Goal: Task Accomplishment & Management: Manage account settings

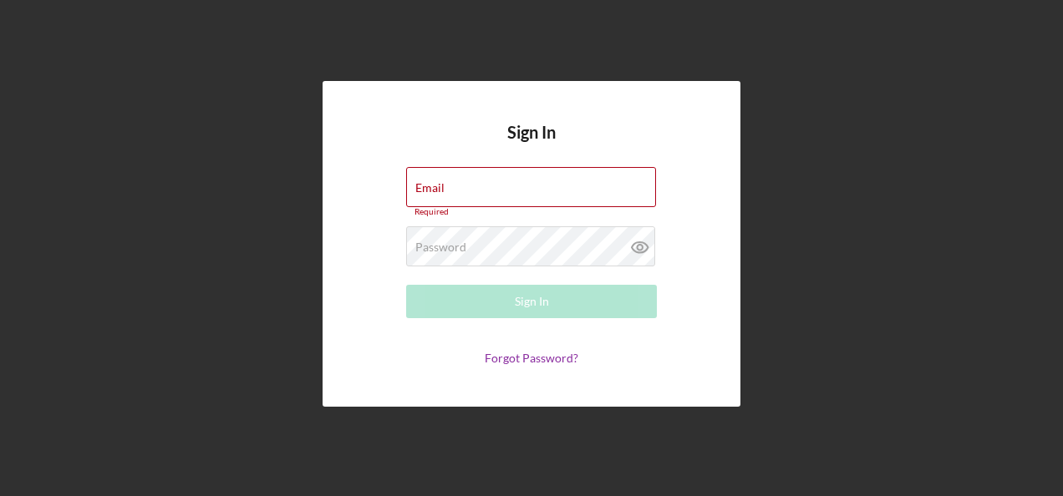
click at [454, 185] on div "Email Required" at bounding box center [531, 192] width 251 height 50
drag, startPoint x: 0, startPoint y: 0, endPoint x: 454, endPoint y: 185, distance: 490.9
click at [454, 185] on div "Email Required" at bounding box center [531, 192] width 251 height 50
type input "[PERSON_NAME][EMAIL_ADDRESS][PERSON_NAME][DOMAIN_NAME]"
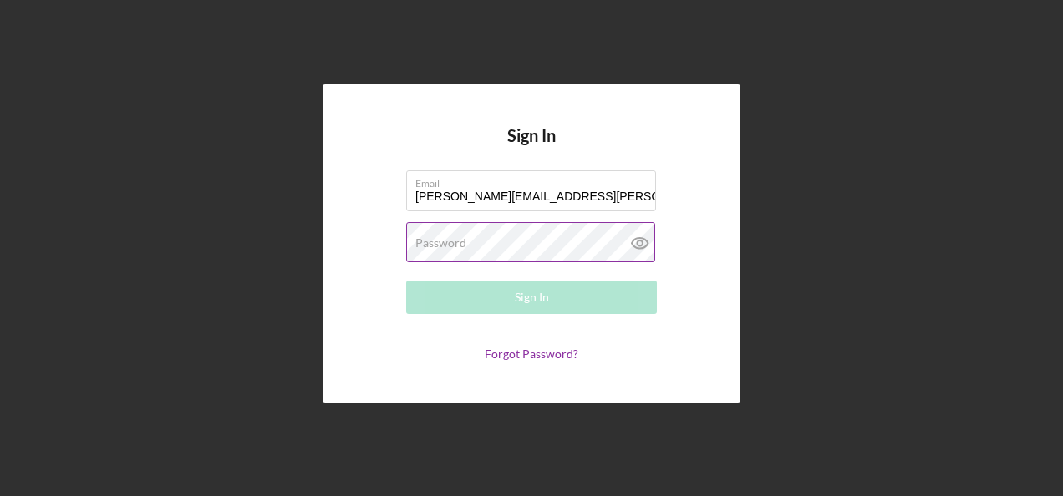
click at [460, 245] on label "Password" at bounding box center [440, 242] width 51 height 13
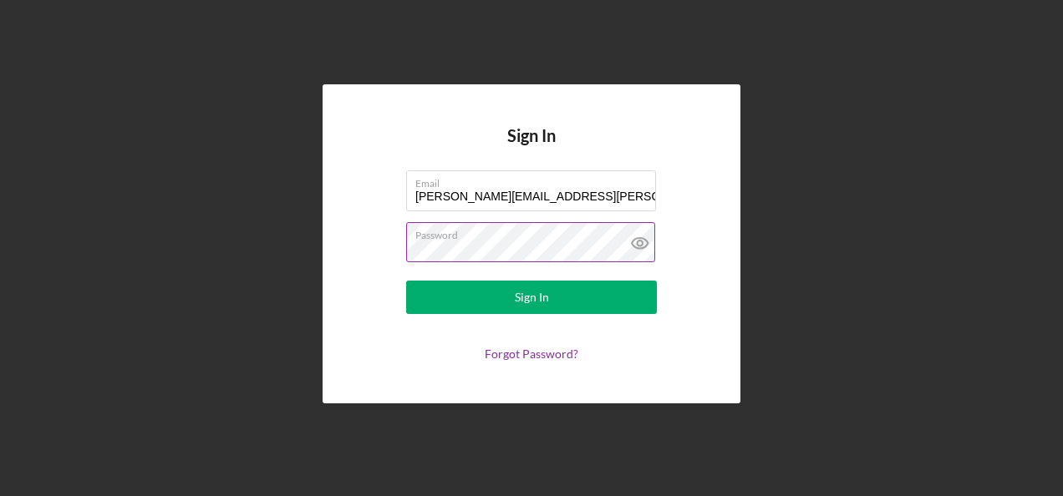
click at [406, 281] on button "Sign In" at bounding box center [531, 297] width 251 height 33
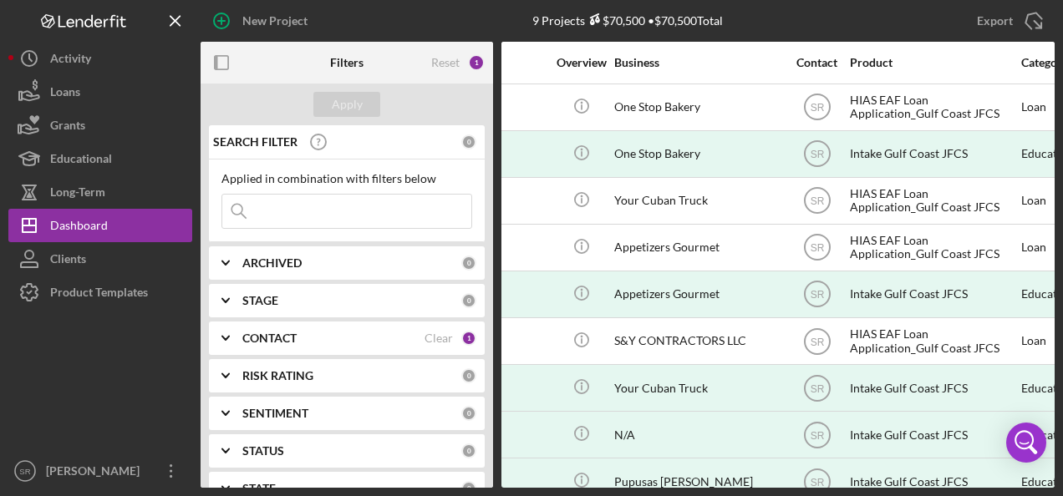
scroll to position [0, 311]
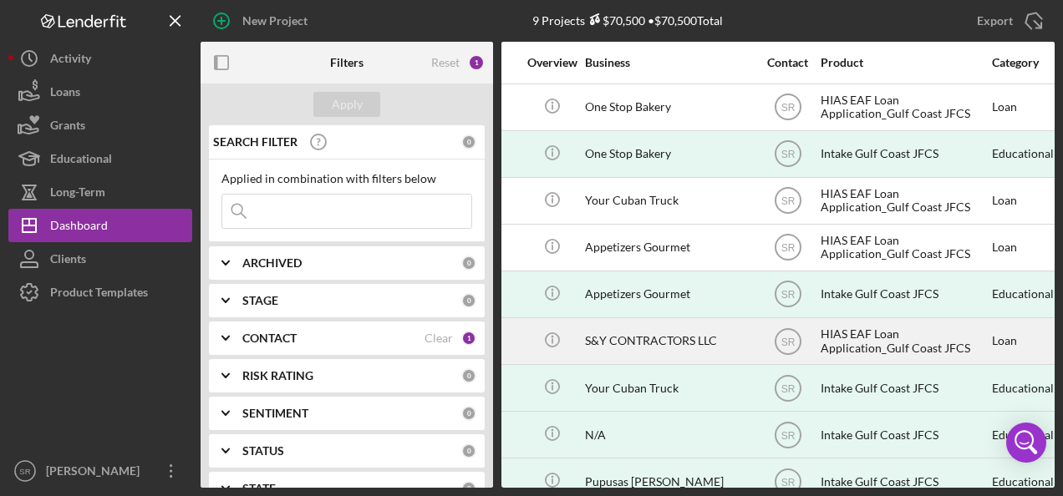
click at [607, 338] on div "S&Y CONTRACTORS LLC" at bounding box center [668, 341] width 167 height 44
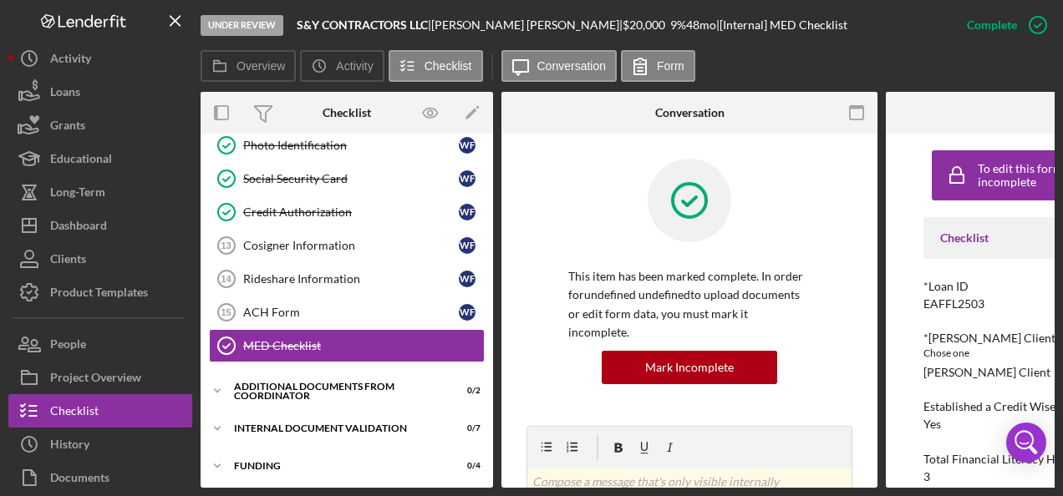
scroll to position [377, 0]
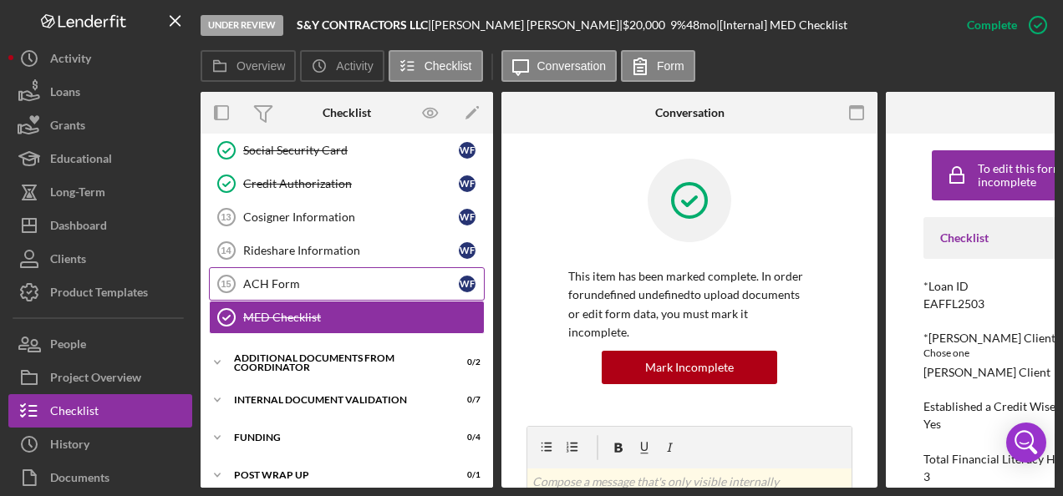
click at [331, 277] on div "ACH Form" at bounding box center [351, 283] width 216 height 13
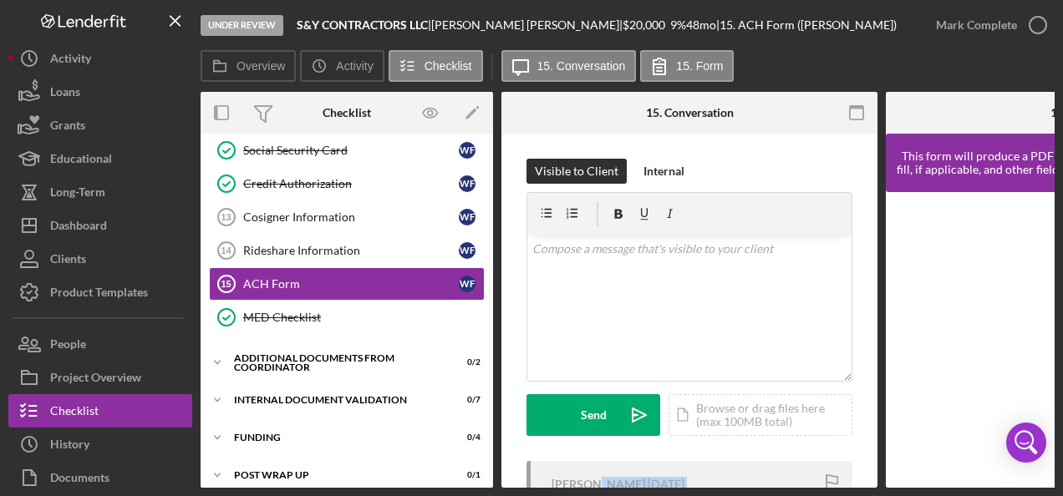
drag, startPoint x: 589, startPoint y: 489, endPoint x: 777, endPoint y: 510, distance: 189.1
click at [777, 495] on html "Under Review S&Y CONTRACTORS LLC | [PERSON_NAME] | $20,000 $20,000 9 % 48 mo | …" at bounding box center [531, 248] width 1063 height 496
drag, startPoint x: 777, startPoint y: 510, endPoint x: 732, endPoint y: 414, distance: 106.1
click at [732, 414] on div "Icon/Document Browse or drag files here (max 100MB total) Tap to choose files o…" at bounding box center [760, 415] width 184 height 42
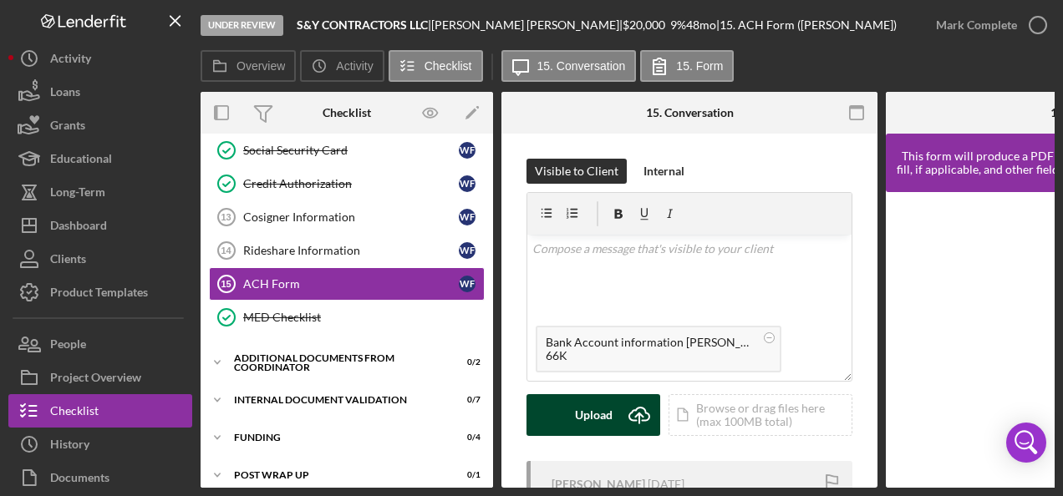
click at [576, 414] on div "Upload" at bounding box center [594, 415] width 38 height 42
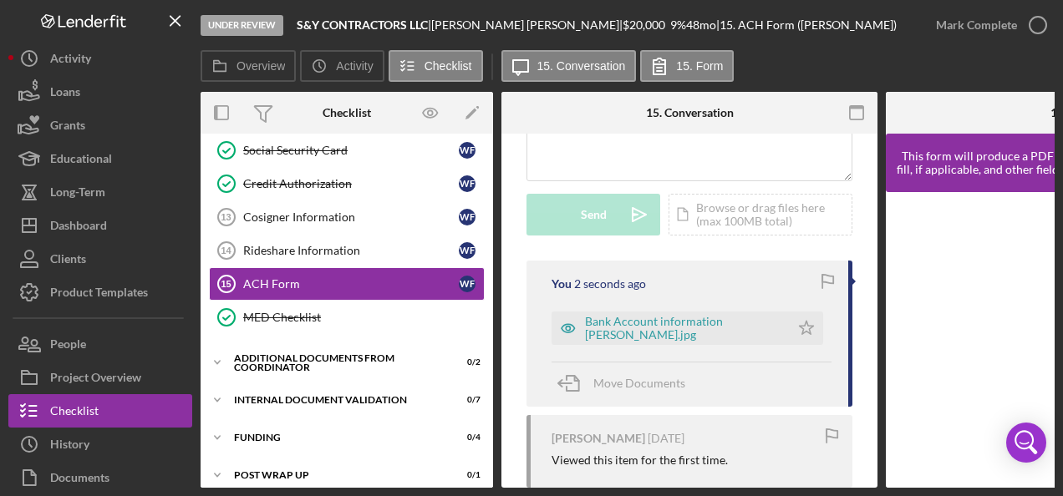
scroll to position [251, 0]
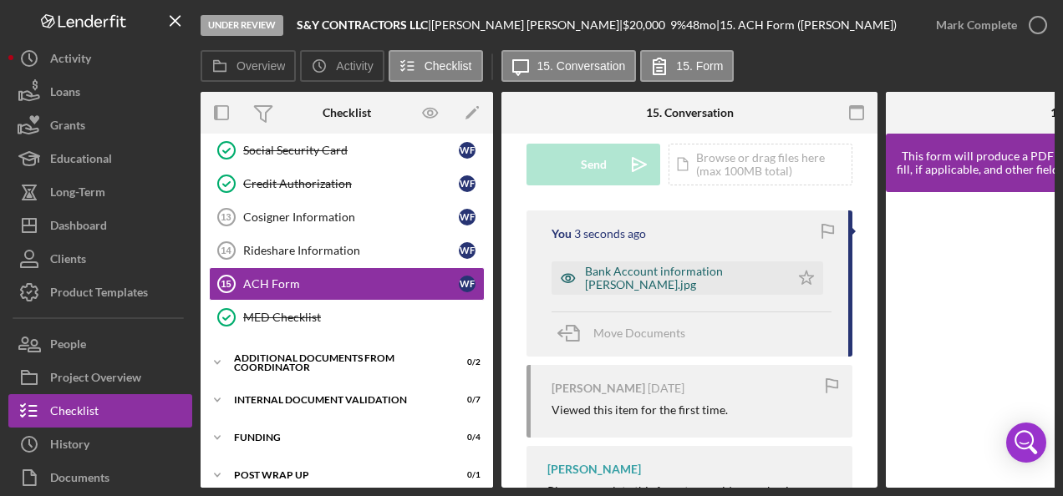
click at [655, 276] on div "Bank Account information [PERSON_NAME].jpg" at bounding box center [683, 278] width 196 height 27
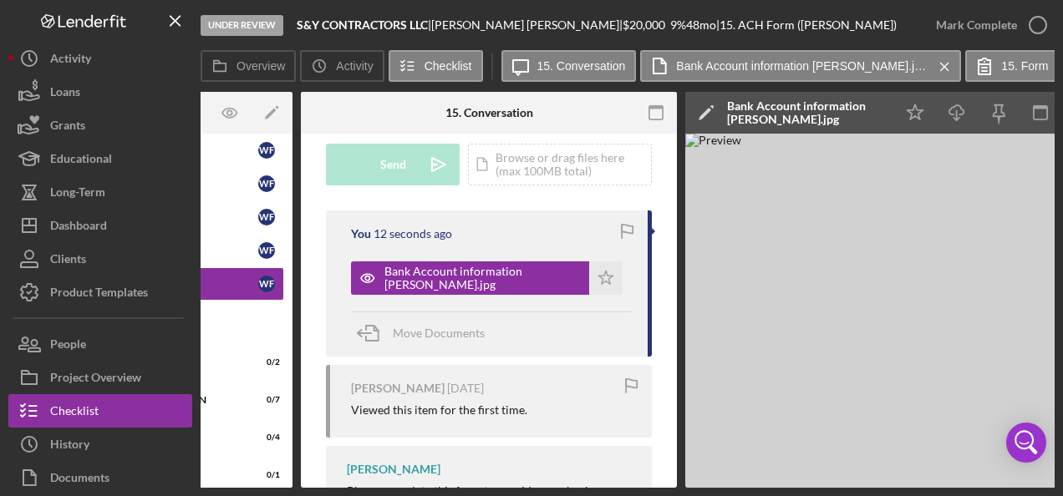
scroll to position [0, 196]
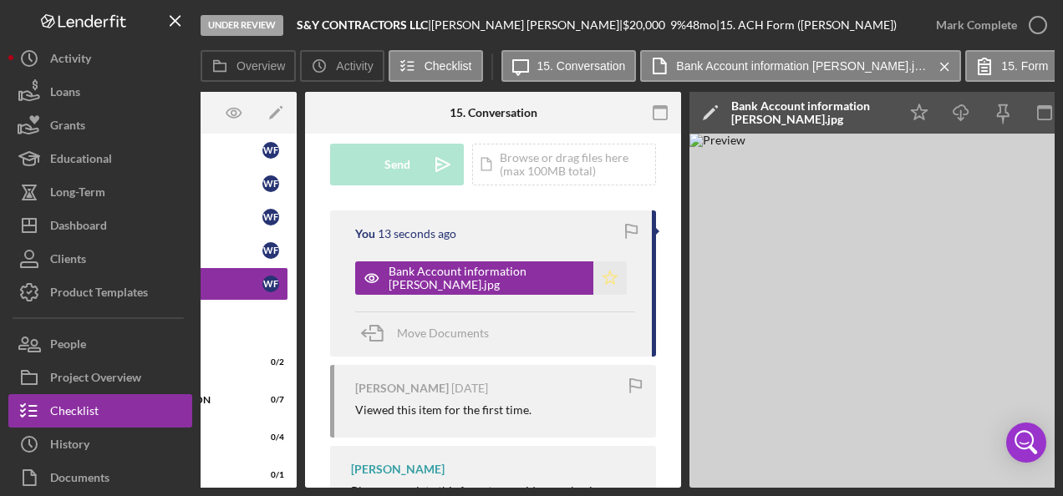
click at [607, 277] on icon "Icon/Star" at bounding box center [609, 278] width 33 height 33
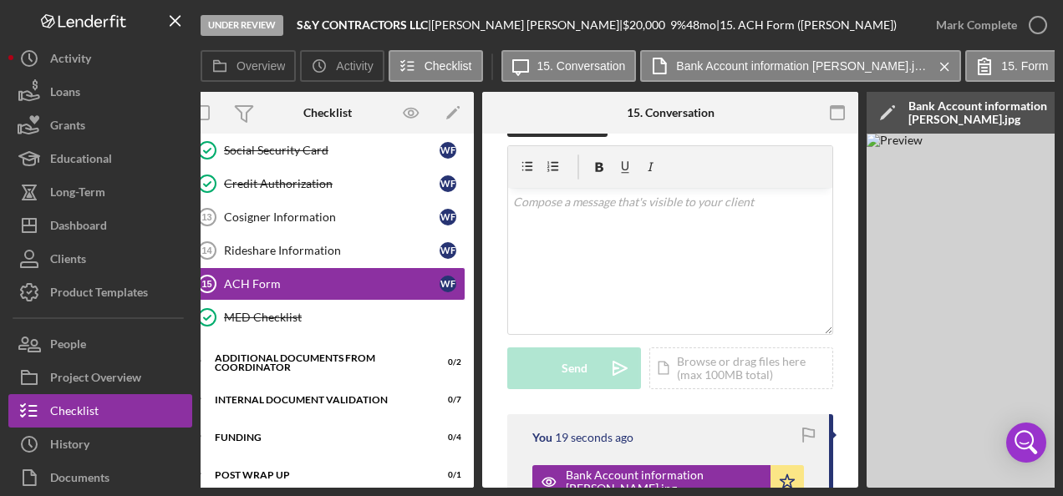
scroll to position [0, 0]
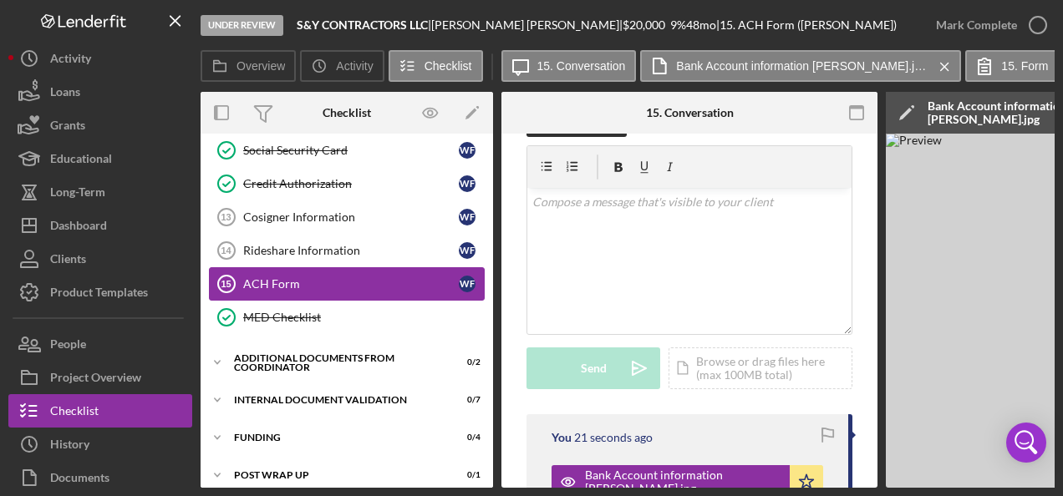
click at [369, 267] on link "ACH Form 15 ACH Form W F" at bounding box center [347, 283] width 276 height 33
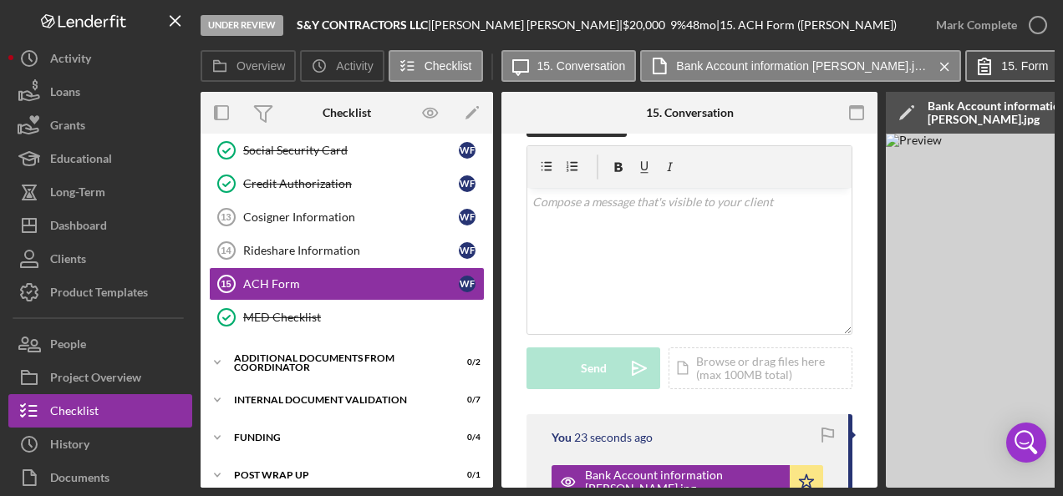
click at [998, 70] on icon at bounding box center [984, 66] width 42 height 42
click at [1012, 61] on label "15. Form" at bounding box center [1024, 65] width 47 height 13
drag, startPoint x: 623, startPoint y: 482, endPoint x: 864, endPoint y: 495, distance: 240.9
click at [867, 495] on div "Under Review S&Y CONTRACTORS LLC | [PERSON_NAME] | $20,000 $20,000 9 % 48 mo | …" at bounding box center [531, 248] width 1063 height 496
click at [986, 490] on div "Under Review S&Y CONTRACTORS LLC | [PERSON_NAME] | $20,000 $20,000 9 % 48 mo | …" at bounding box center [531, 248] width 1063 height 496
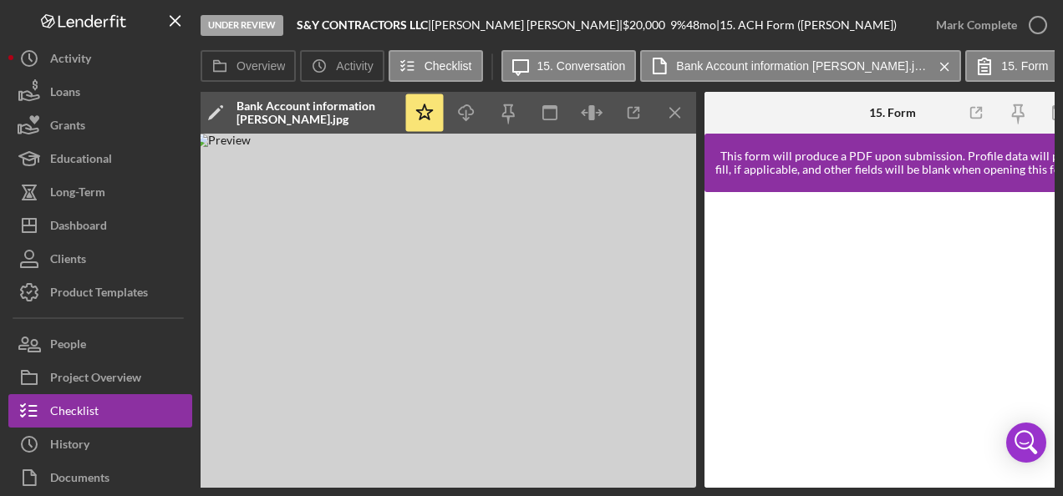
scroll to position [0, 713]
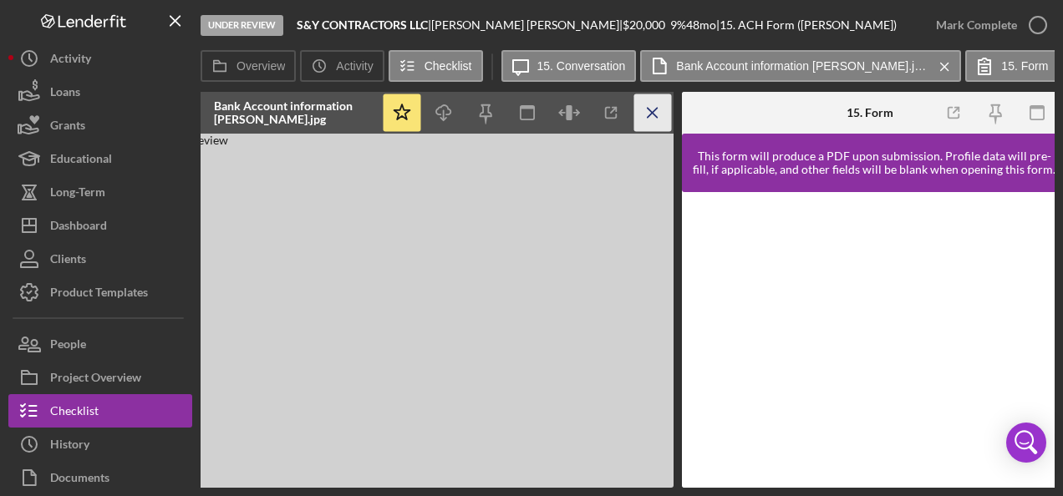
click at [654, 104] on icon "Icon/Menu Close" at bounding box center [653, 113] width 38 height 38
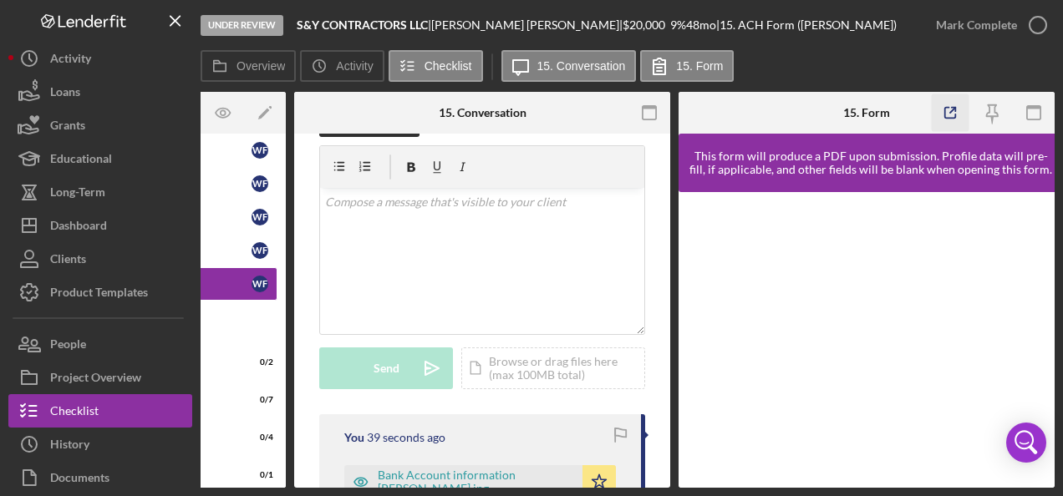
click at [946, 110] on icon "button" at bounding box center [951, 113] width 38 height 38
drag, startPoint x: 498, startPoint y: 488, endPoint x: 393, endPoint y: 485, distance: 105.3
click at [393, 485] on div "Under Review S&Y CONTRACTORS LLC | [PERSON_NAME] | $20,000 $20,000 9 % 48 mo | …" at bounding box center [531, 248] width 1063 height 496
drag, startPoint x: 393, startPoint y: 485, endPoint x: 294, endPoint y: 485, distance: 98.6
click at [292, 485] on div "Under Review S&Y CONTRACTORS LLC | [PERSON_NAME] | $20,000 $20,000 9 % 48 mo | …" at bounding box center [531, 248] width 1063 height 496
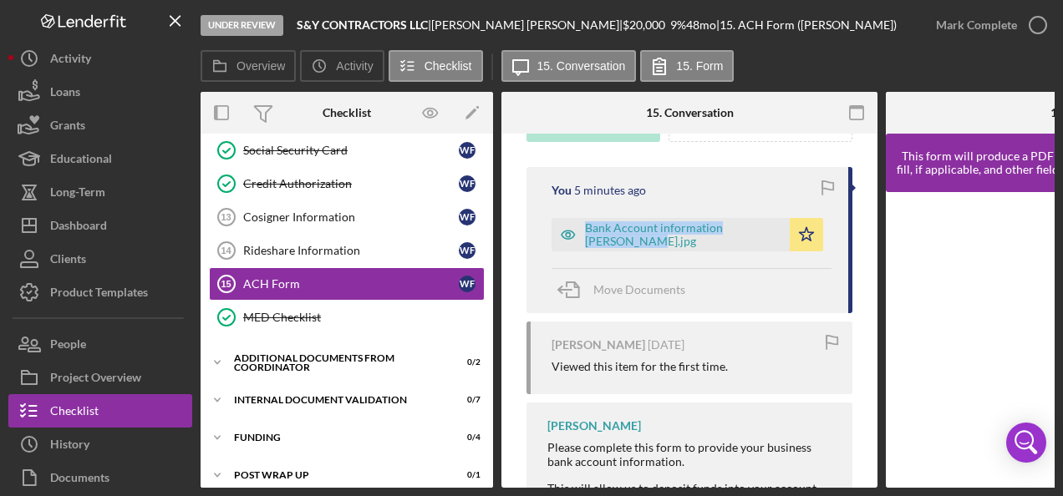
scroll to position [214, 0]
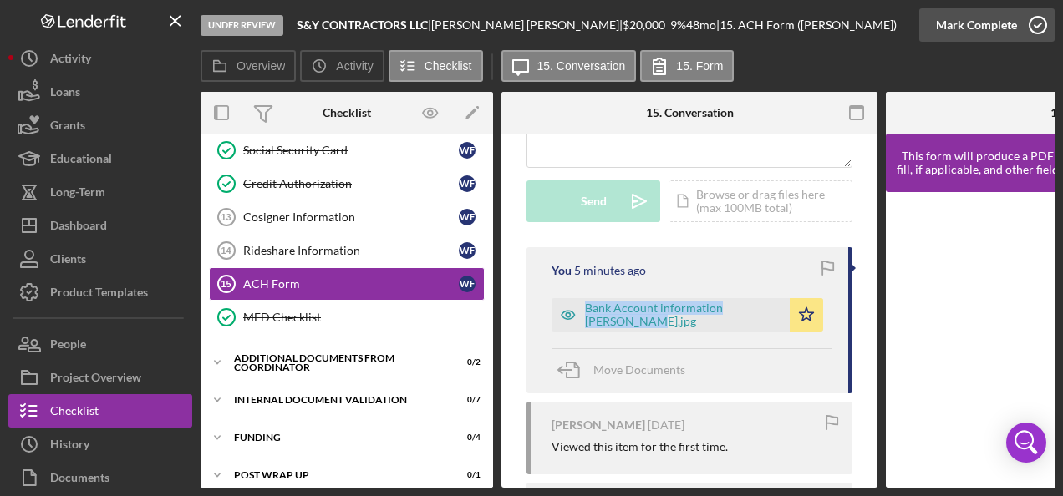
click at [1040, 28] on icon "button" at bounding box center [1038, 25] width 42 height 42
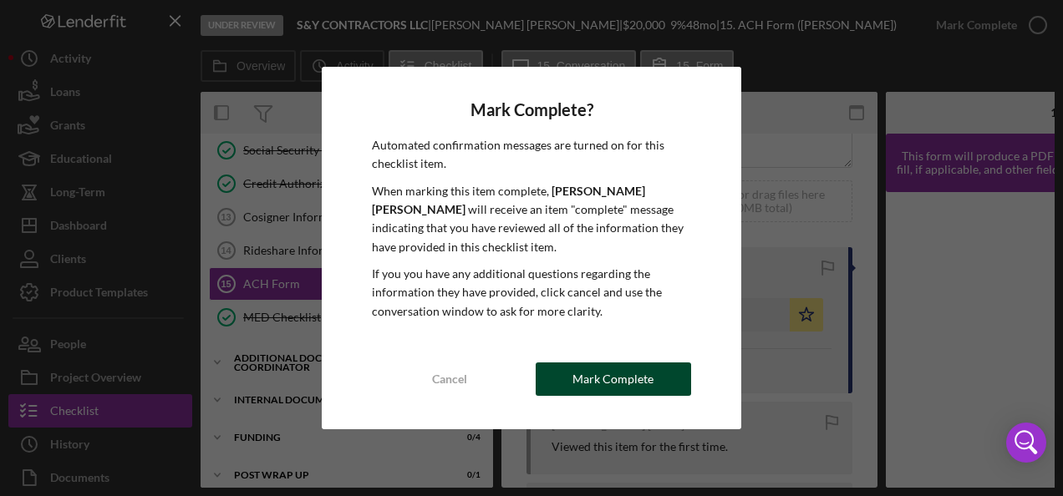
click at [591, 381] on div "Mark Complete" at bounding box center [612, 379] width 81 height 33
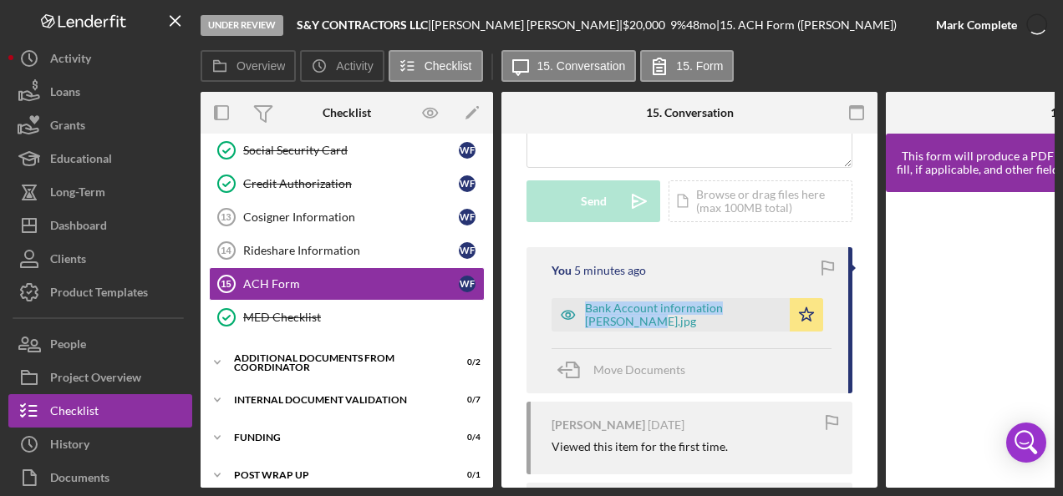
scroll to position [462, 0]
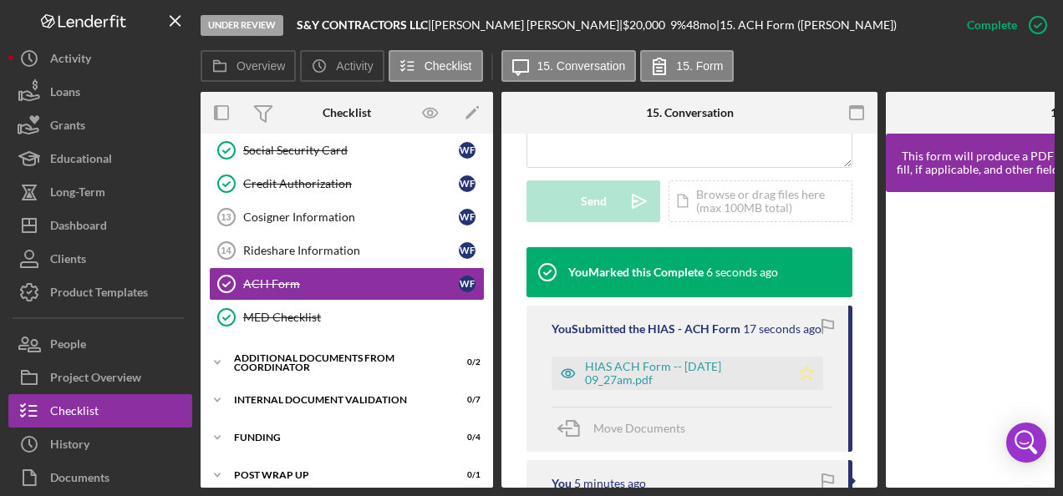
click at [805, 373] on polygon "button" at bounding box center [807, 372] width 14 height 13
click at [632, 365] on div "HIAS ACH Form -- [DATE] 09_27am.pdf" at bounding box center [683, 373] width 196 height 27
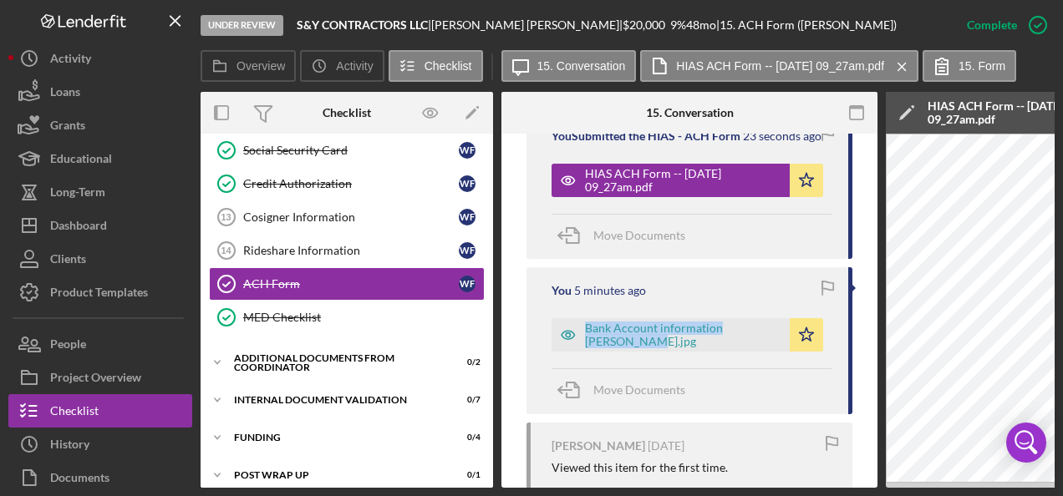
scroll to position [629, 0]
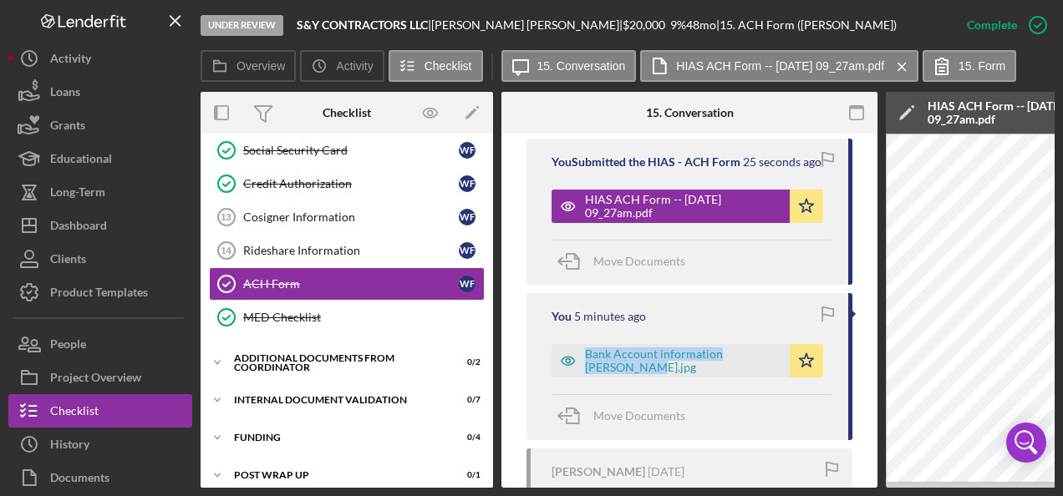
drag, startPoint x: 460, startPoint y: 482, endPoint x: 348, endPoint y: 483, distance: 112.0
click at [348, 483] on div "Overview Internal Workflow Stage Under Review Icon/Dropdown Arrow Archive (can …" at bounding box center [628, 290] width 854 height 396
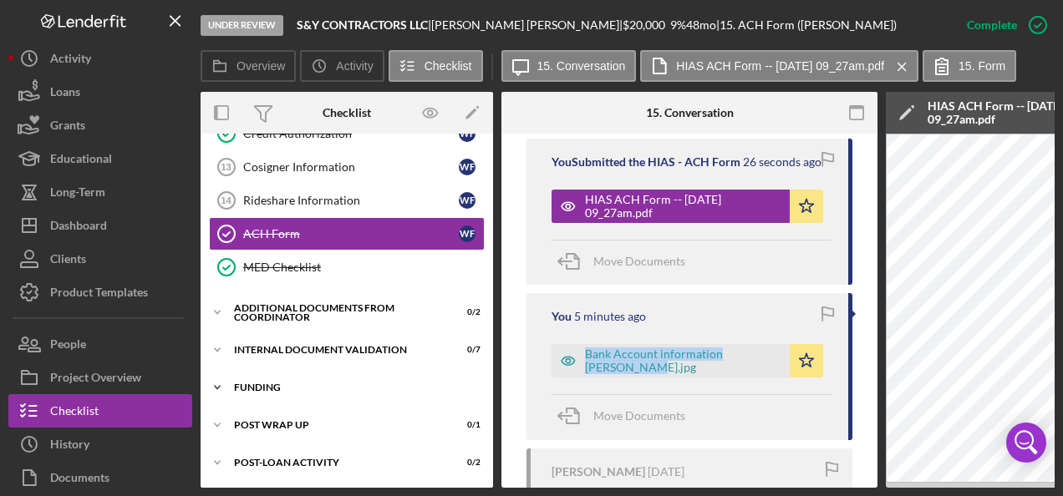
scroll to position [461, 0]
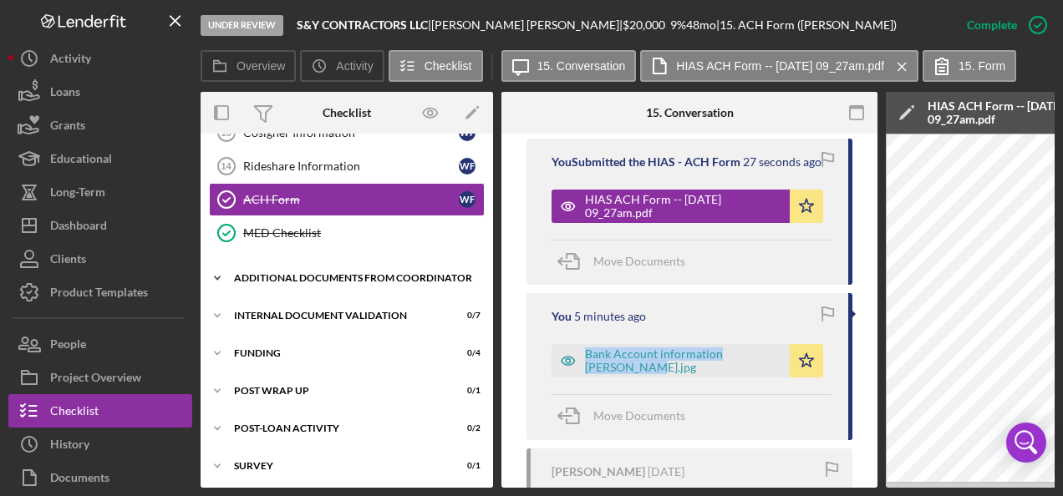
click at [287, 273] on div "Additional Documents from Coordinator" at bounding box center [353, 278] width 238 height 10
click at [279, 311] on div "Internal Document Validation" at bounding box center [353, 316] width 238 height 10
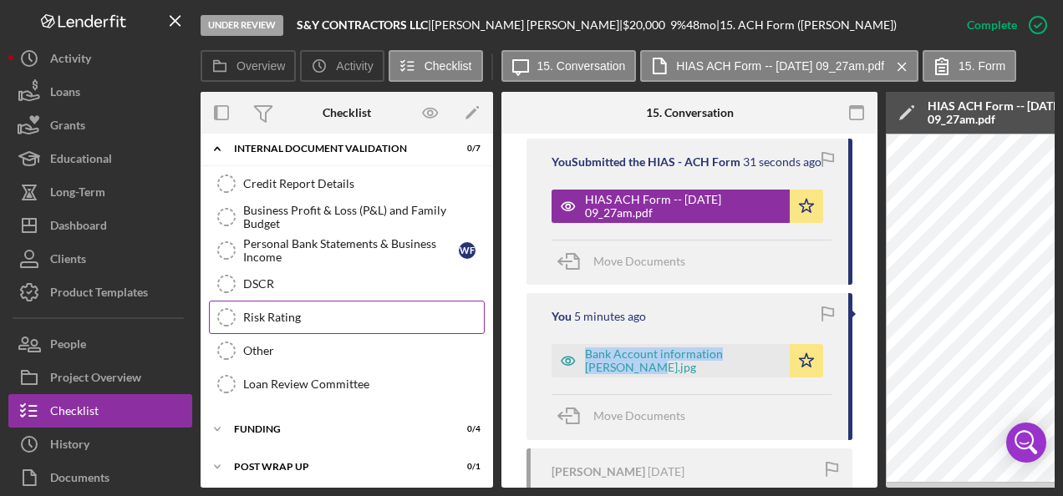
scroll to position [545, 0]
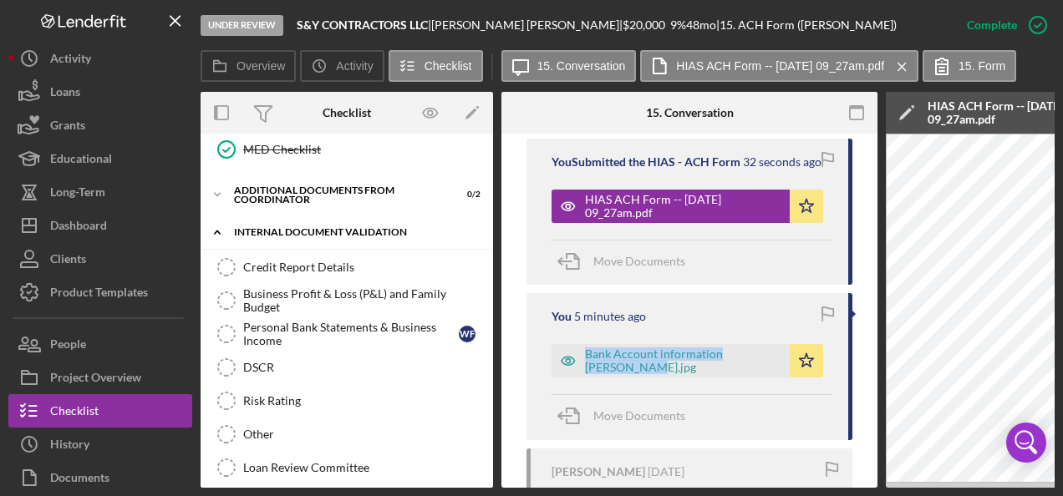
click at [258, 227] on div "Internal Document Validation" at bounding box center [353, 232] width 238 height 10
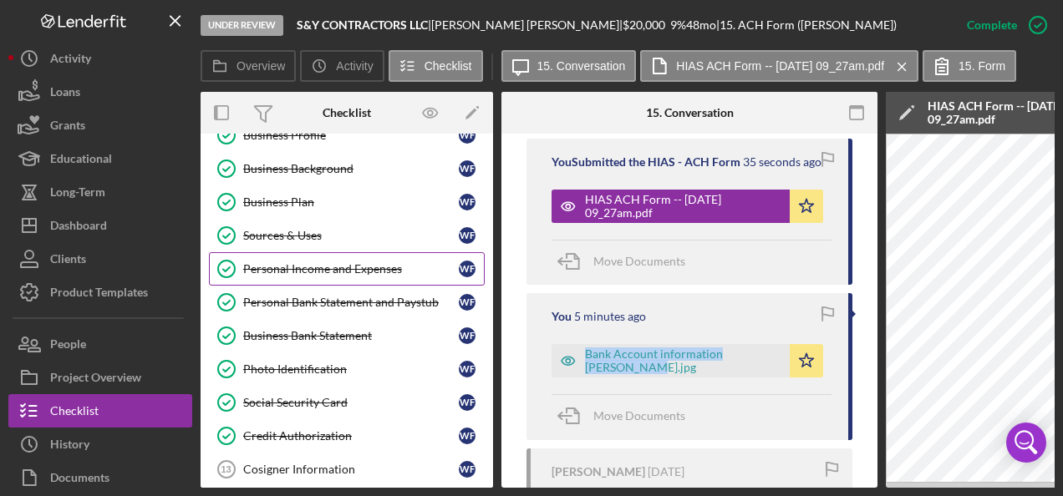
scroll to position [0, 0]
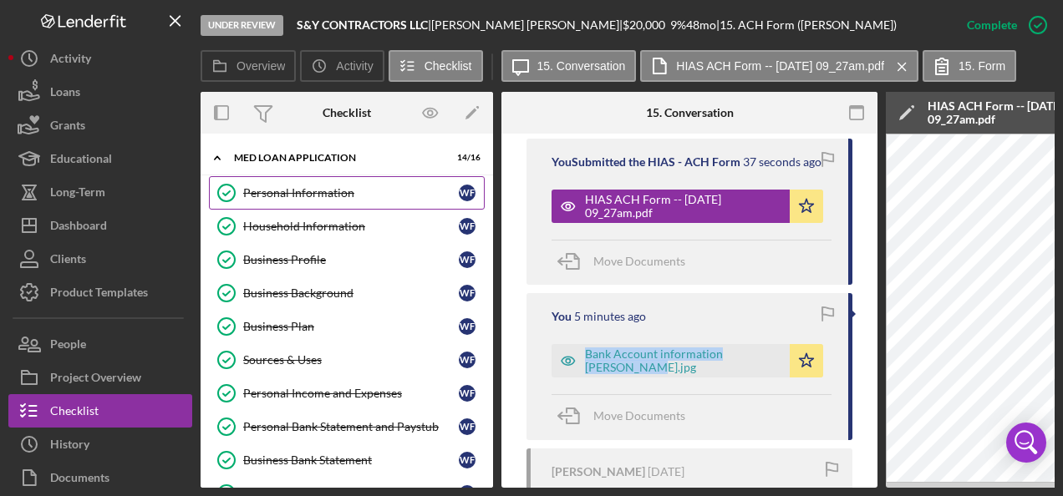
click at [299, 199] on link "Personal Information Personal Information W F" at bounding box center [347, 192] width 276 height 33
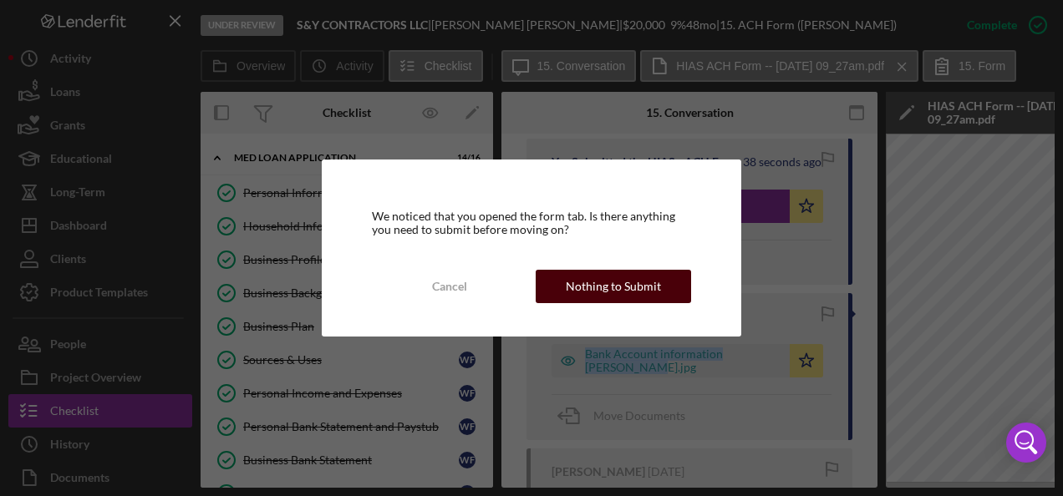
click at [615, 285] on div "Nothing to Submit" at bounding box center [613, 286] width 95 height 33
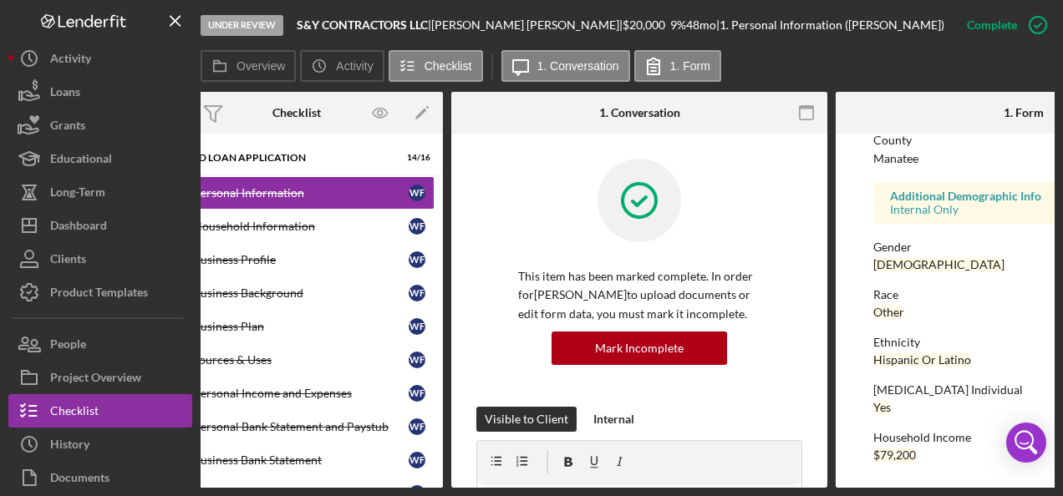
scroll to position [0, 38]
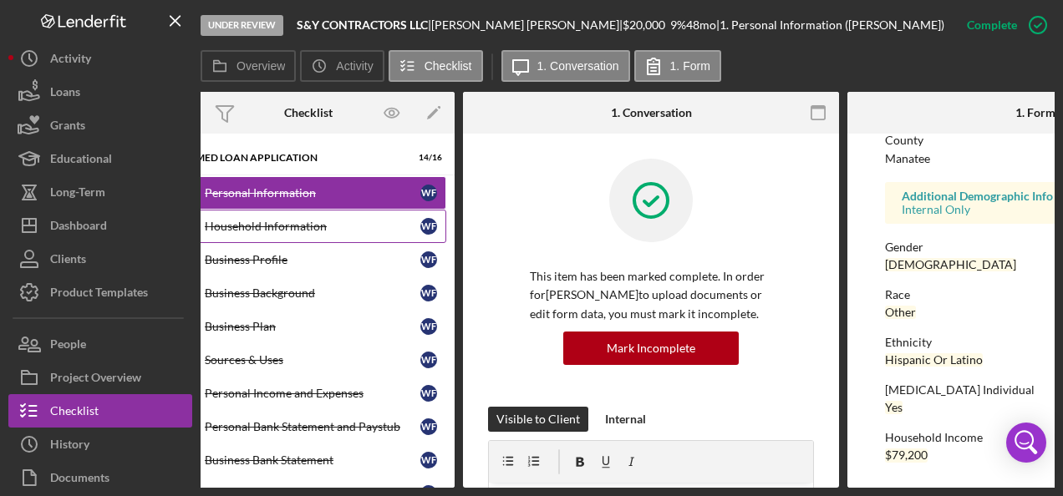
click at [322, 229] on div "Household Information" at bounding box center [313, 226] width 216 height 13
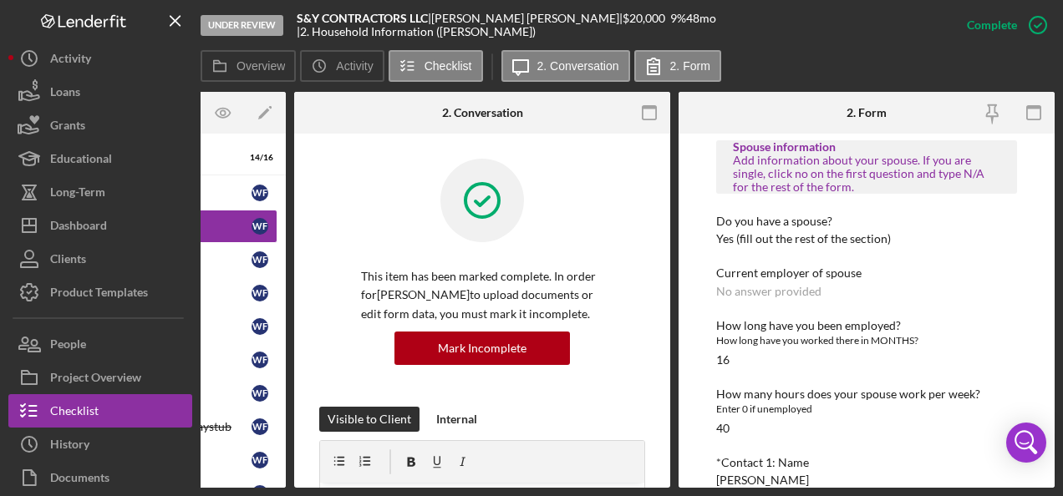
scroll to position [1003, 0]
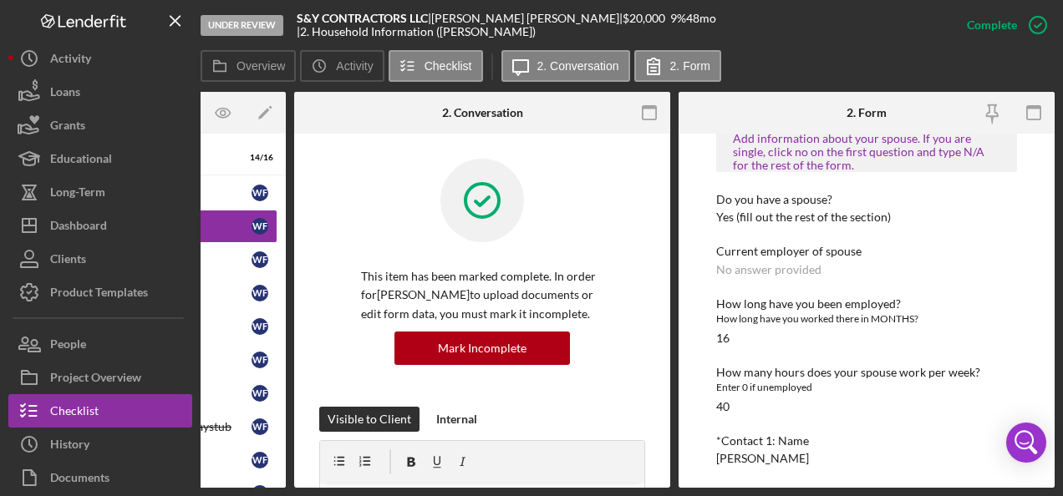
click at [776, 282] on div "Borrower Information *Country of origin [GEOGRAPHIC_DATA] *Date of Arrival When…" at bounding box center [866, 10] width 301 height 1590
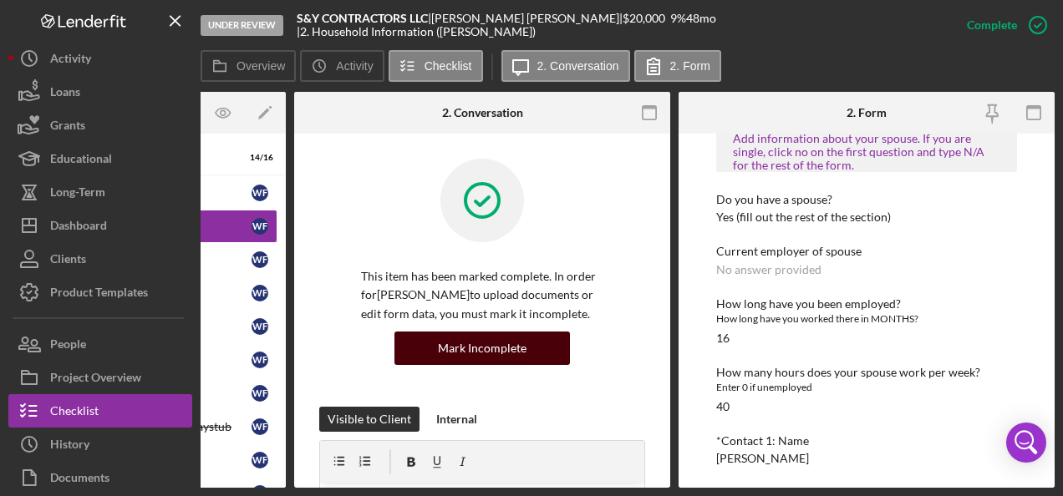
click at [495, 348] on div "Mark Incomplete" at bounding box center [482, 348] width 89 height 33
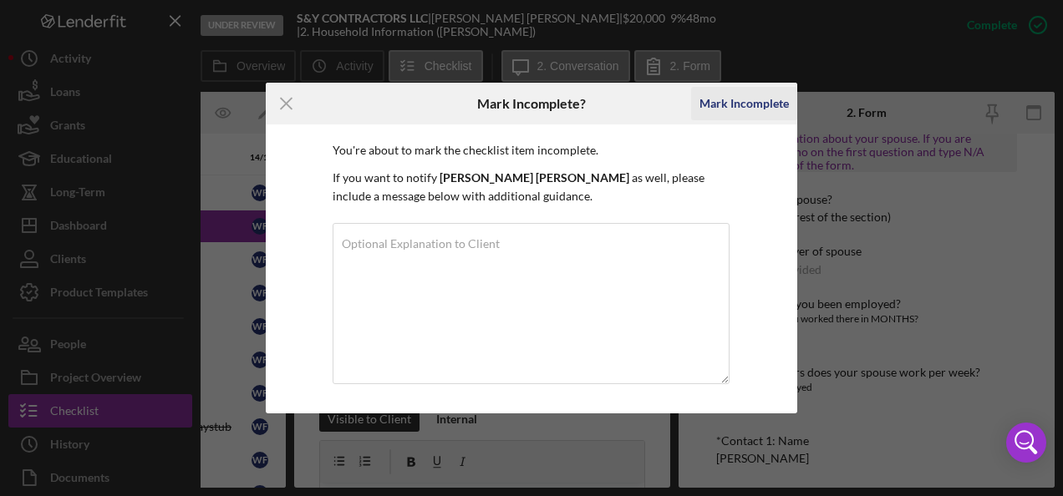
drag, startPoint x: 752, startPoint y: 97, endPoint x: 745, endPoint y: 104, distance: 10.1
click at [750, 98] on div "Mark Incomplete" at bounding box center [743, 103] width 89 height 33
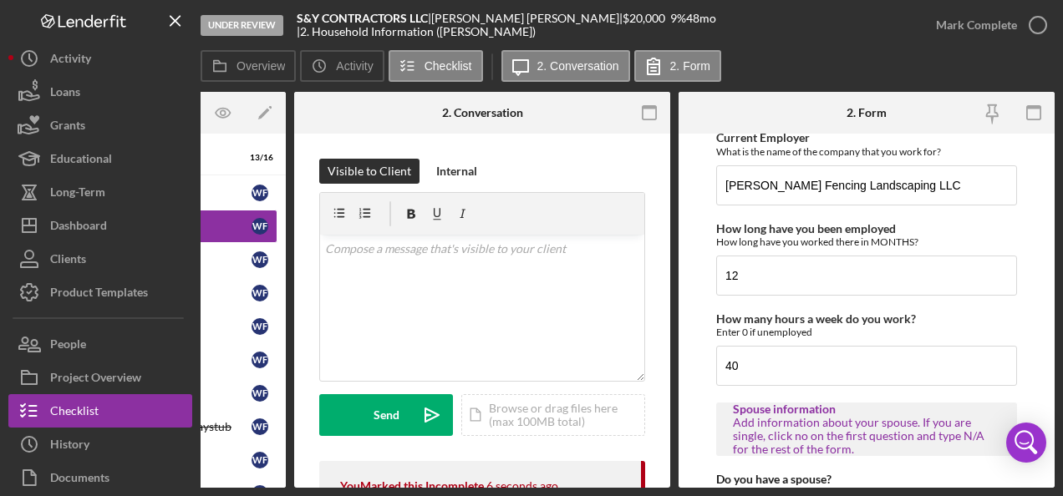
scroll to position [1420, 0]
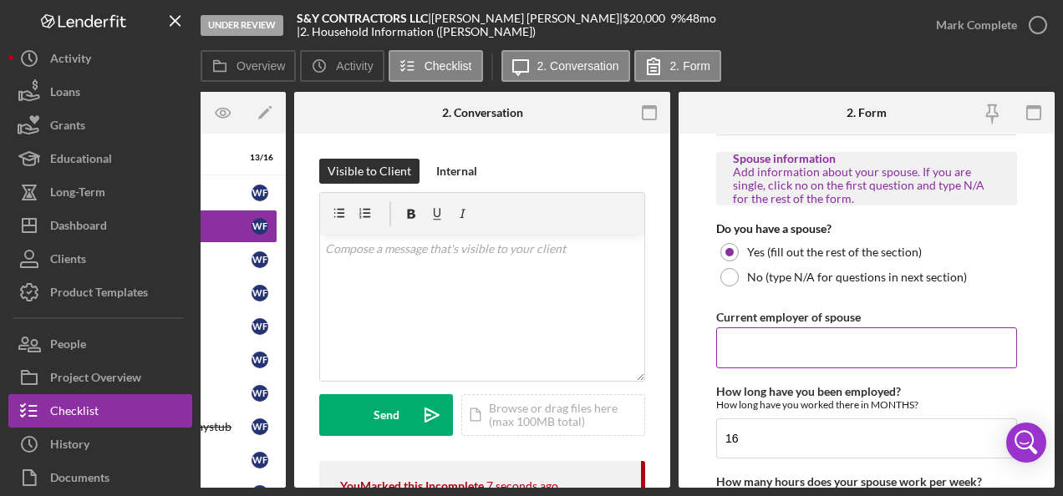
click at [783, 335] on input "Current employer of spouse" at bounding box center [866, 348] width 301 height 40
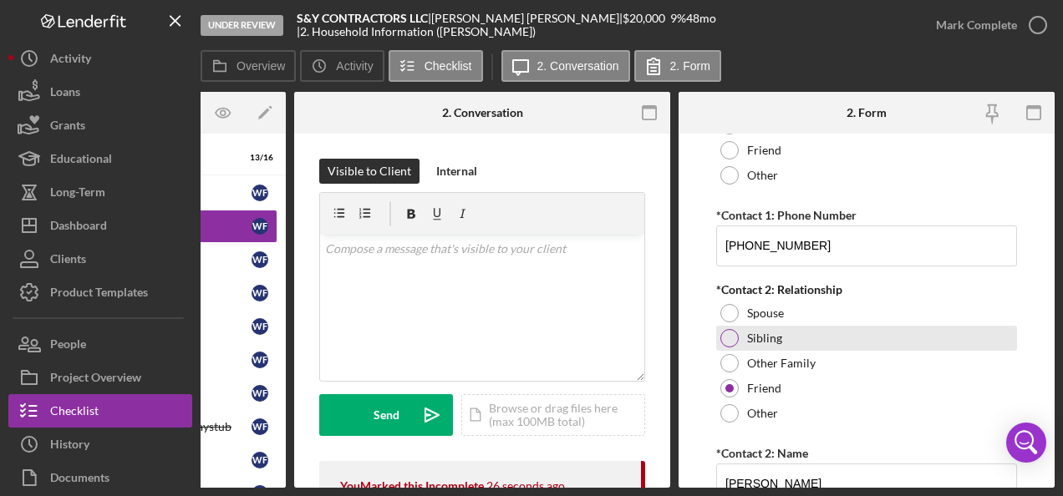
scroll to position [2237, 0]
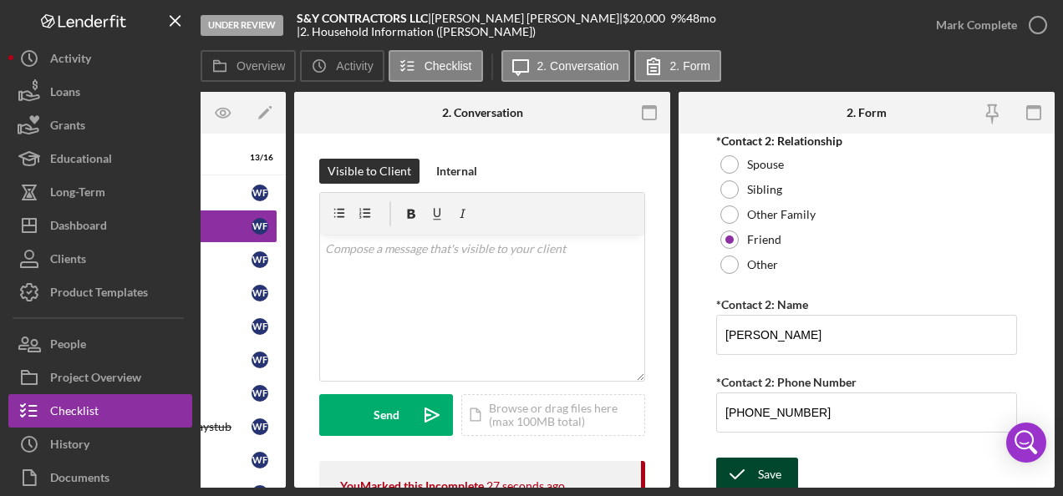
type input "Uncle [PERSON_NAME]"
click at [749, 454] on icon "submit" at bounding box center [737, 475] width 42 height 42
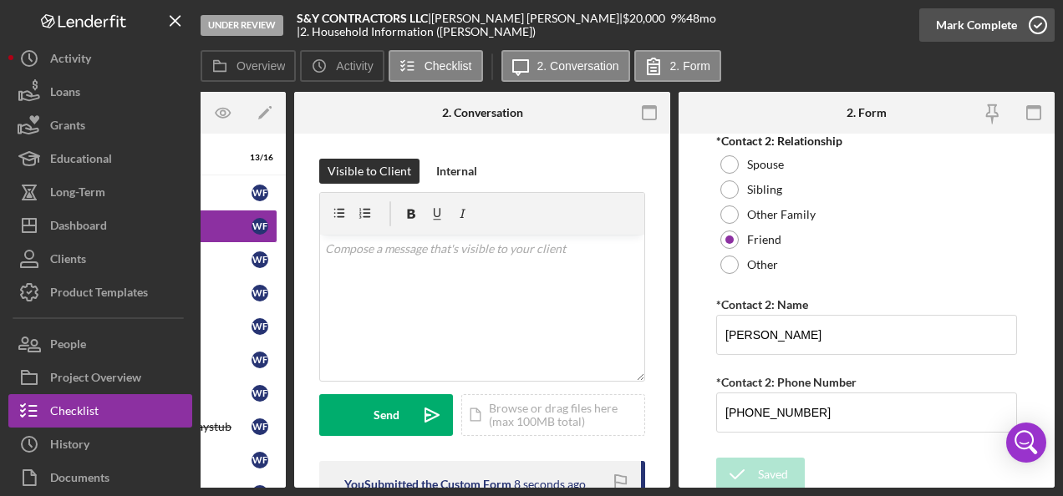
click at [1036, 23] on icon "button" at bounding box center [1038, 25] width 42 height 42
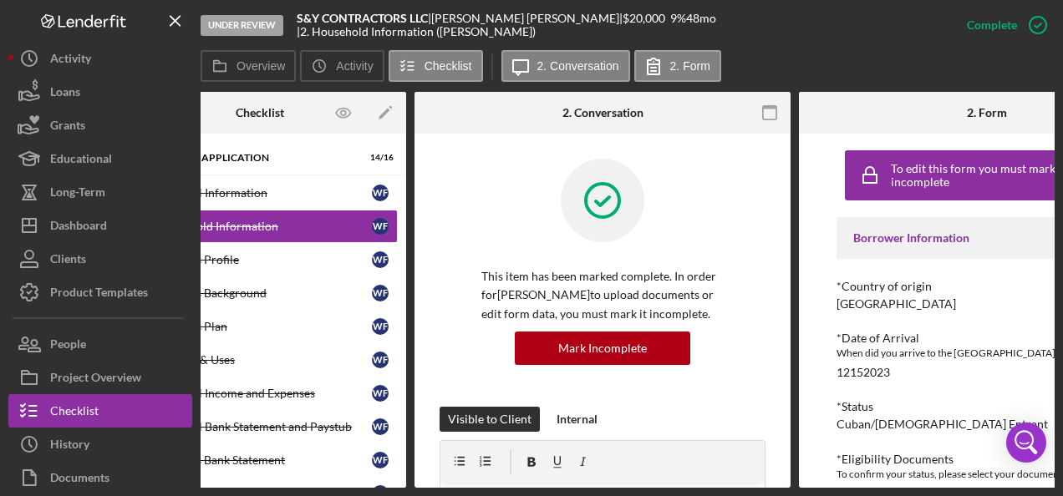
scroll to position [0, 0]
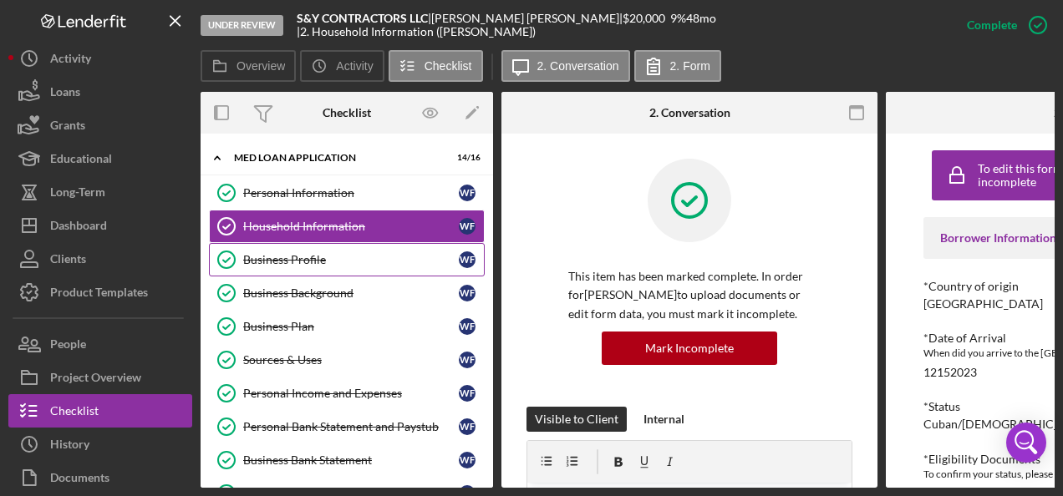
click at [270, 256] on div "Business Profile" at bounding box center [351, 259] width 216 height 13
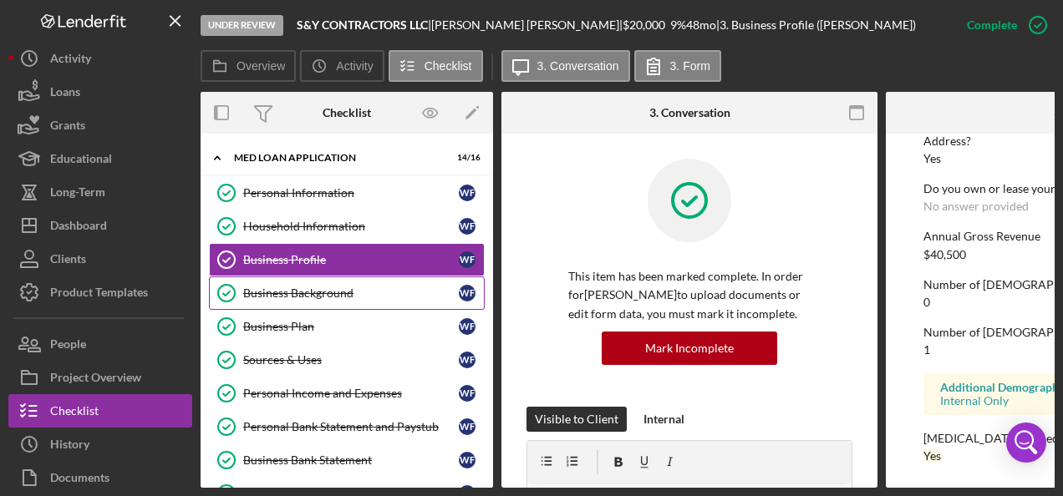
click at [302, 282] on link "Business Background Business Background W F" at bounding box center [347, 293] width 276 height 33
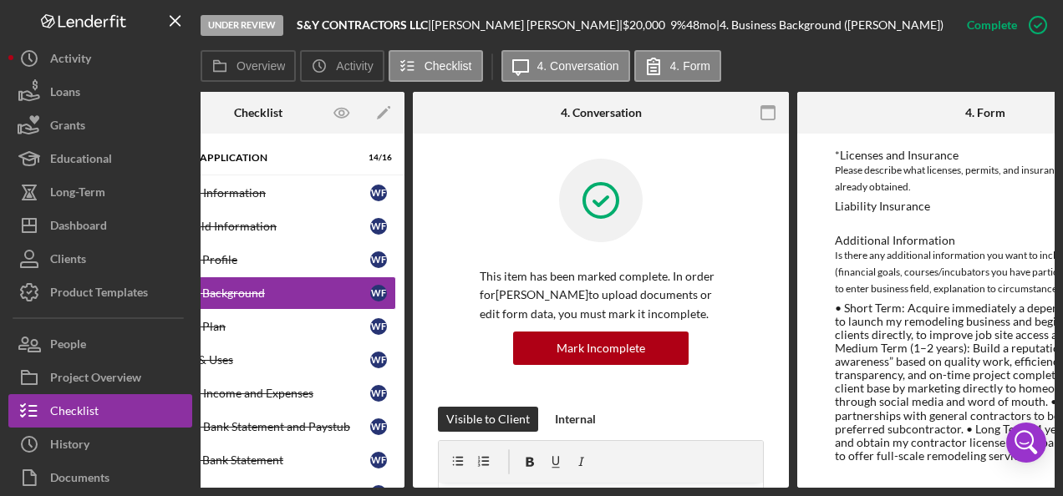
scroll to position [0, 60]
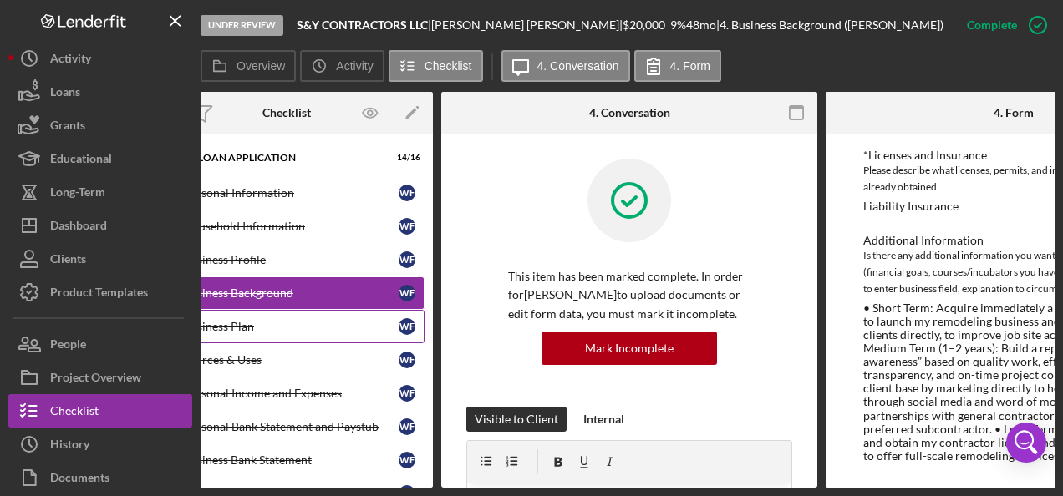
click at [284, 328] on div "Business Plan" at bounding box center [291, 326] width 216 height 13
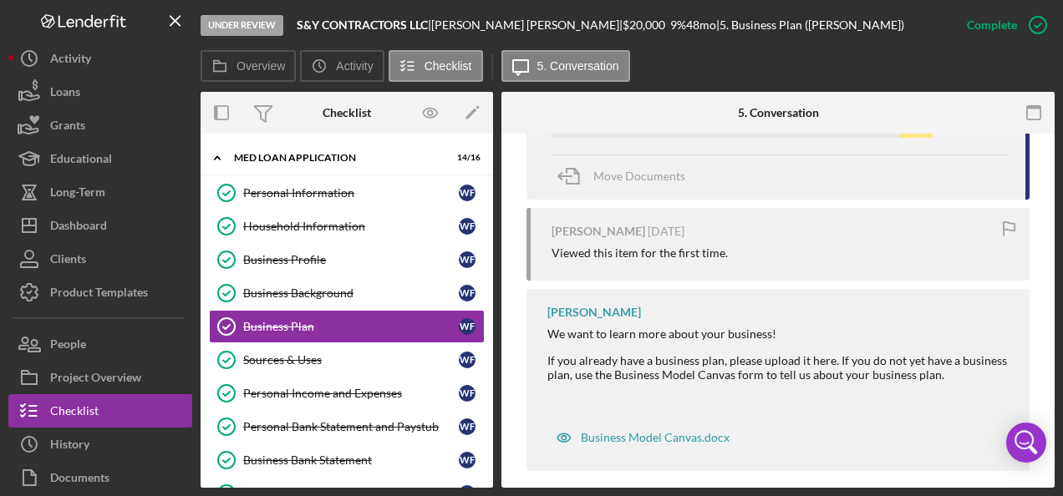
scroll to position [711, 0]
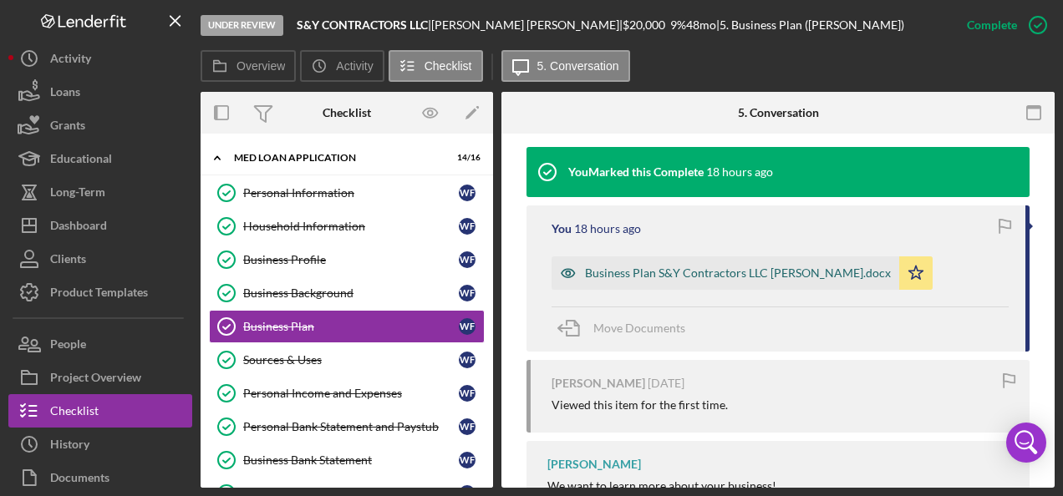
click at [688, 270] on div "Business Plan S&Y Contractors LLC [PERSON_NAME].docx" at bounding box center [738, 273] width 306 height 13
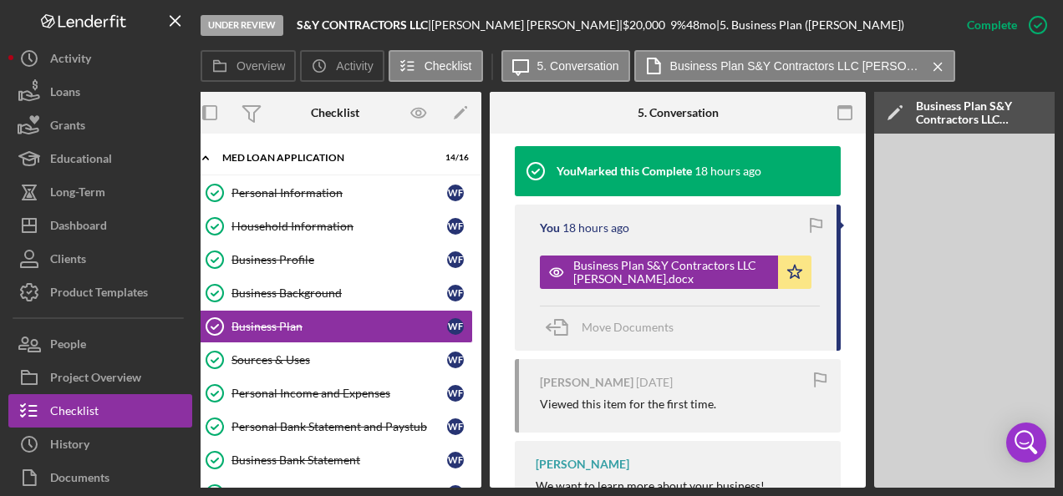
scroll to position [0, 0]
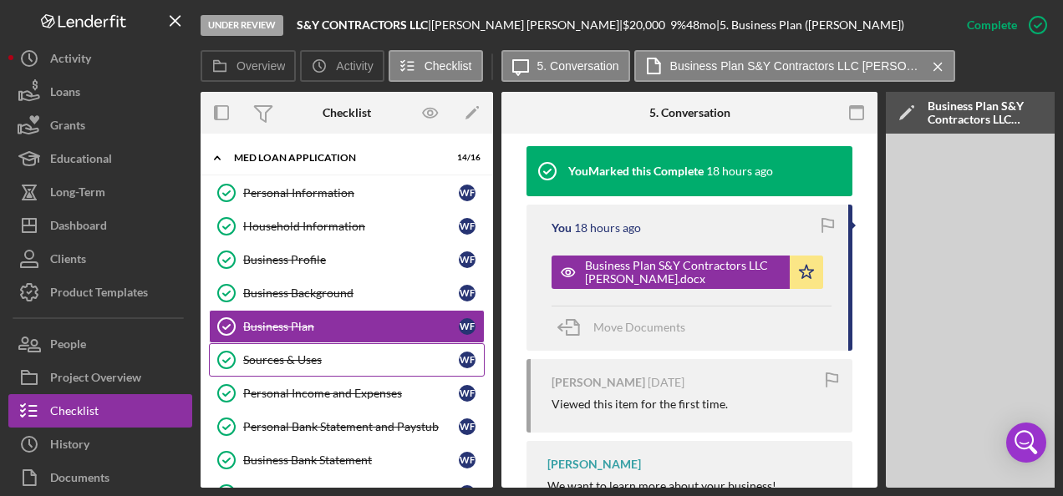
click at [270, 359] on div "Sources & Uses" at bounding box center [351, 359] width 216 height 13
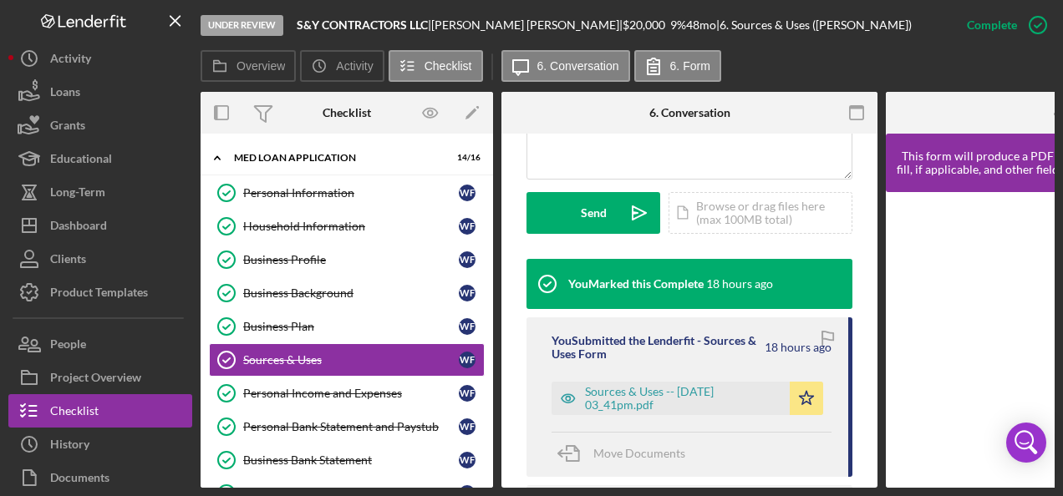
scroll to position [439, 0]
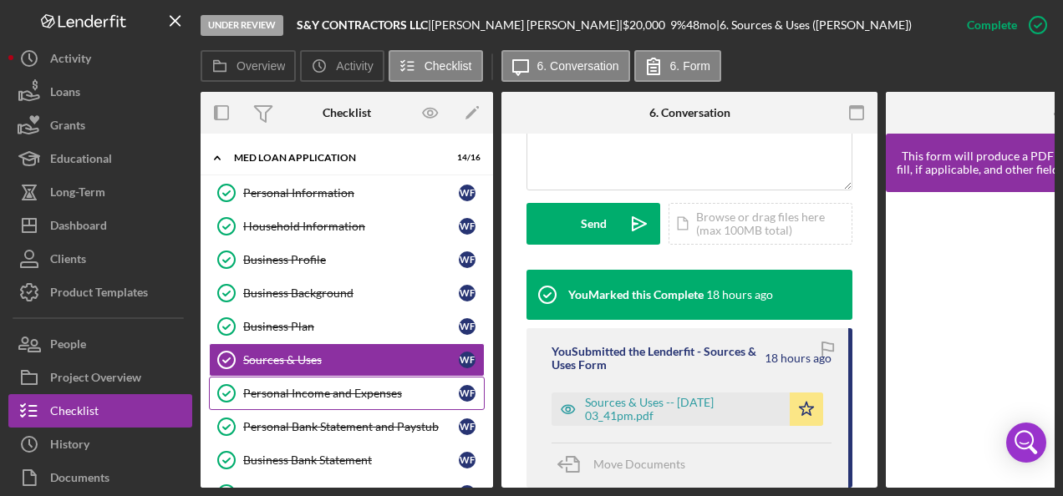
click at [287, 387] on div "Personal Income and Expenses" at bounding box center [351, 393] width 216 height 13
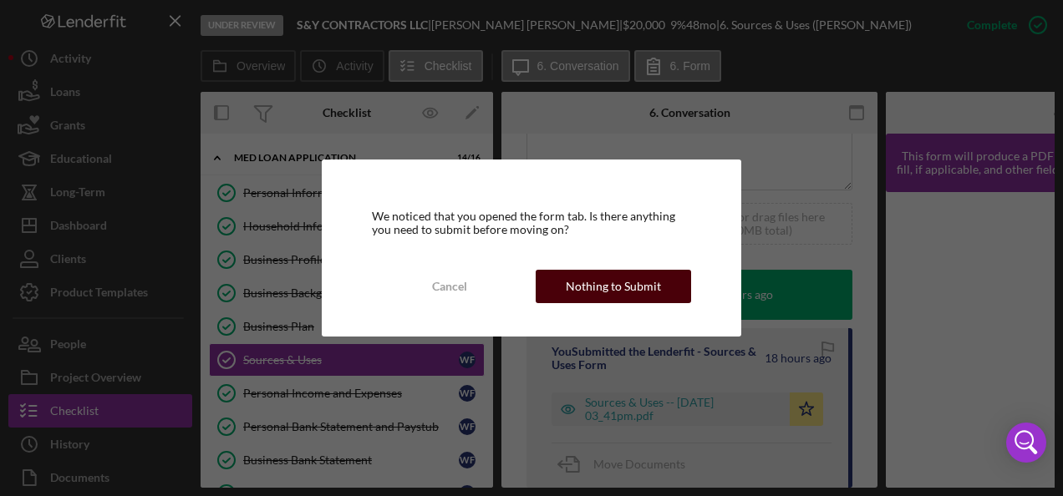
click at [619, 286] on div "Nothing to Submit" at bounding box center [613, 286] width 95 height 33
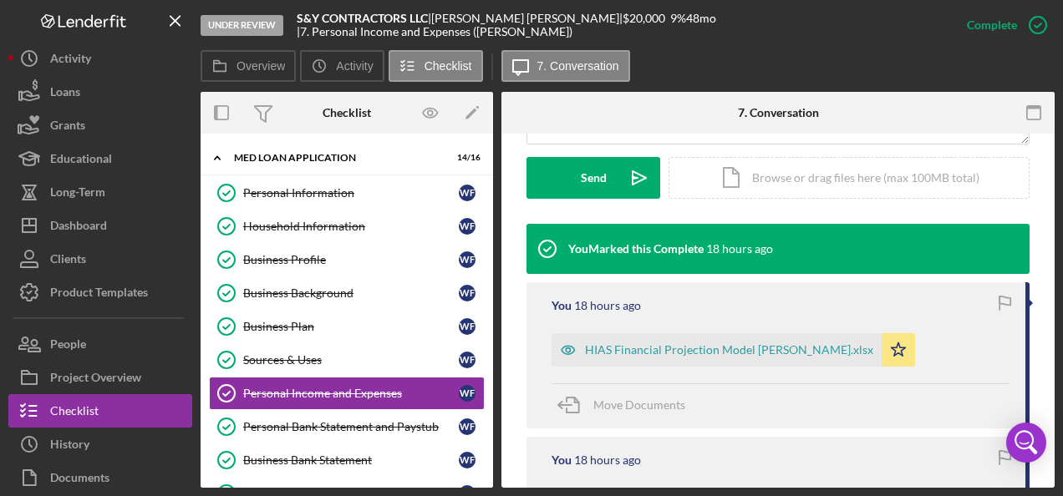
scroll to position [498, 0]
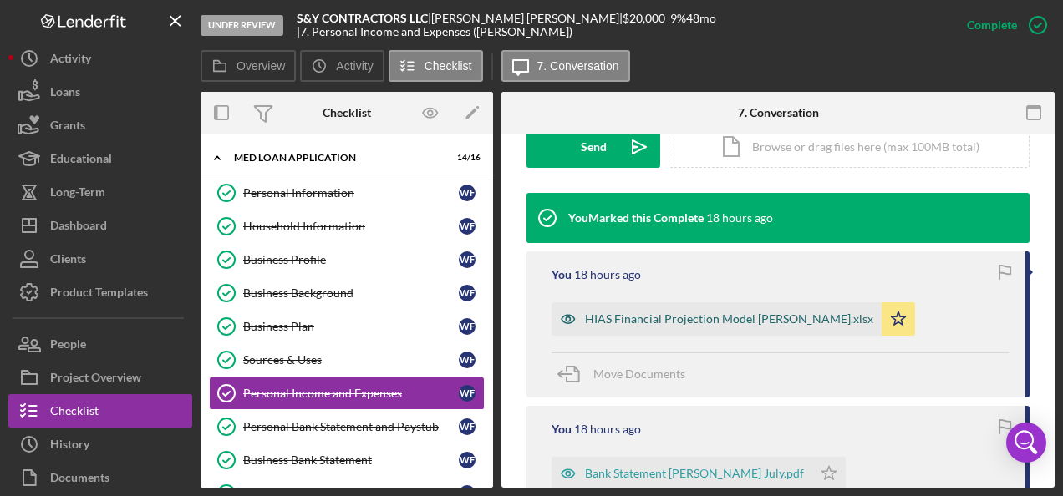
click at [615, 307] on div "HIAS Financial Projection Model [PERSON_NAME].xlsx" at bounding box center [716, 318] width 330 height 33
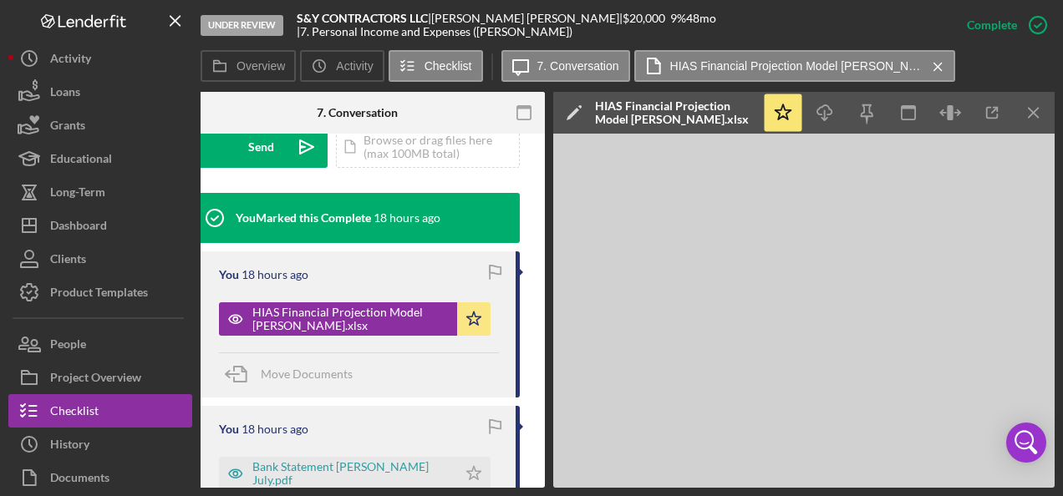
scroll to position [0, 0]
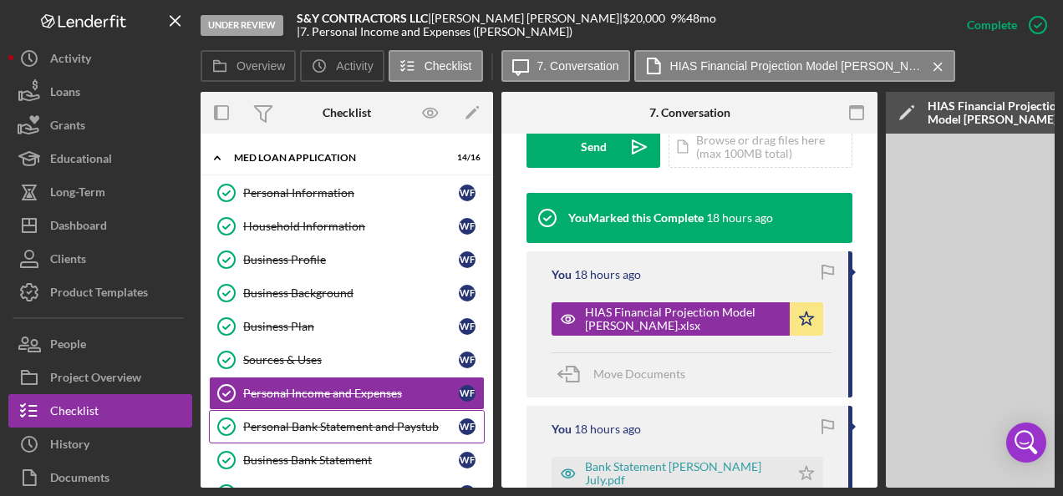
click at [316, 421] on div "Personal Bank Statement and Paystub" at bounding box center [351, 426] width 216 height 13
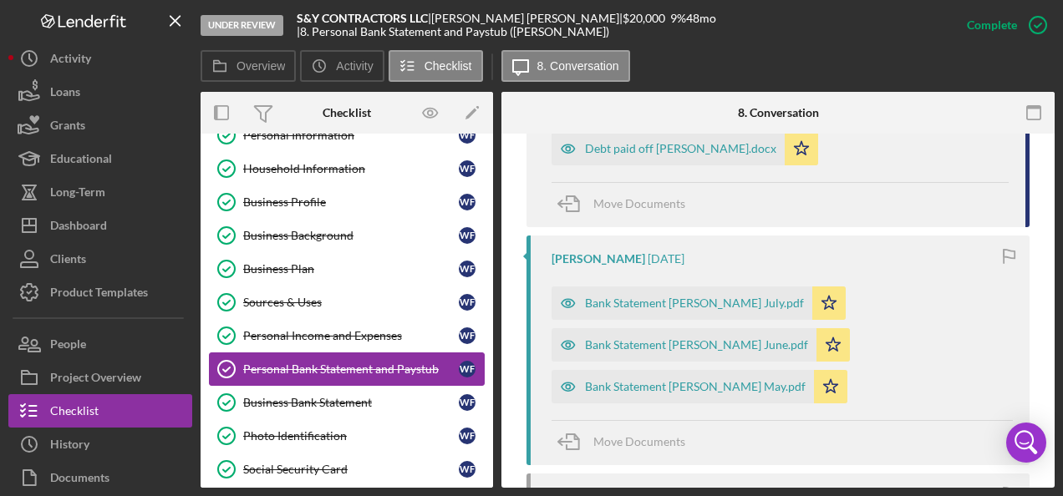
scroll to position [84, 0]
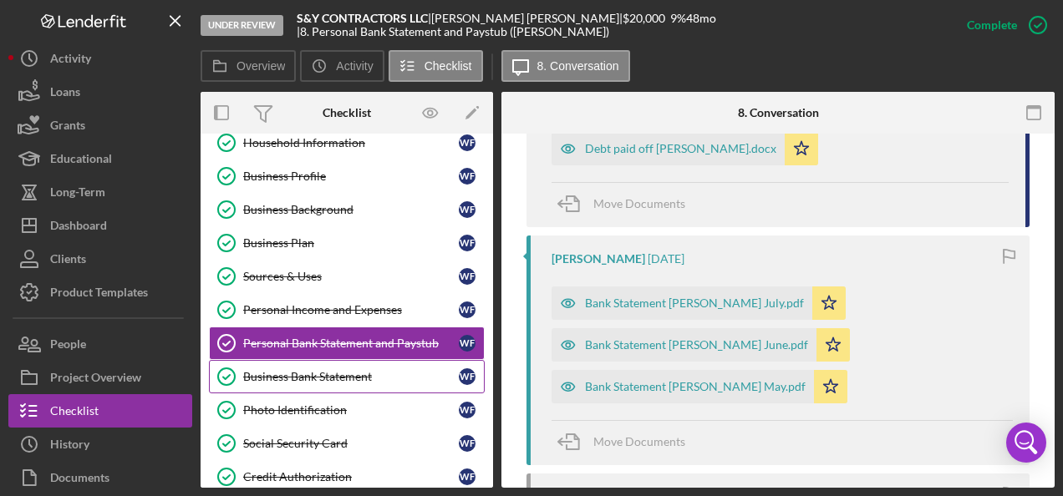
click at [331, 378] on div "Business Bank Statement" at bounding box center [351, 376] width 216 height 13
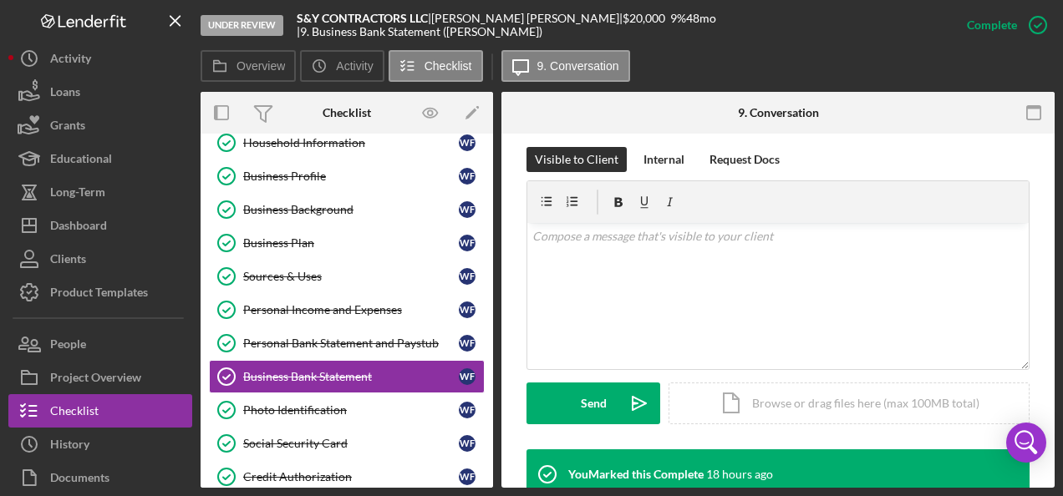
scroll to position [251, 0]
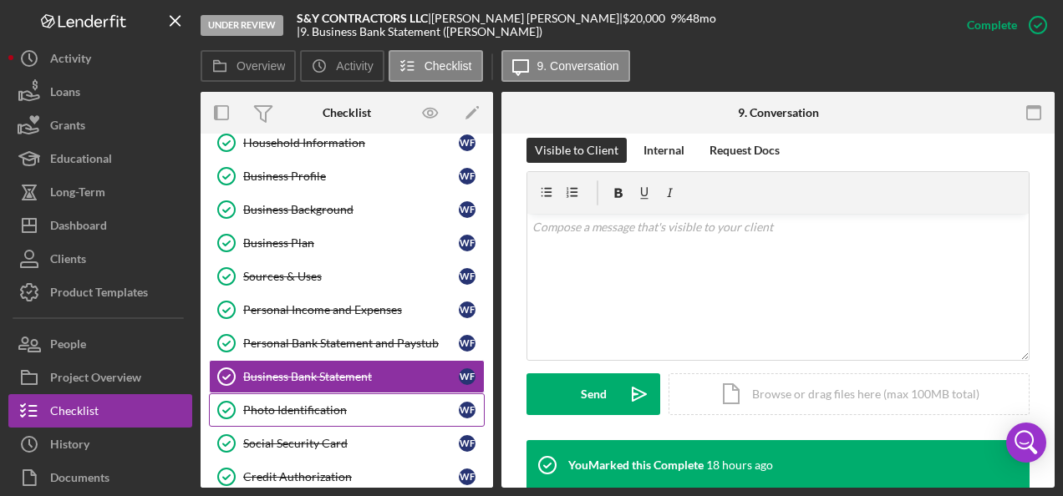
click at [312, 404] on div "Photo Identification" at bounding box center [351, 410] width 216 height 13
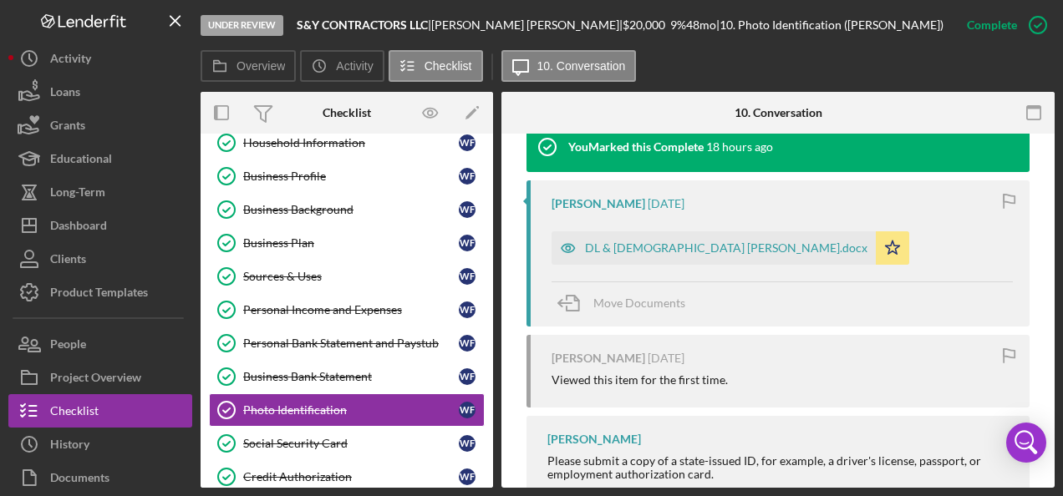
scroll to position [585, 0]
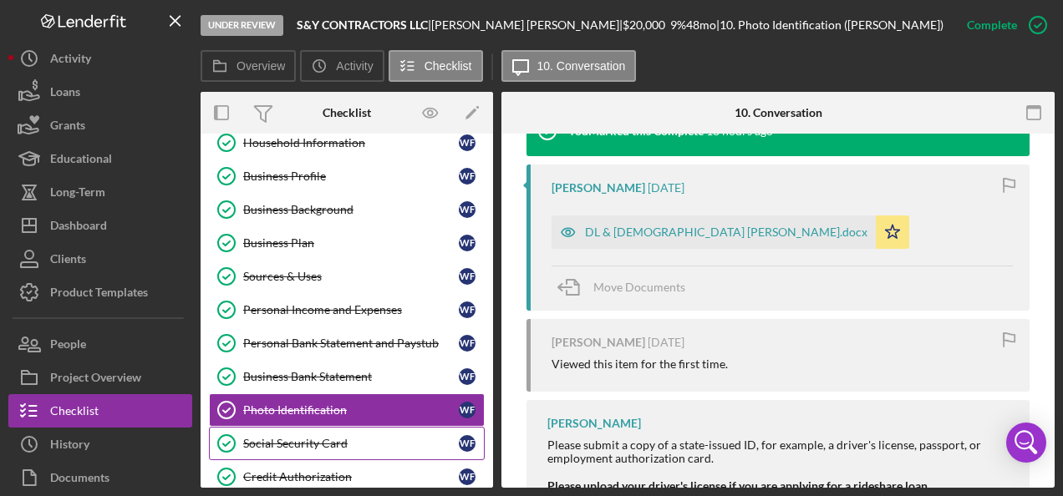
click at [302, 437] on div "Social Security Card" at bounding box center [351, 443] width 216 height 13
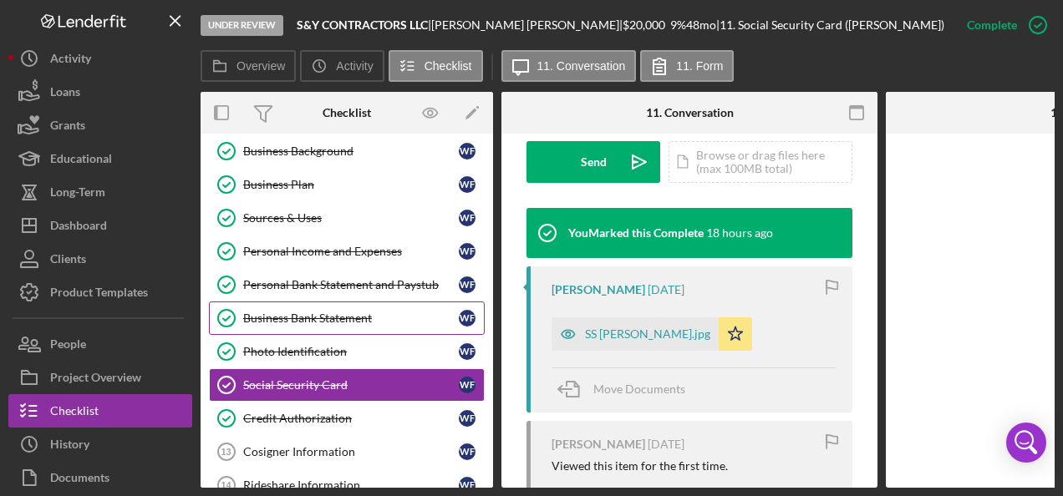
scroll to position [251, 0]
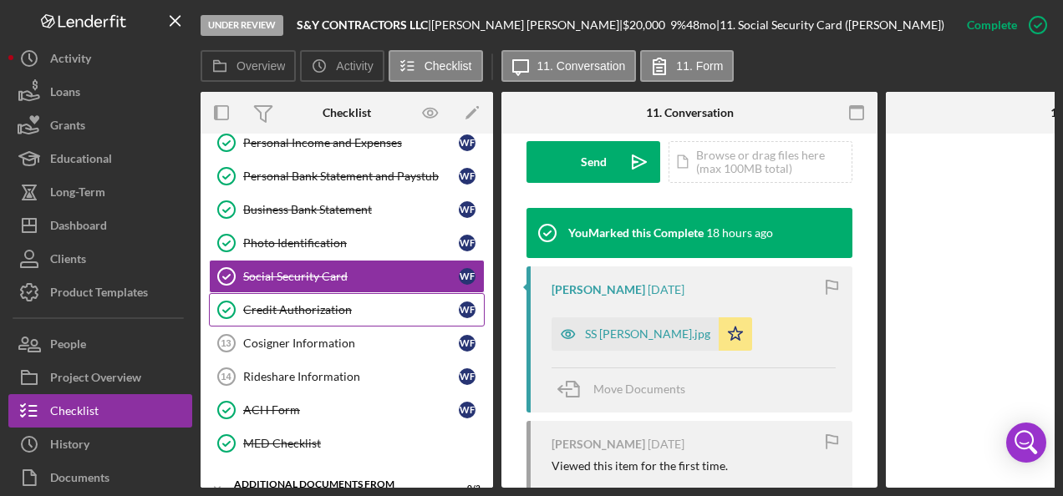
click at [307, 307] on div "Credit Authorization" at bounding box center [351, 309] width 216 height 13
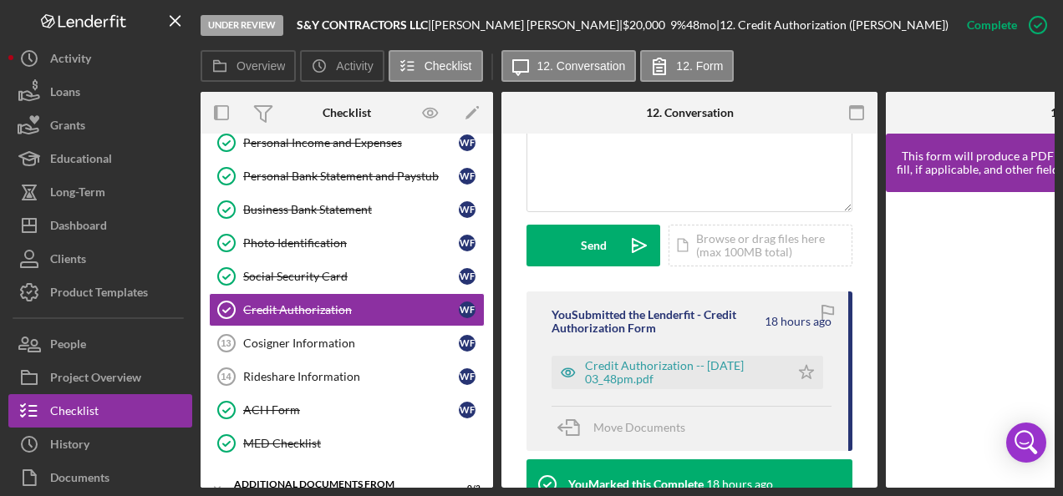
scroll to position [418, 0]
click at [797, 371] on icon "Icon/Star" at bounding box center [806, 372] width 33 height 33
click at [633, 362] on div "Credit Authorization -- [DATE] 03_48pm.pdf" at bounding box center [683, 372] width 196 height 27
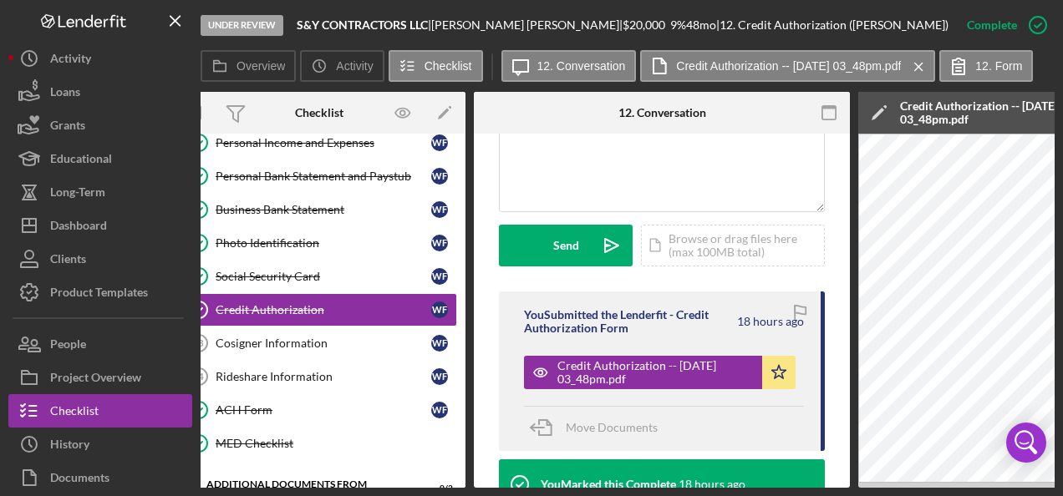
scroll to position [0, 0]
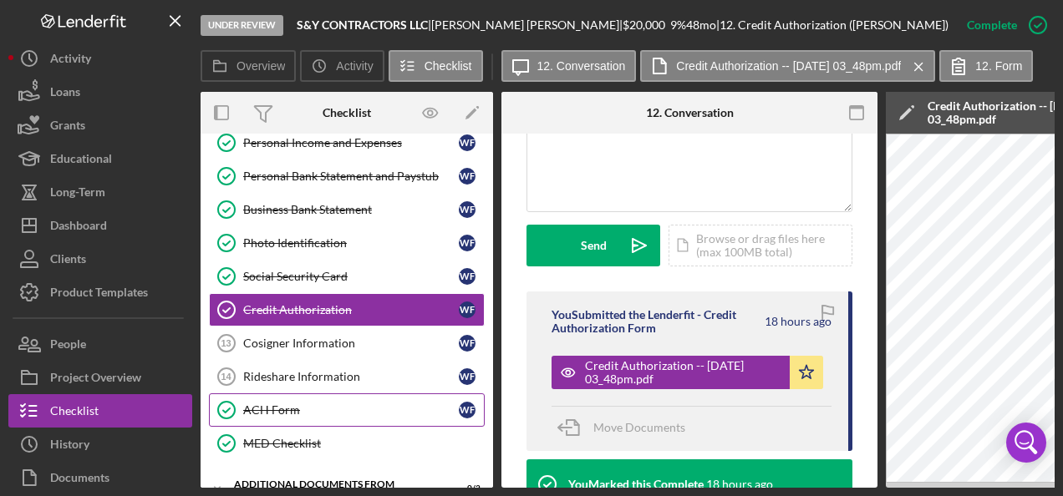
click at [277, 404] on div "ACH Form" at bounding box center [351, 410] width 216 height 13
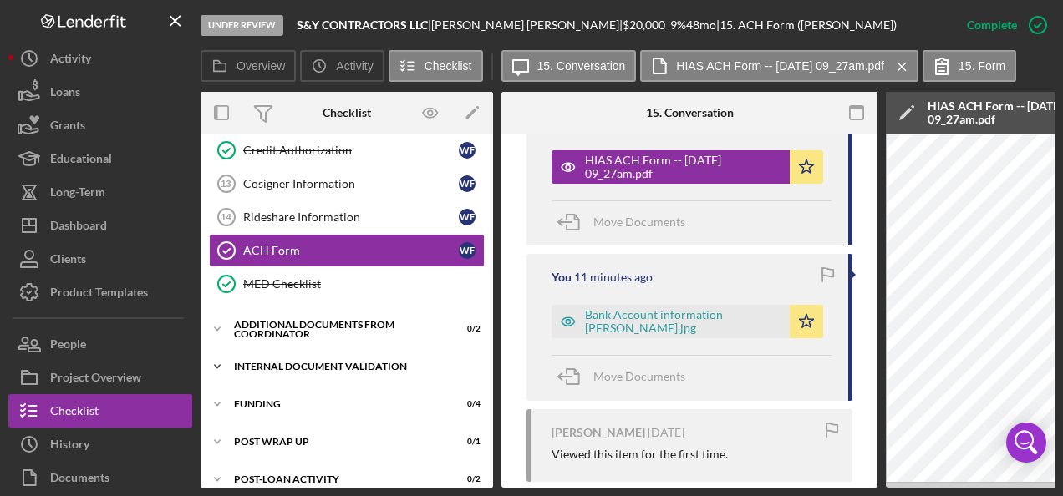
scroll to position [418, 0]
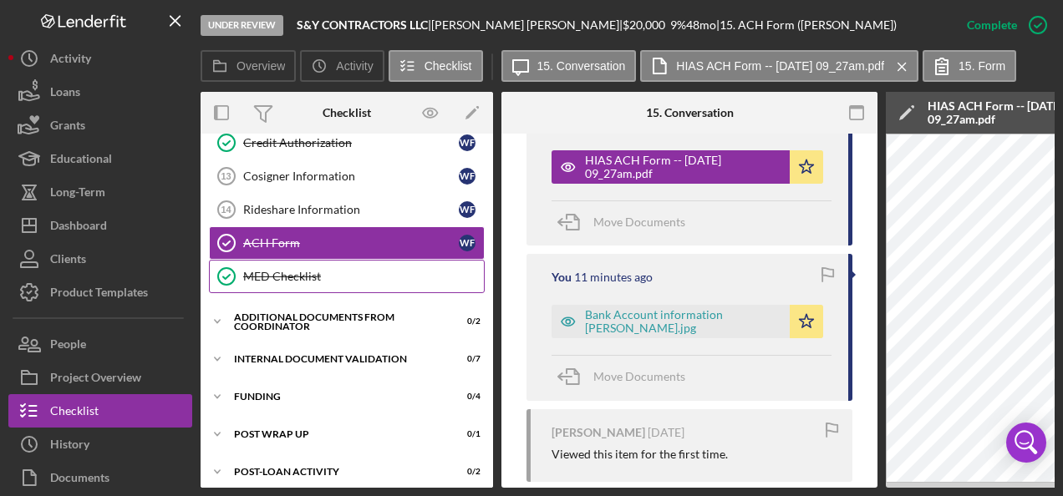
click at [272, 260] on link "MED Checklist MED Checklist" at bounding box center [347, 276] width 276 height 33
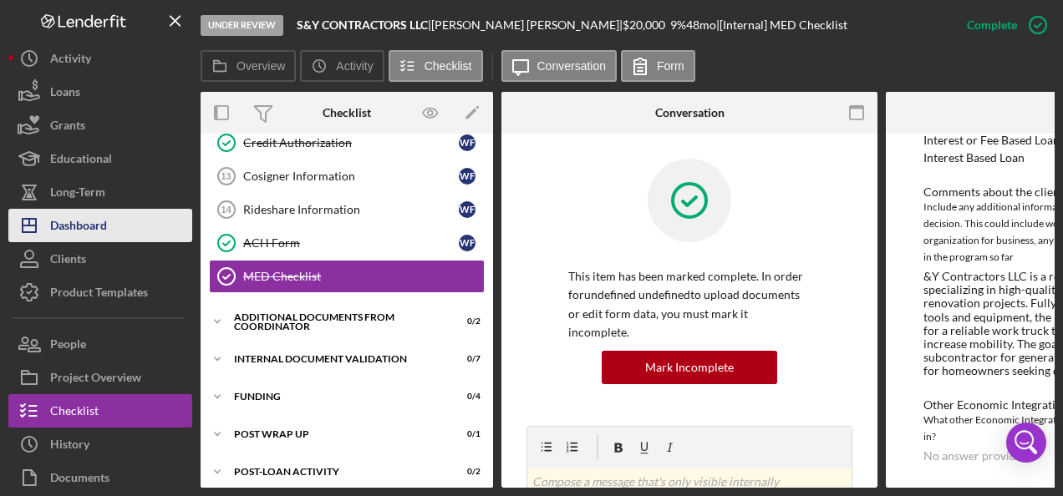
click at [111, 226] on button "Icon/Dashboard Dashboard" at bounding box center [100, 225] width 184 height 33
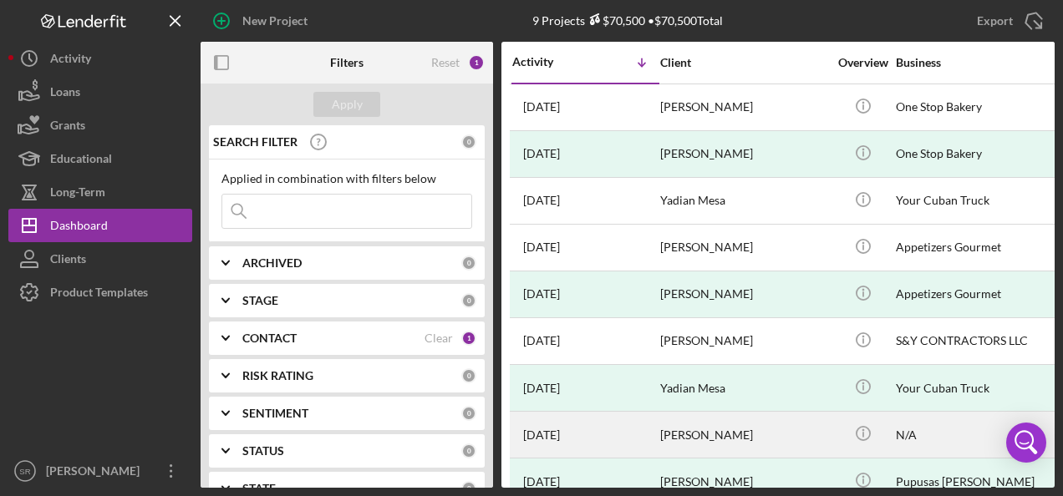
click at [708, 426] on div "[PERSON_NAME]" at bounding box center [743, 435] width 167 height 44
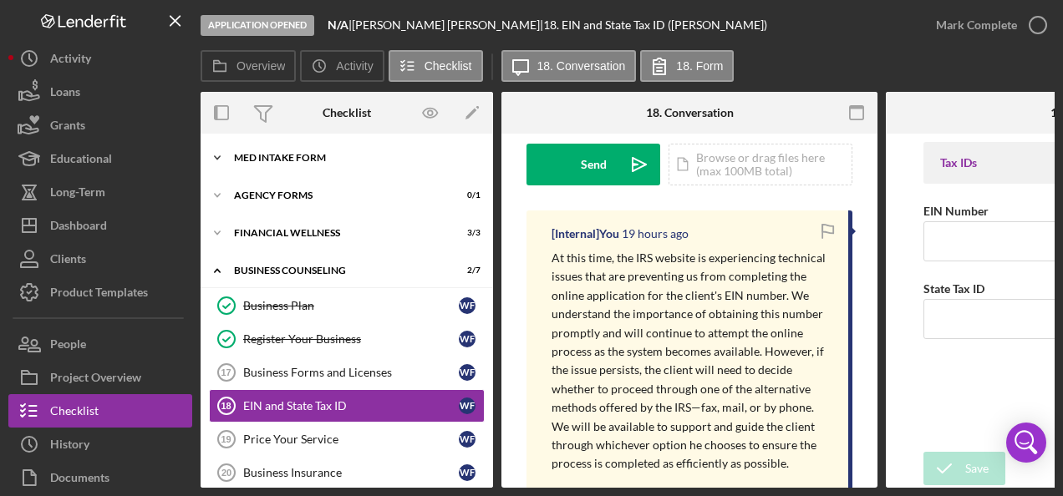
click at [288, 152] on div "Icon/Expander MED Intake Form 10 / 10" at bounding box center [347, 157] width 292 height 33
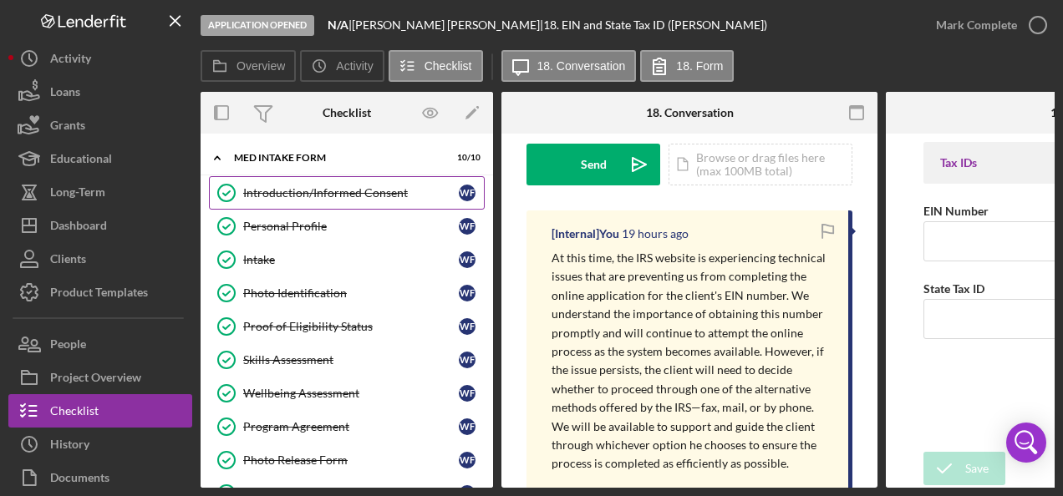
click at [269, 187] on div "Introduction/Informed Consent" at bounding box center [351, 192] width 216 height 13
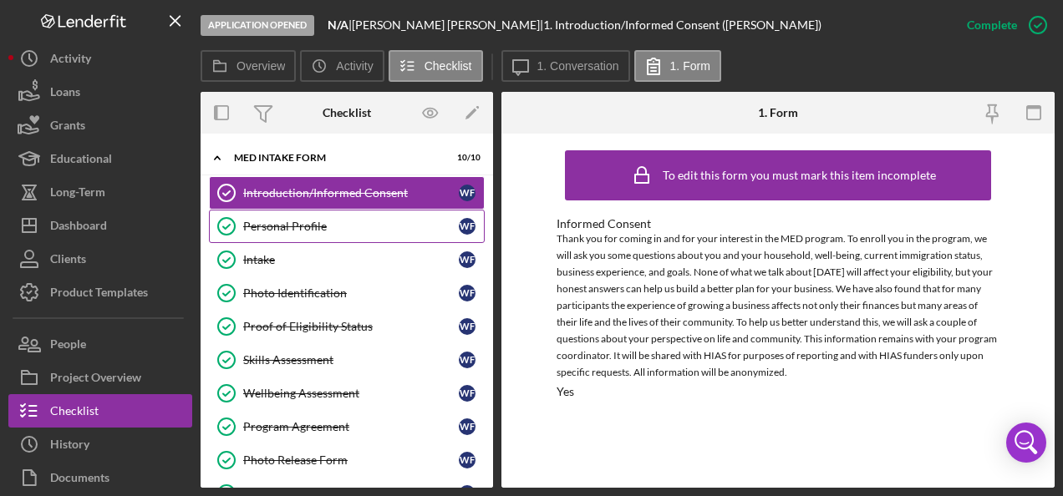
click at [284, 227] on div "Personal Profile" at bounding box center [351, 226] width 216 height 13
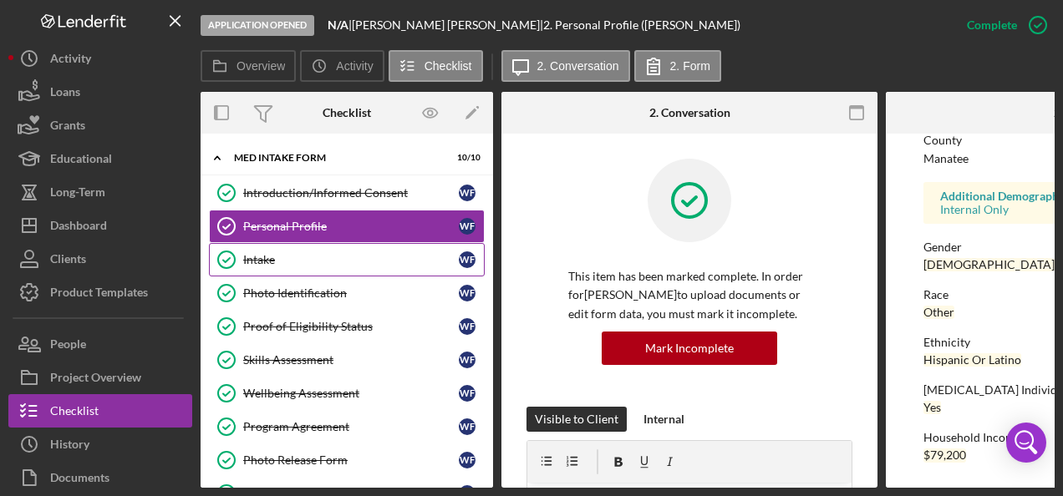
click at [338, 253] on div "Intake" at bounding box center [351, 259] width 216 height 13
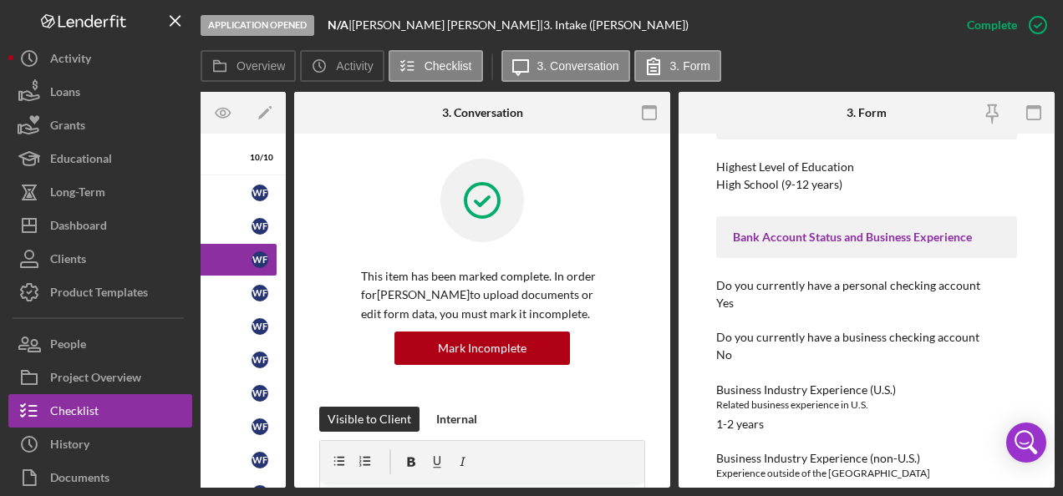
scroll to position [1853, 0]
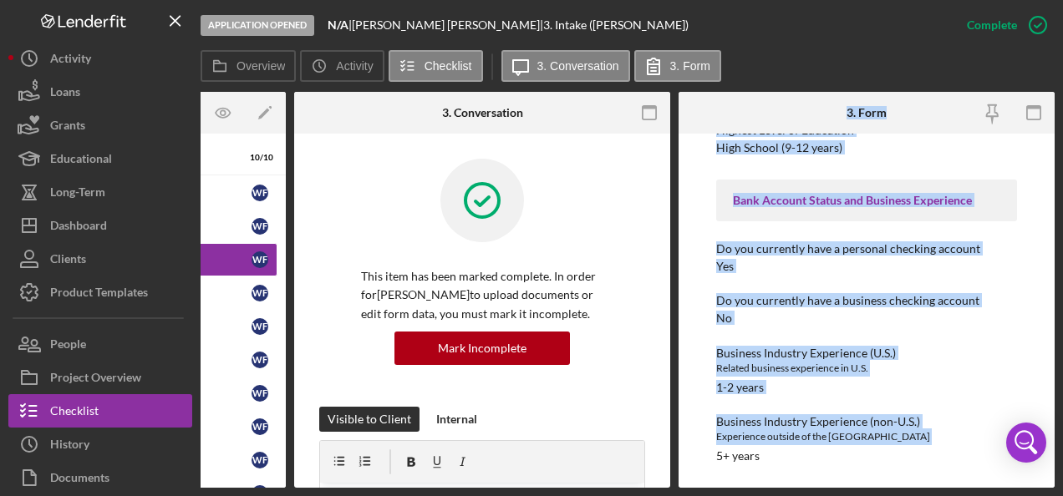
drag, startPoint x: 695, startPoint y: 482, endPoint x: 653, endPoint y: 485, distance: 42.7
click at [653, 485] on div "Overview Internal Workflow Stage Application Opened Icon/Dropdown Arrow Archive…" at bounding box center [628, 290] width 854 height 396
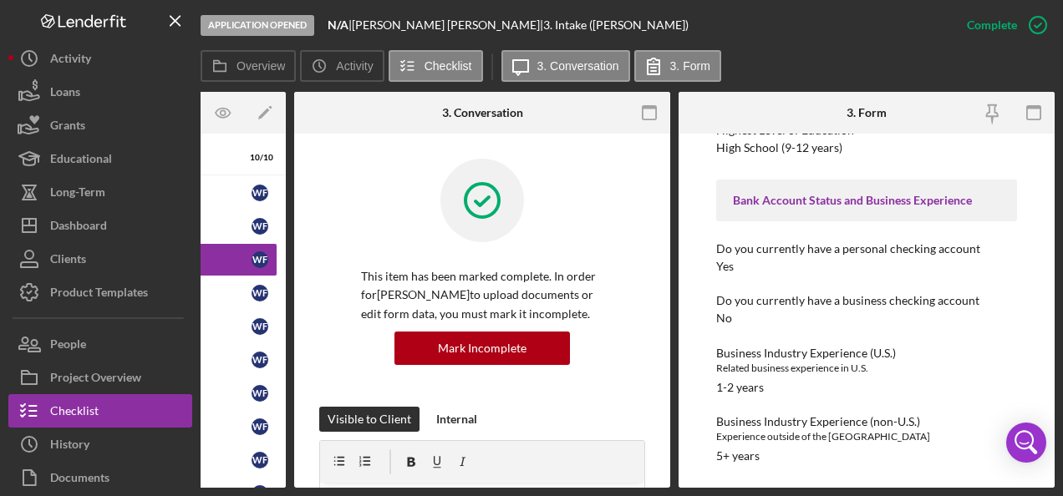
drag, startPoint x: 653, startPoint y: 485, endPoint x: 848, endPoint y: 468, distance: 196.2
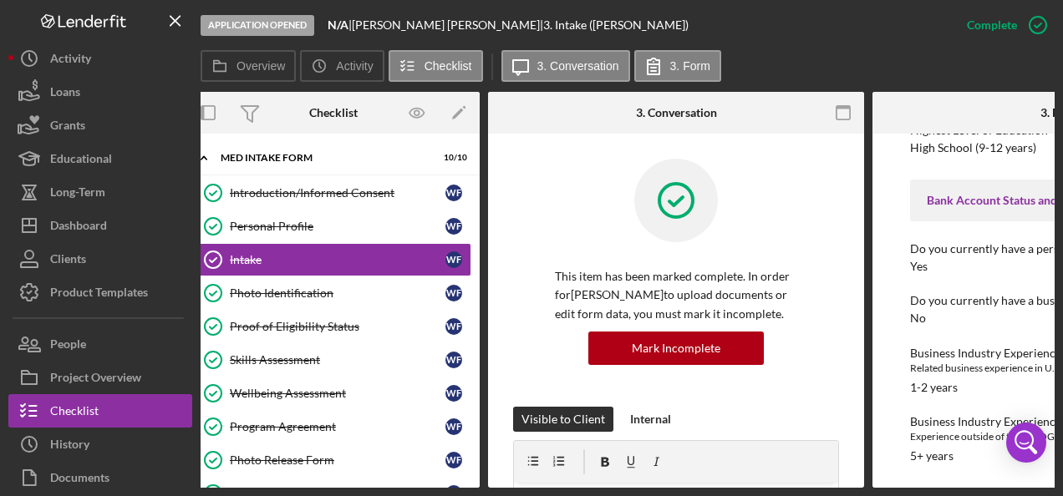
scroll to position [0, 0]
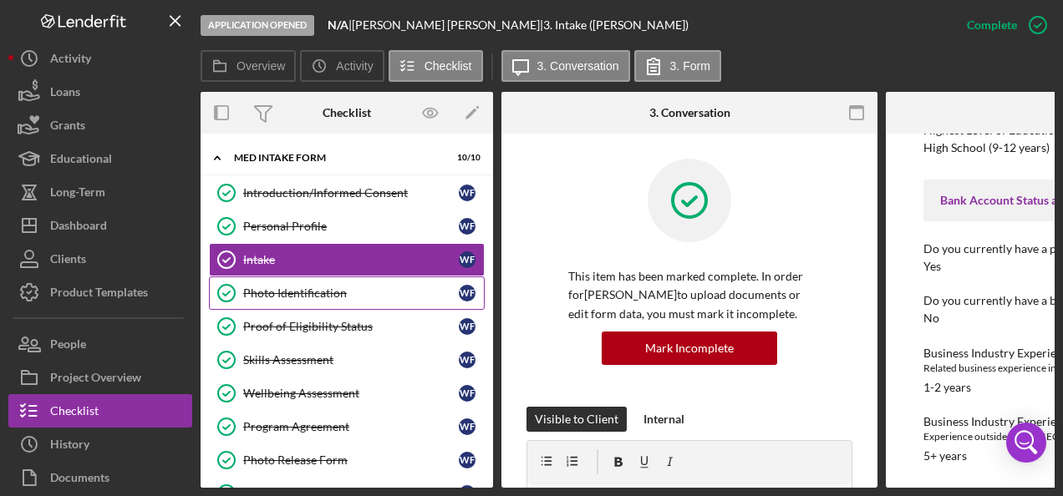
click at [331, 297] on div "Photo Identification" at bounding box center [351, 293] width 216 height 13
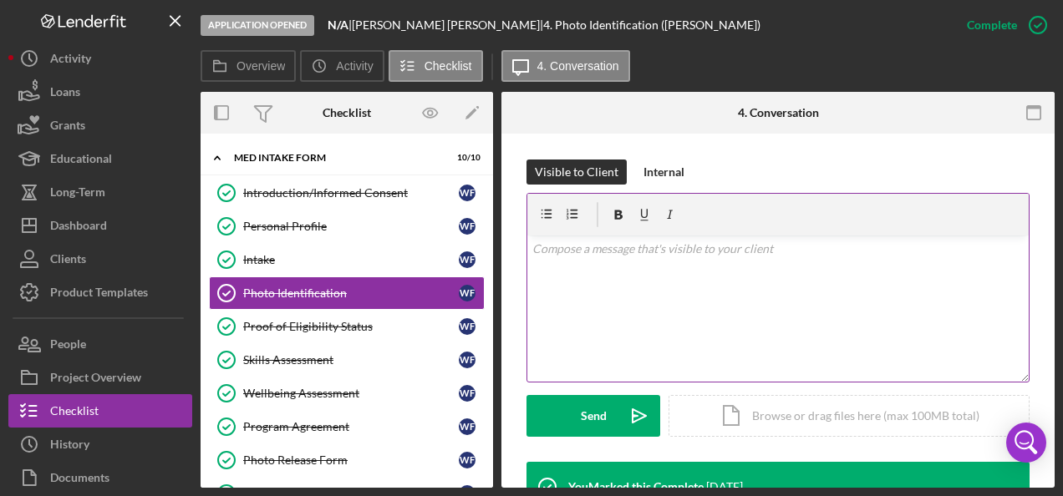
scroll to position [418, 0]
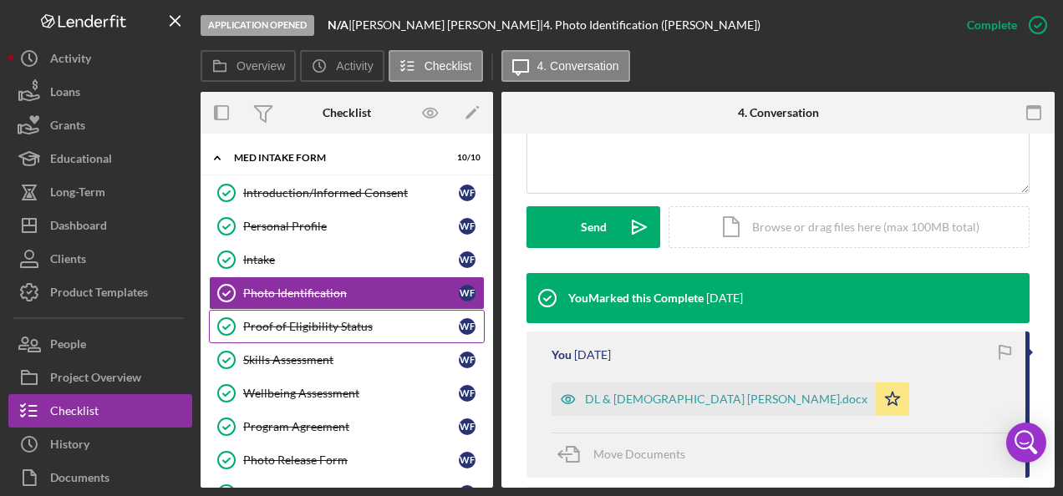
click at [272, 322] on div "Proof of Eligibility Status" at bounding box center [351, 326] width 216 height 13
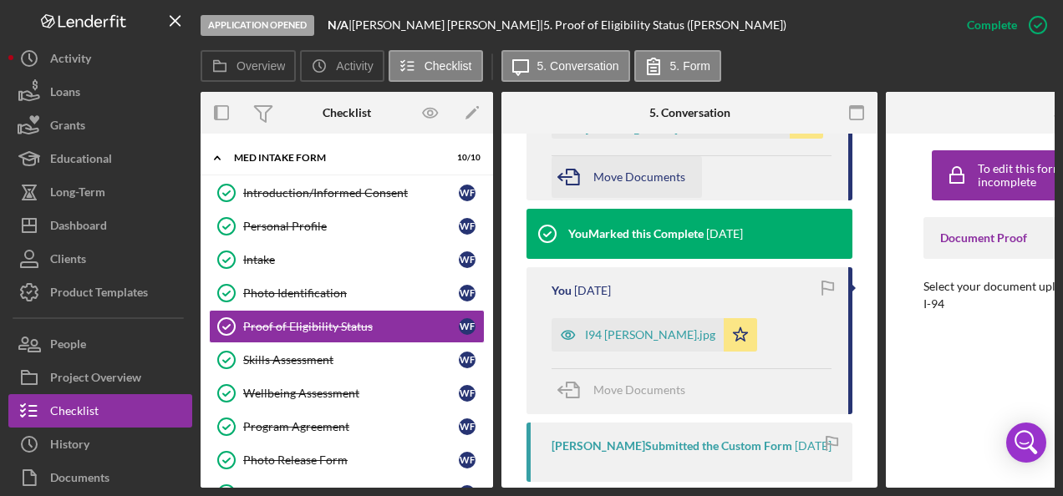
scroll to position [668, 0]
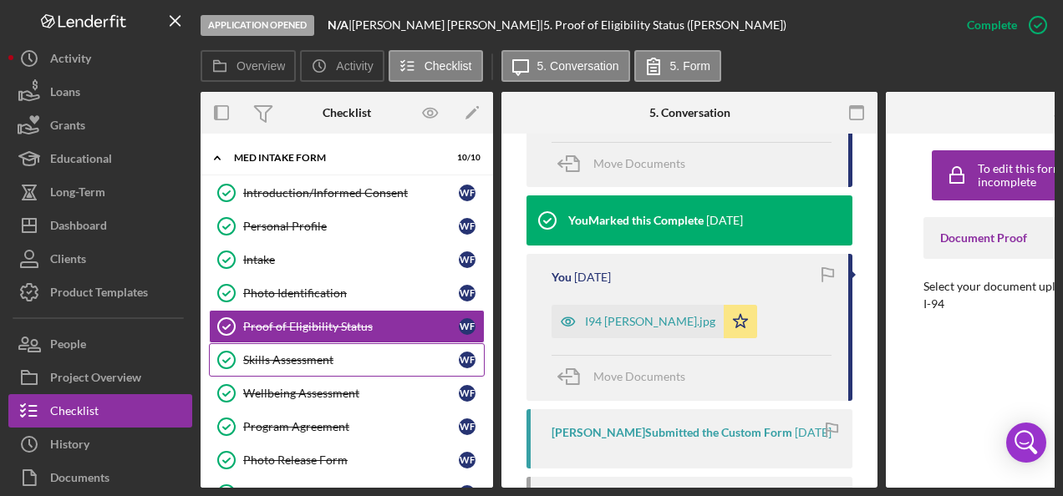
click at [281, 356] on div "Skills Assessment" at bounding box center [351, 359] width 216 height 13
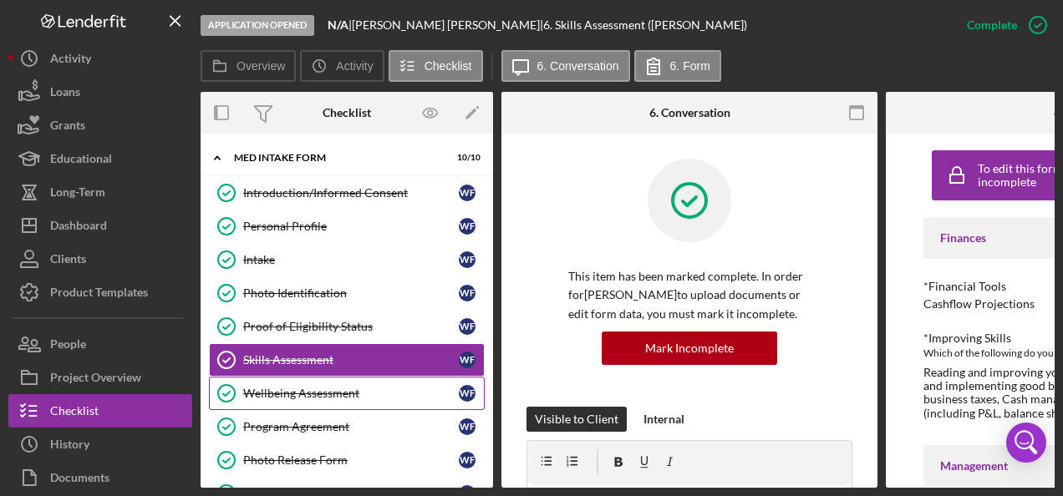
click at [277, 389] on div "Wellbeing Assessment" at bounding box center [351, 393] width 216 height 13
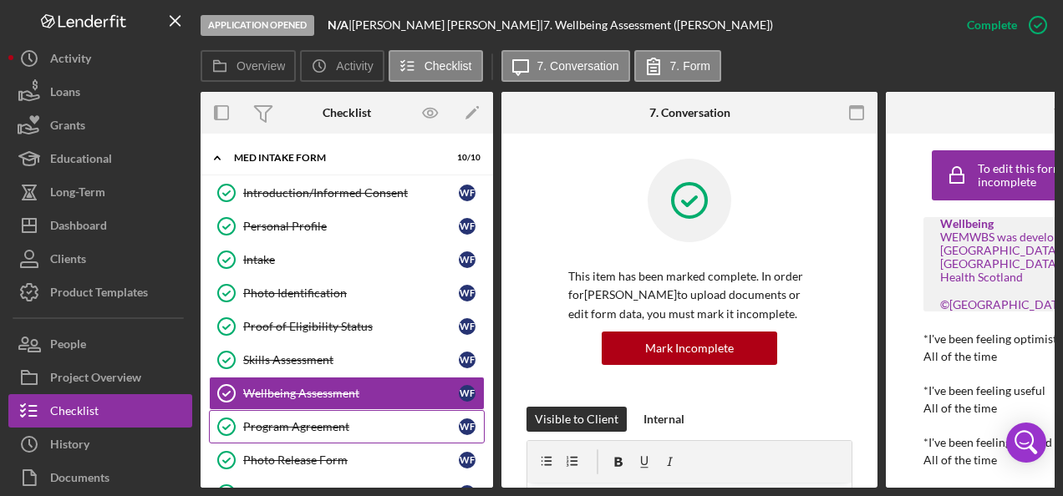
click at [277, 426] on div "Program Agreement" at bounding box center [351, 426] width 216 height 13
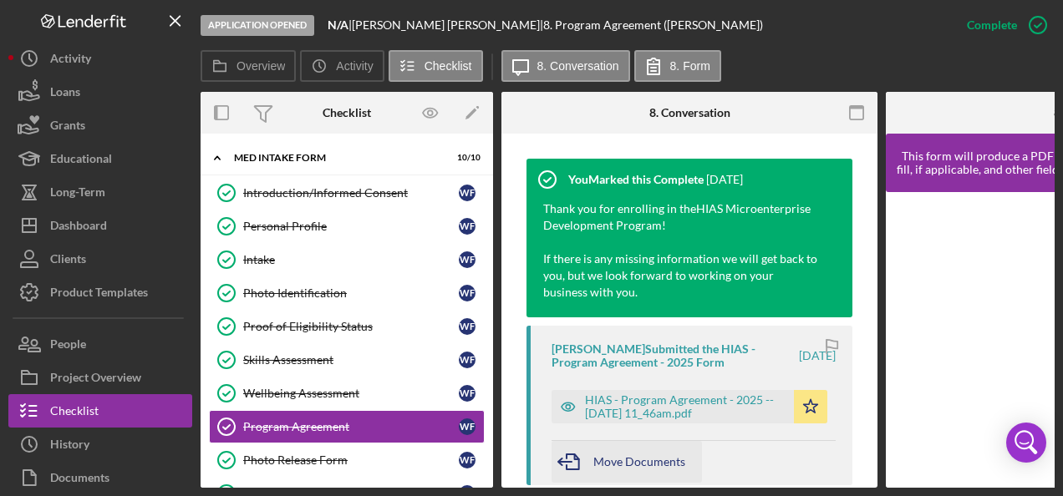
scroll to position [585, 0]
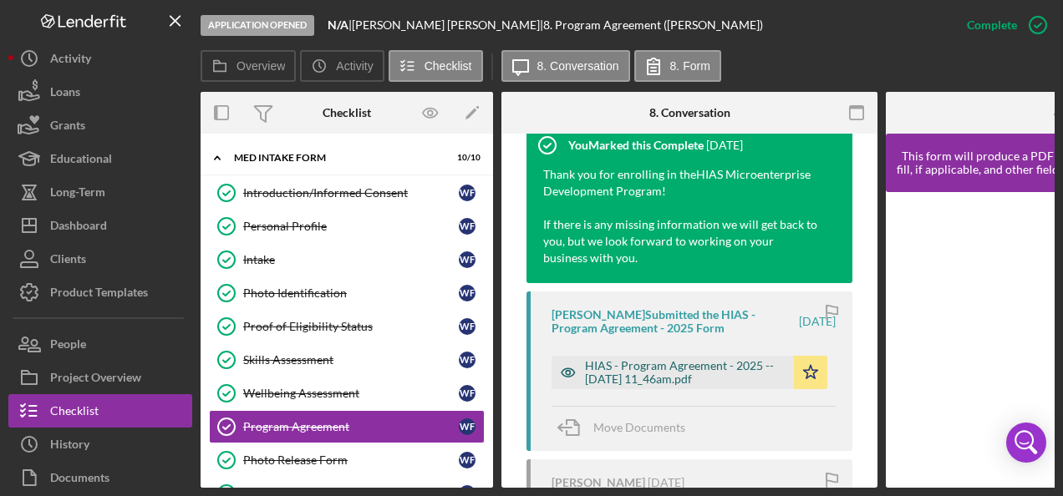
click at [622, 374] on div "HIAS - Program Agreement - 2025 -- [DATE] 11_46am.pdf" at bounding box center [685, 372] width 201 height 27
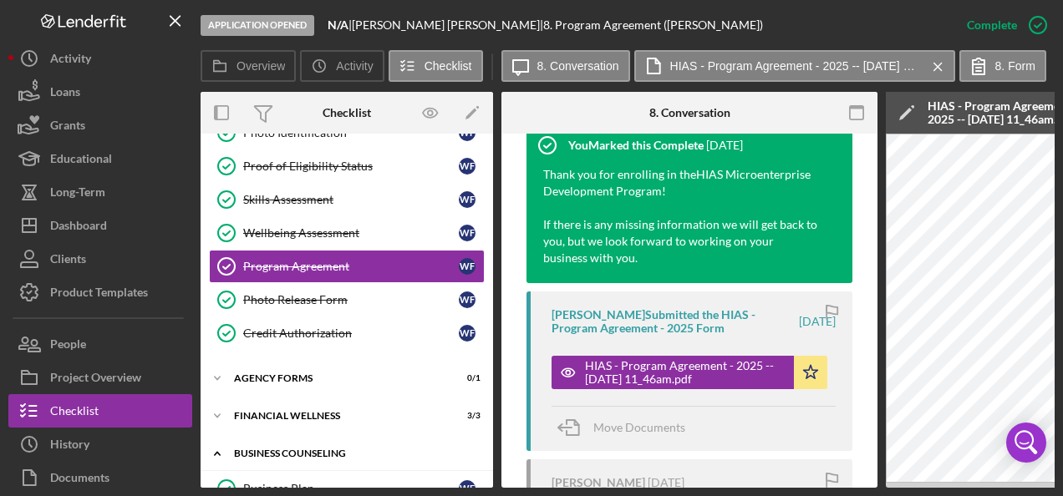
scroll to position [251, 0]
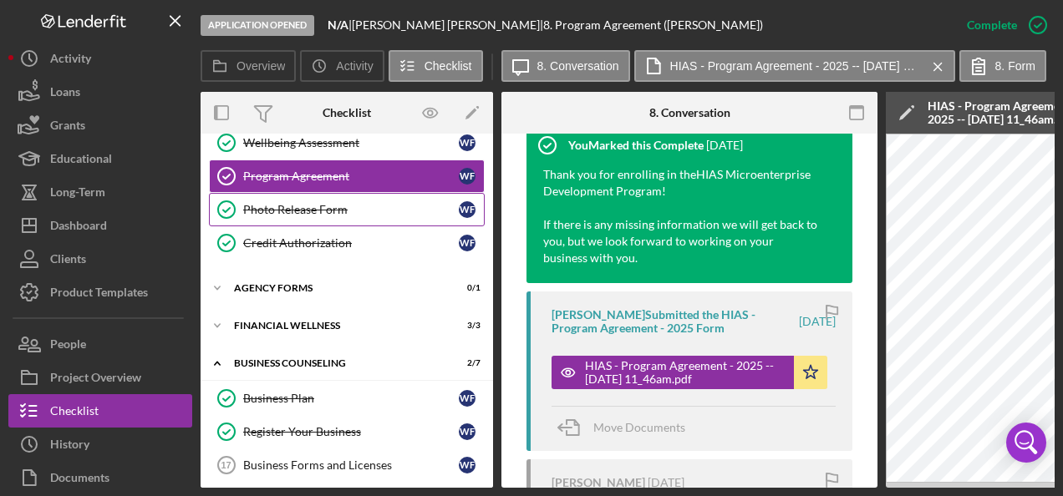
click at [304, 203] on div "Photo Release Form" at bounding box center [351, 209] width 216 height 13
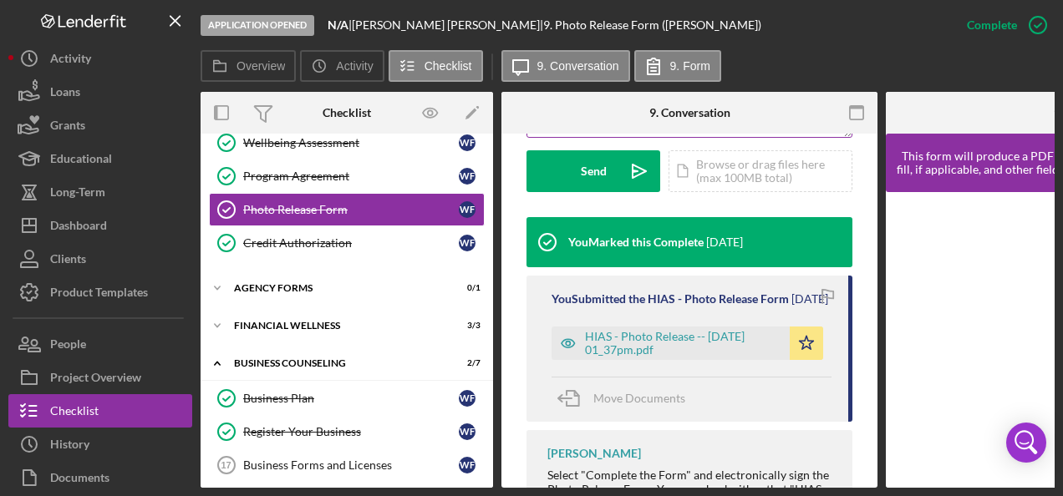
scroll to position [501, 0]
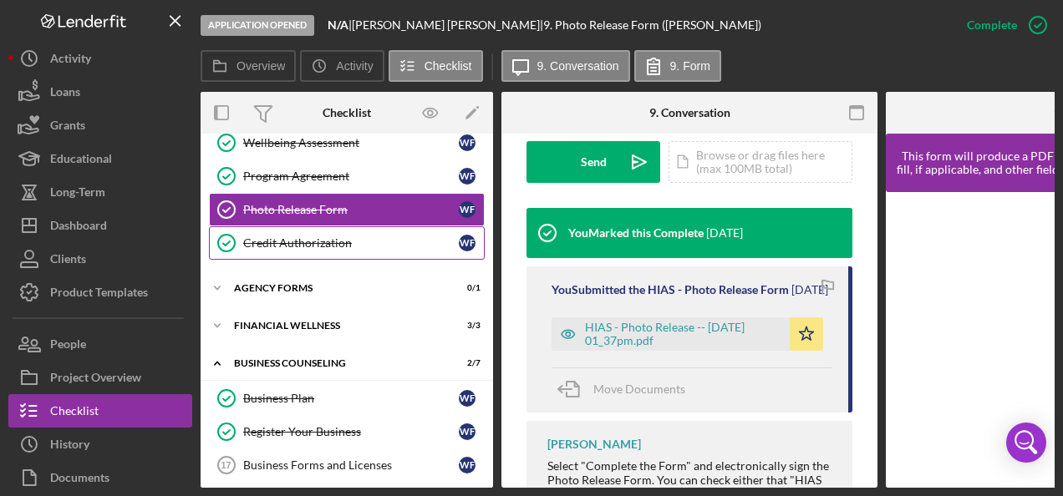
click at [293, 239] on div "Credit Authorization" at bounding box center [351, 242] width 216 height 13
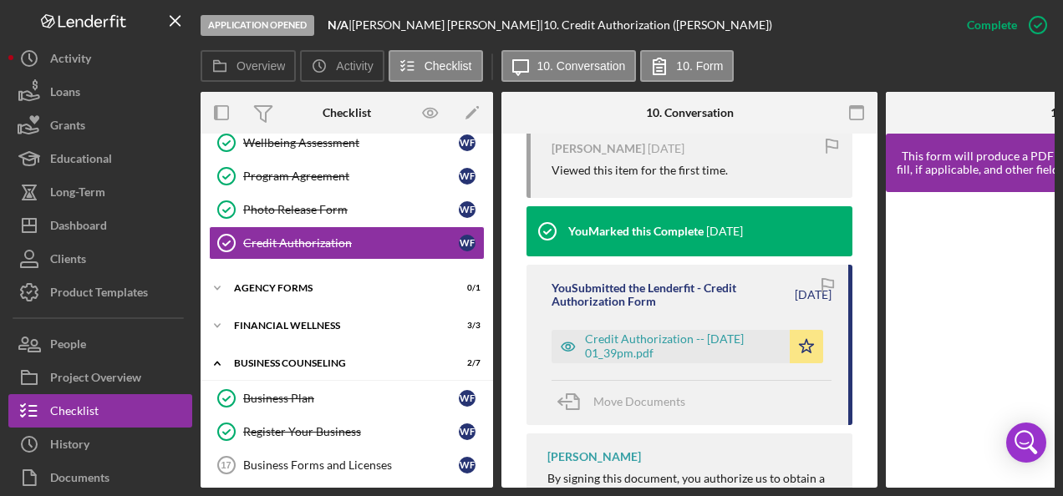
scroll to position [585, 0]
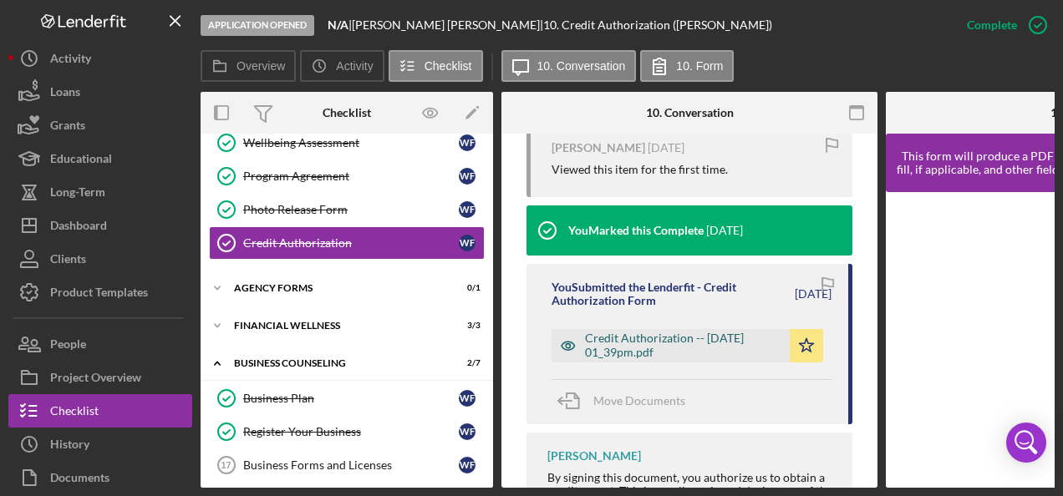
click at [653, 344] on div "Credit Authorization -- [DATE] 01_39pm.pdf" at bounding box center [683, 345] width 196 height 27
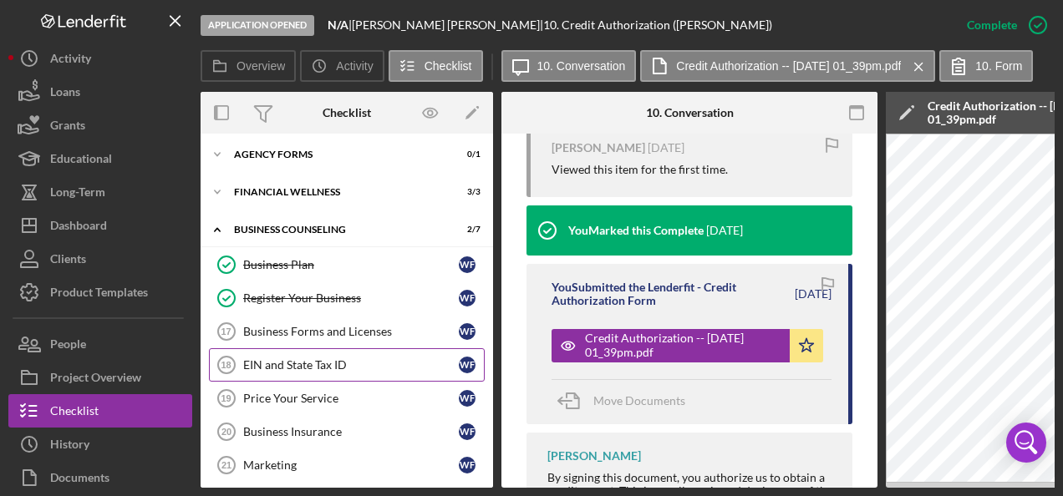
scroll to position [390, 0]
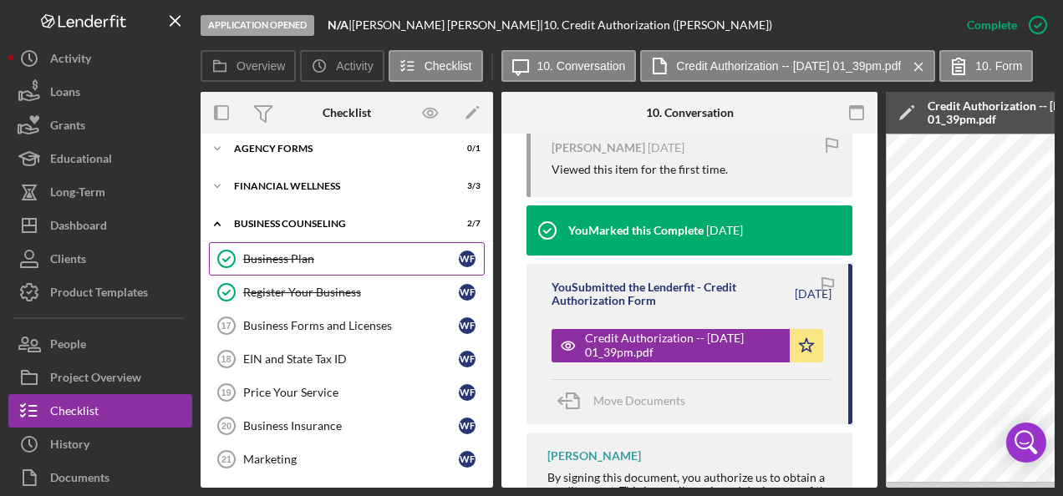
click at [281, 254] on div "Business Plan" at bounding box center [351, 258] width 216 height 13
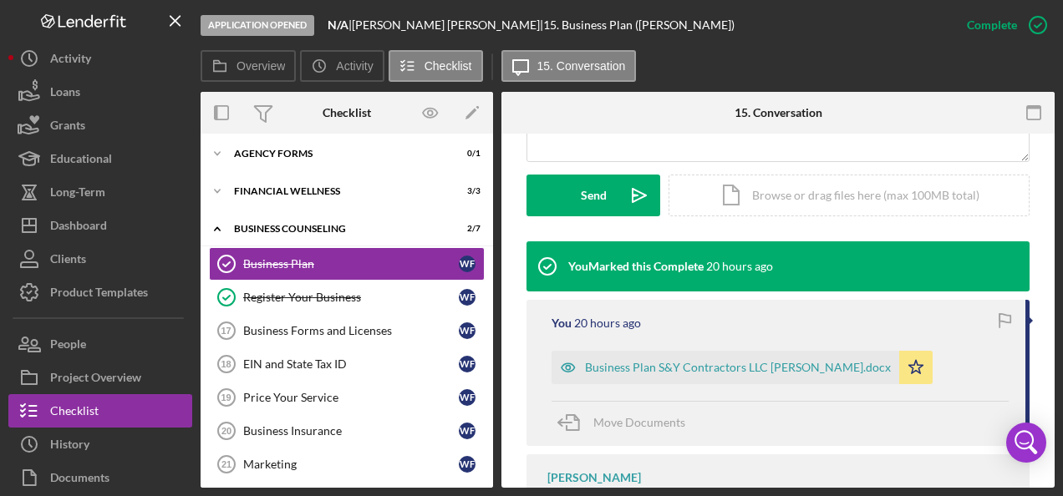
scroll to position [501, 0]
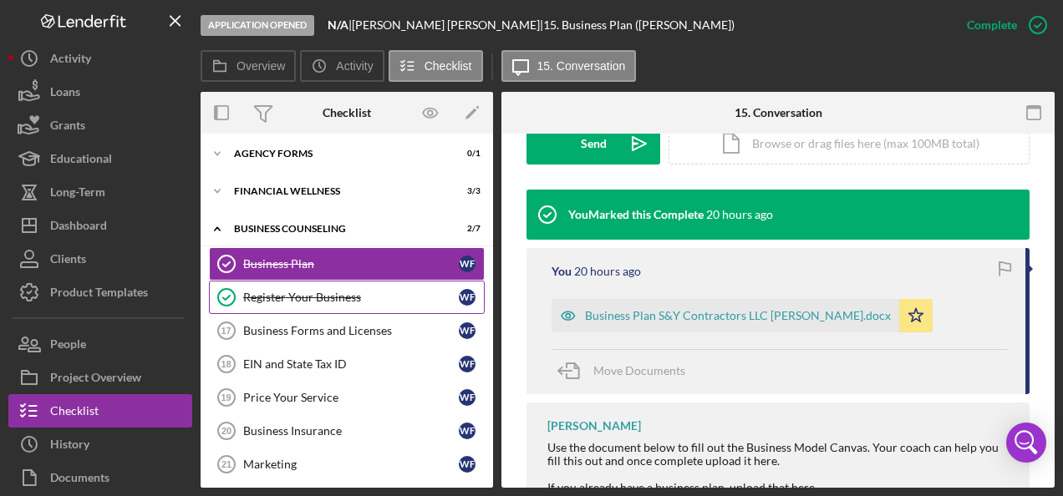
click at [310, 291] on div "Register Your Business" at bounding box center [351, 297] width 216 height 13
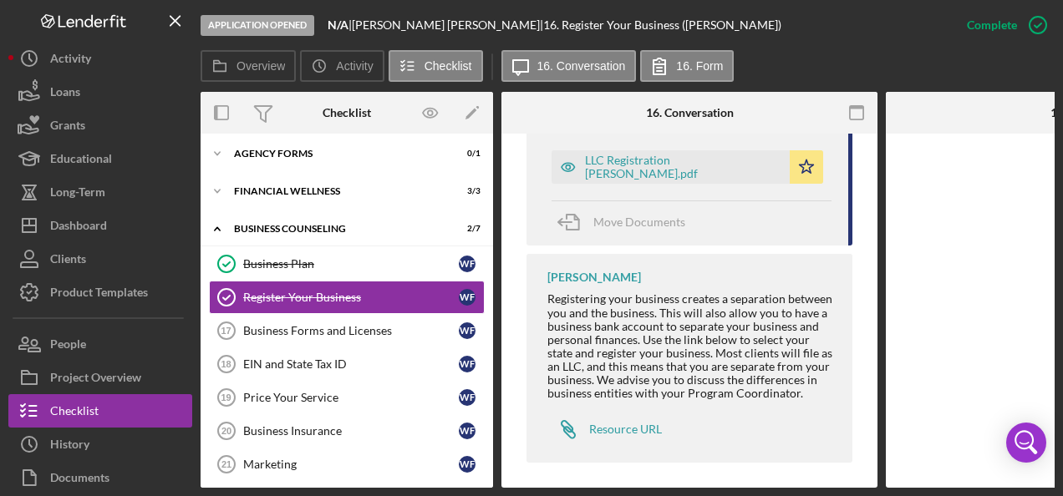
scroll to position [680, 0]
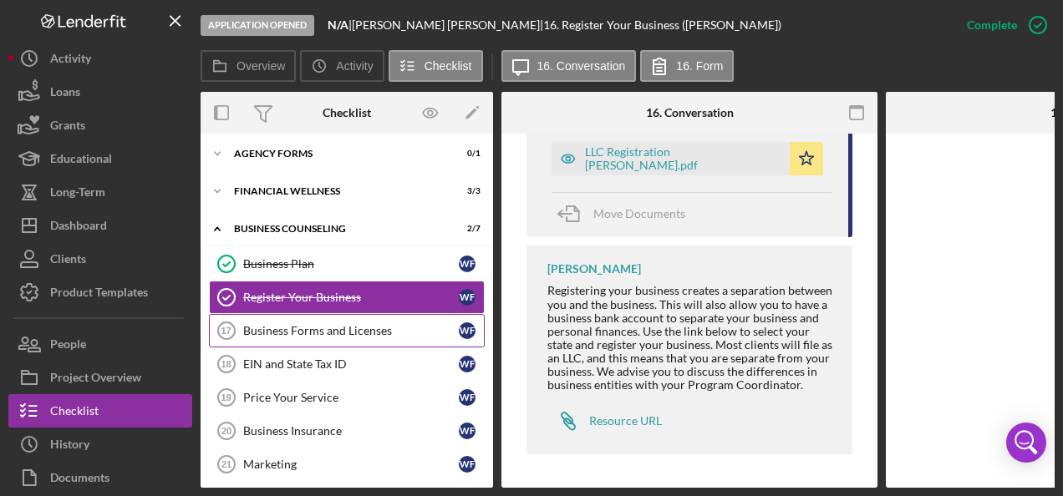
click at [278, 324] on div "Business Forms and Licenses" at bounding box center [351, 330] width 216 height 13
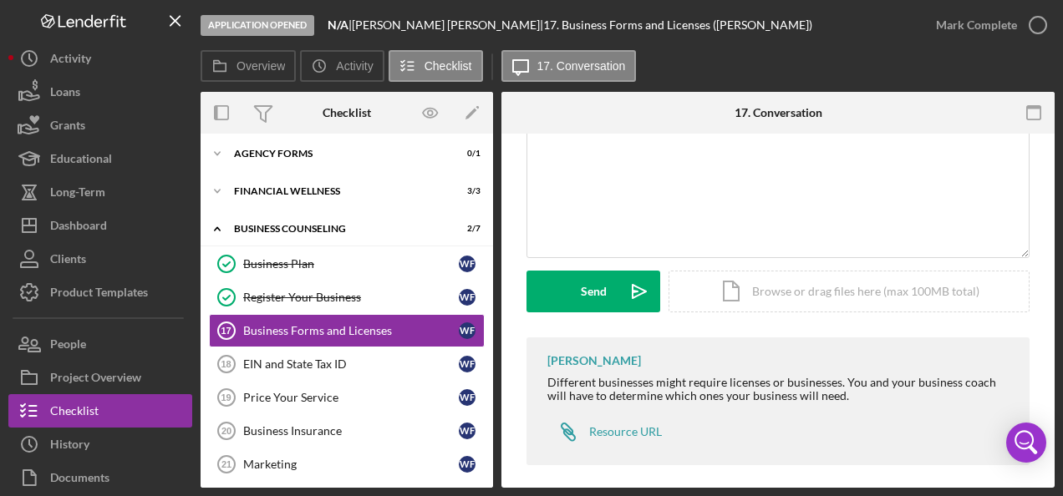
scroll to position [134, 0]
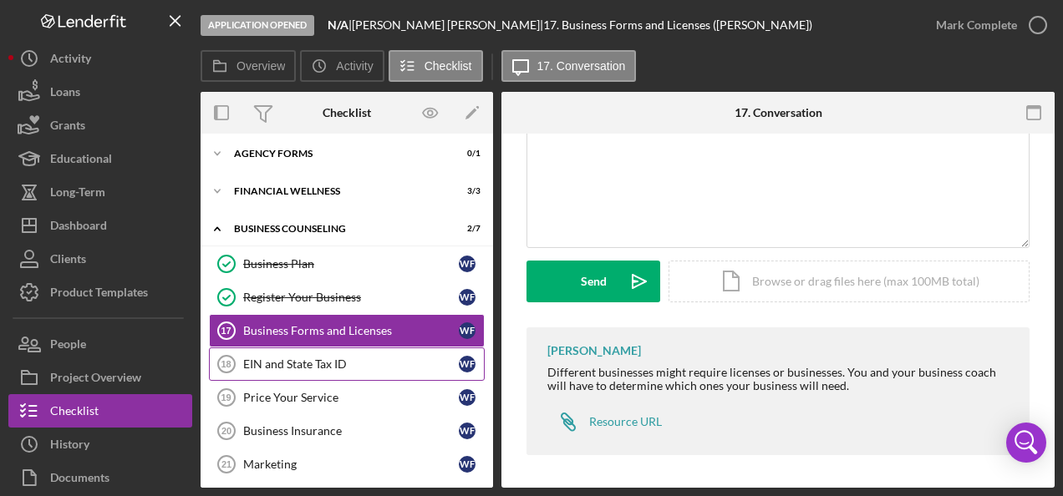
click at [276, 358] on div "EIN and State Tax ID" at bounding box center [351, 364] width 216 height 13
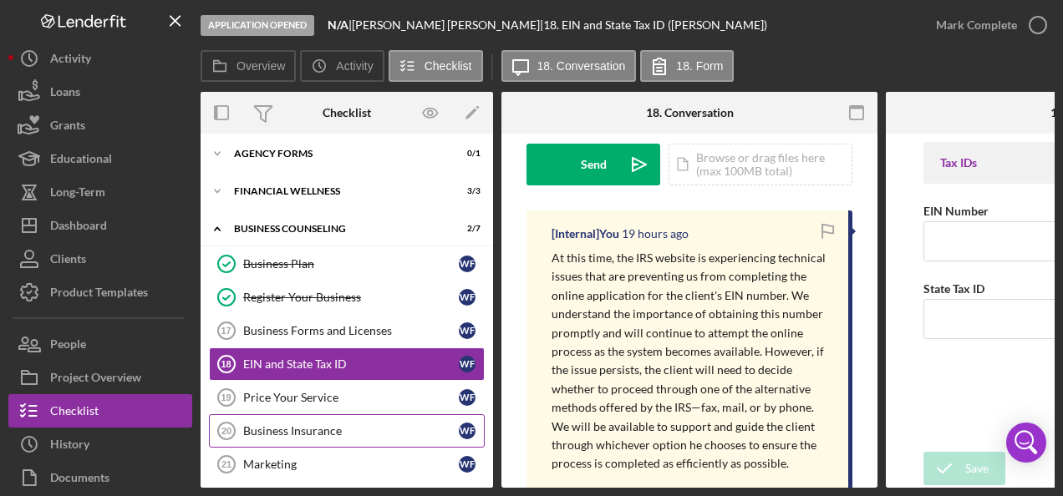
scroll to position [390, 0]
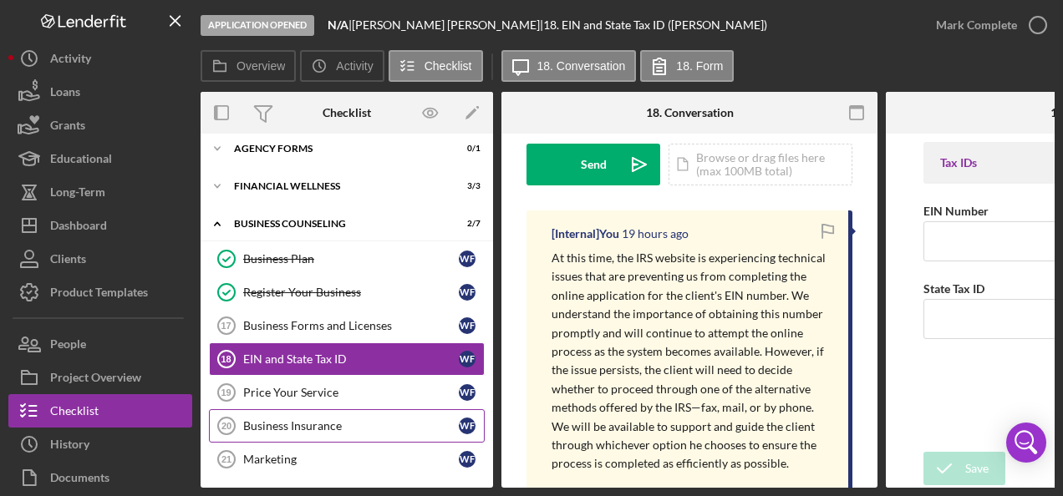
click at [297, 422] on div "Business Insurance" at bounding box center [351, 425] width 216 height 13
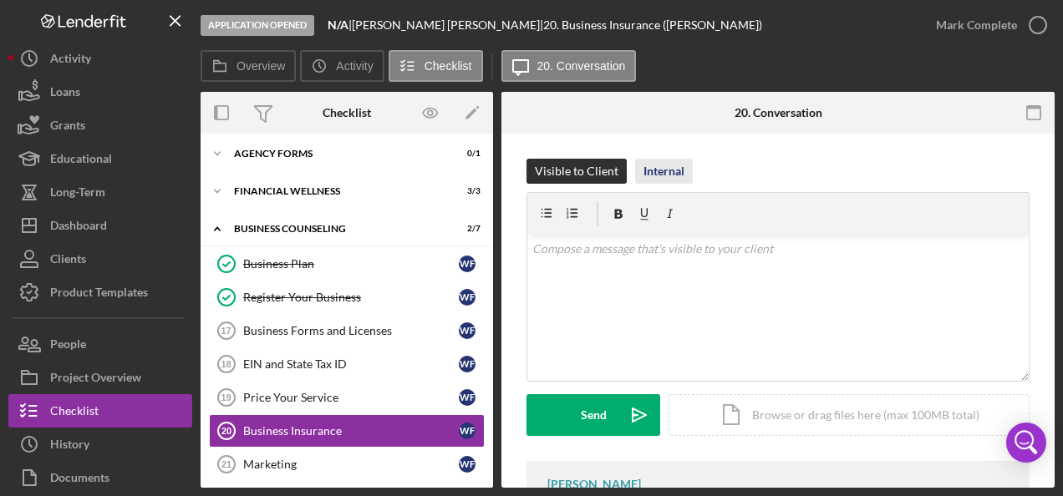
click at [662, 170] on div "Internal" at bounding box center [663, 171] width 41 height 25
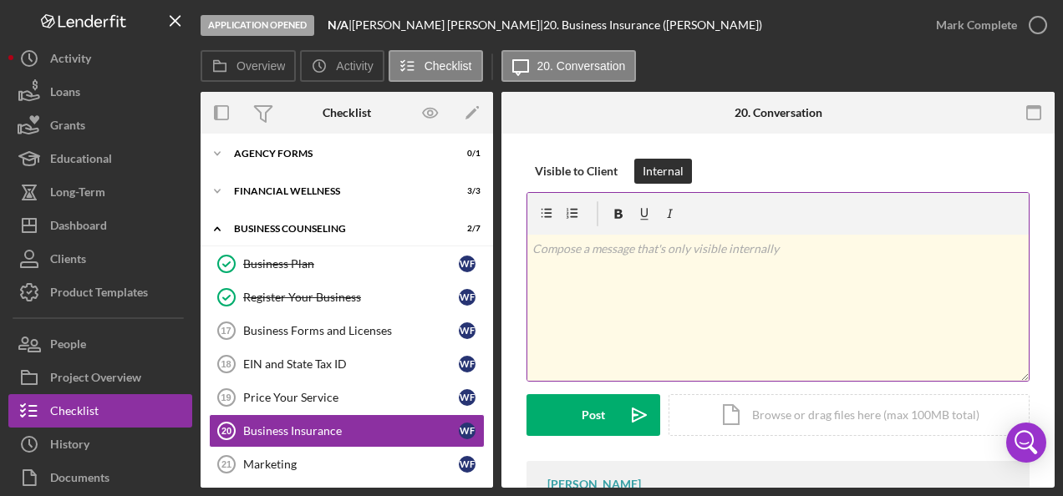
click at [592, 256] on p at bounding box center [778, 249] width 492 height 18
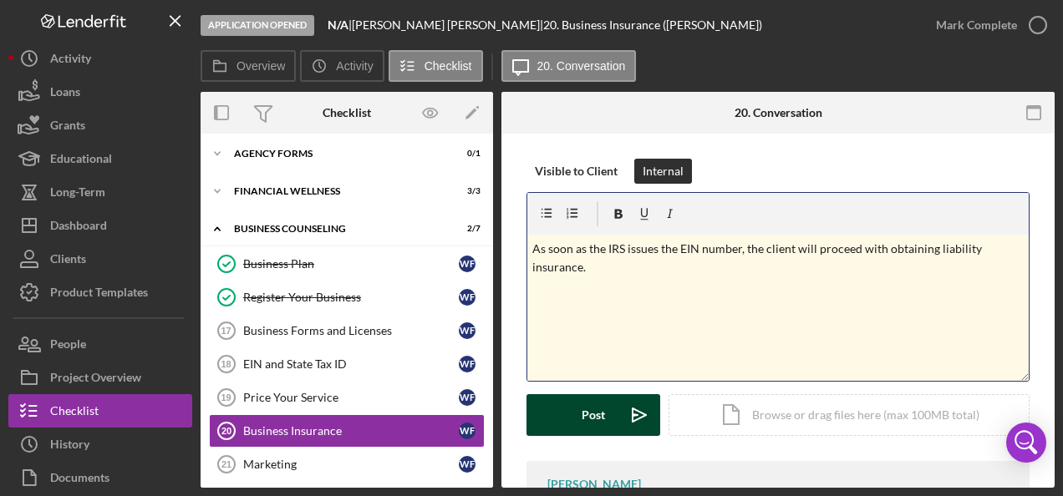
click at [568, 416] on button "Post Icon/icon-invite-send" at bounding box center [593, 415] width 134 height 42
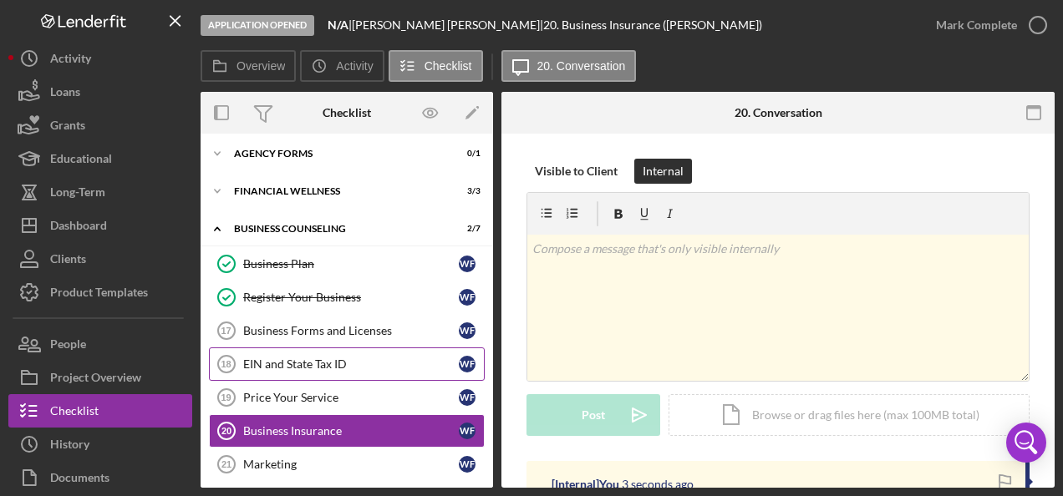
click at [317, 358] on div "EIN and State Tax ID" at bounding box center [351, 364] width 216 height 13
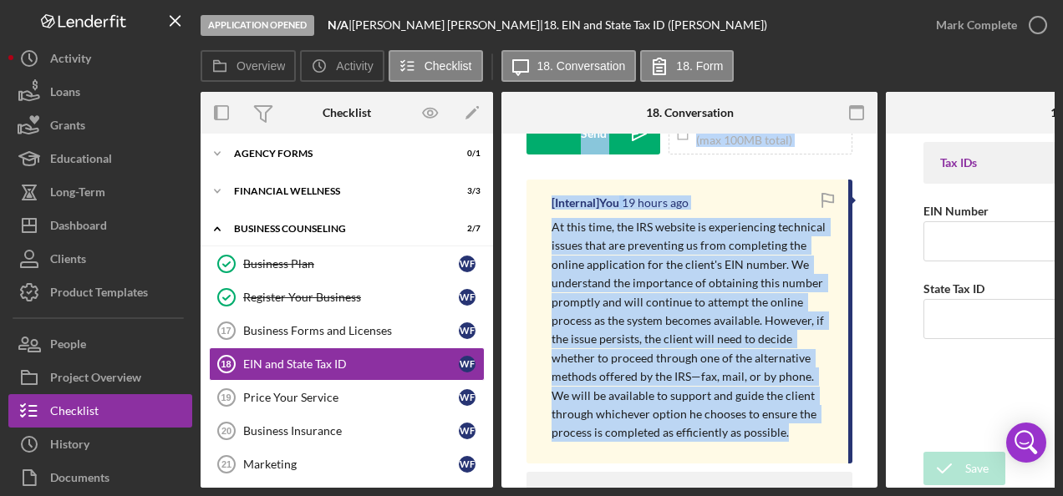
scroll to position [167, 0]
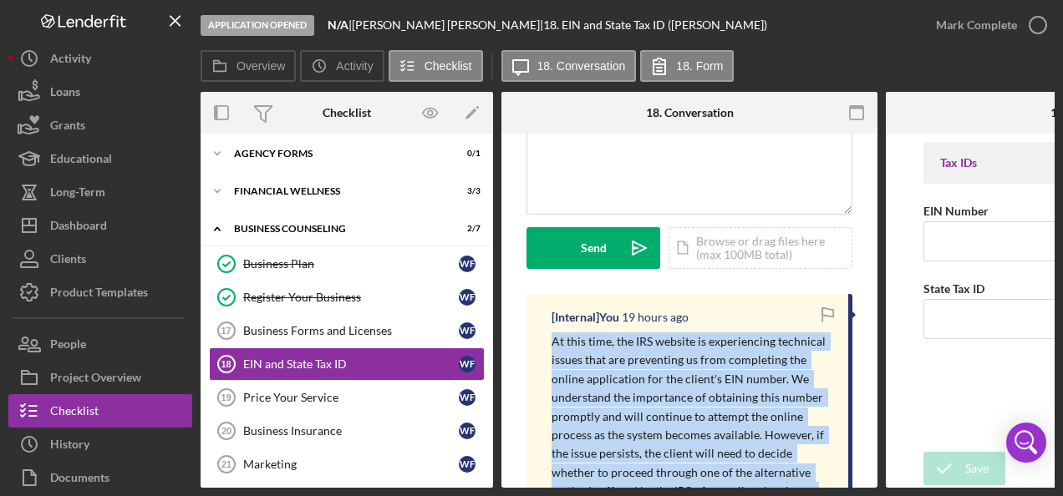
drag, startPoint x: 790, startPoint y: 384, endPoint x: 551, endPoint y: 341, distance: 242.0
click at [551, 341] on p "At this time, the IRS website is experiencing technical issues that are prevent…" at bounding box center [691, 445] width 280 height 225
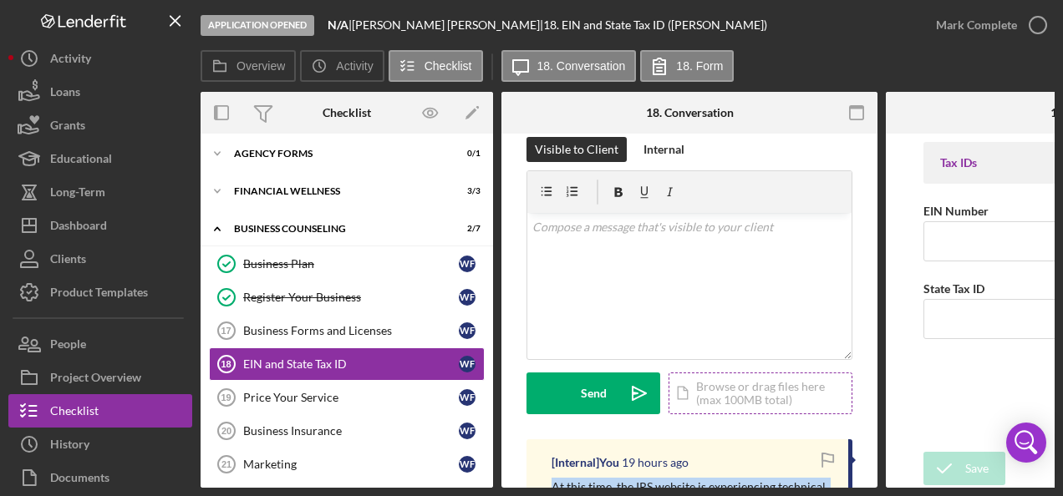
scroll to position [0, 0]
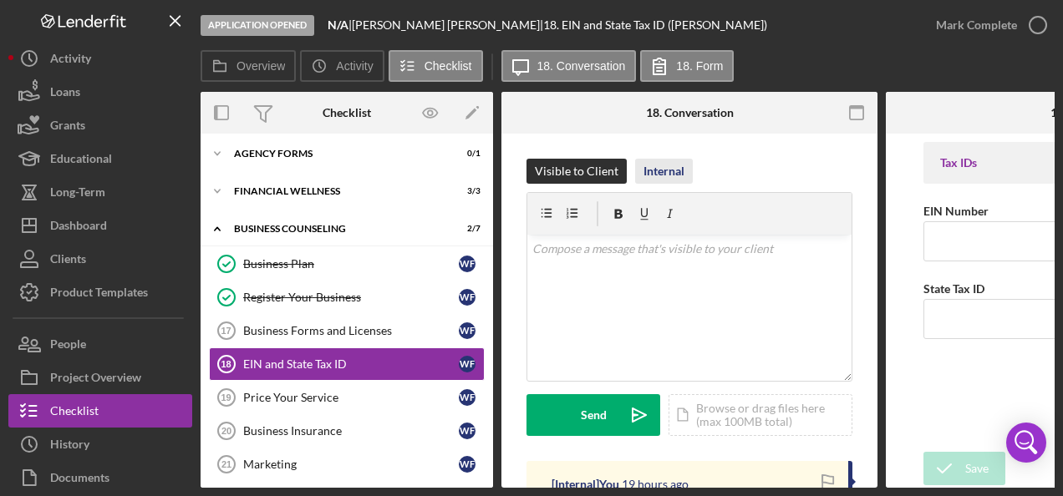
click at [664, 169] on div "Internal" at bounding box center [663, 171] width 41 height 25
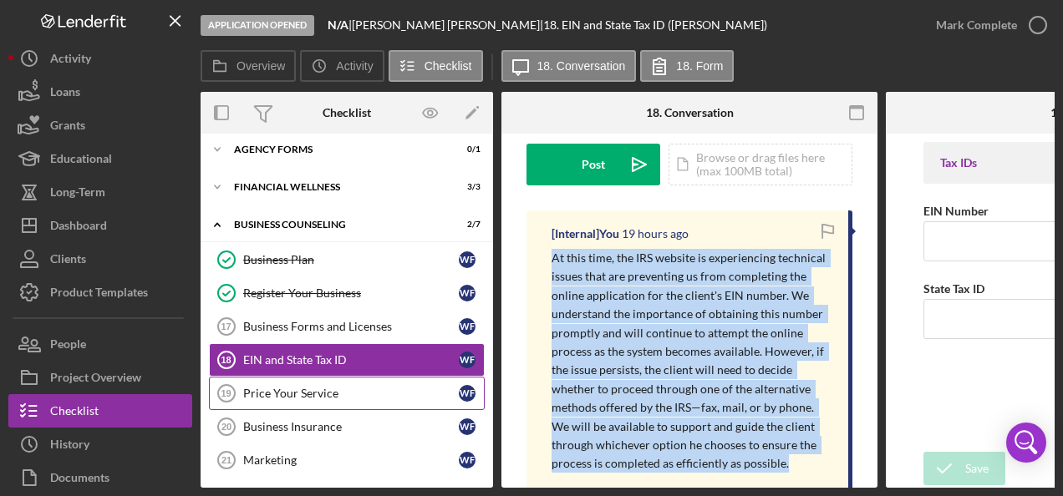
scroll to position [390, 0]
click at [299, 386] on div "Price Your Service" at bounding box center [351, 392] width 216 height 13
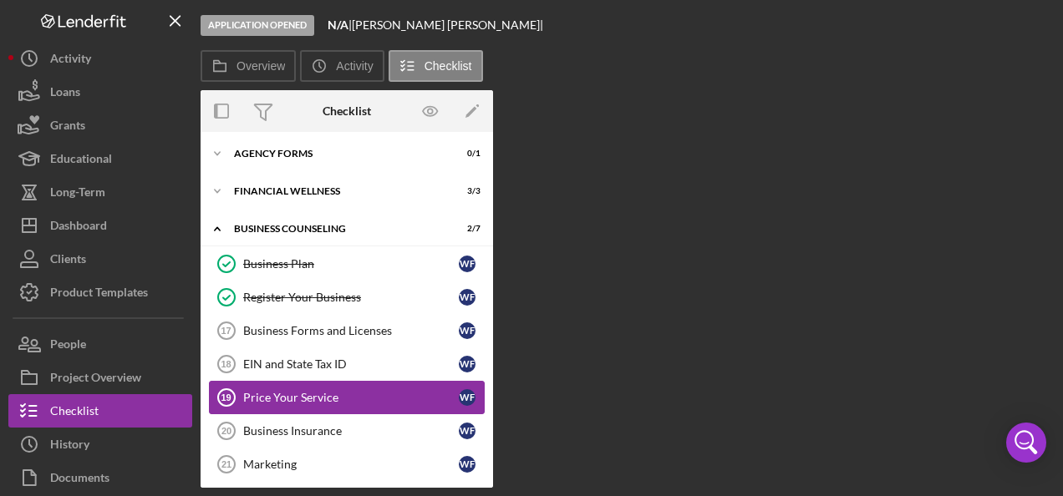
scroll to position [385, 0]
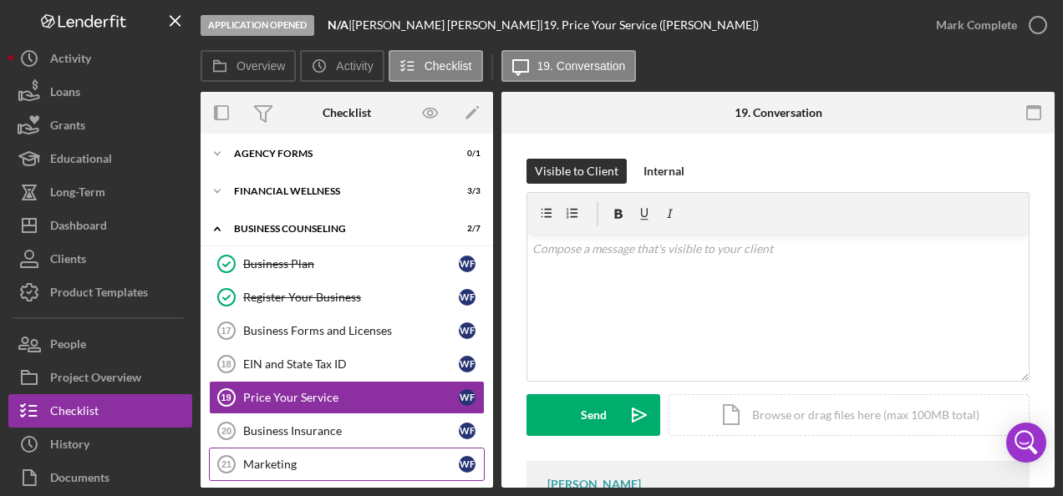
click at [293, 458] on div "Marketing" at bounding box center [351, 464] width 216 height 13
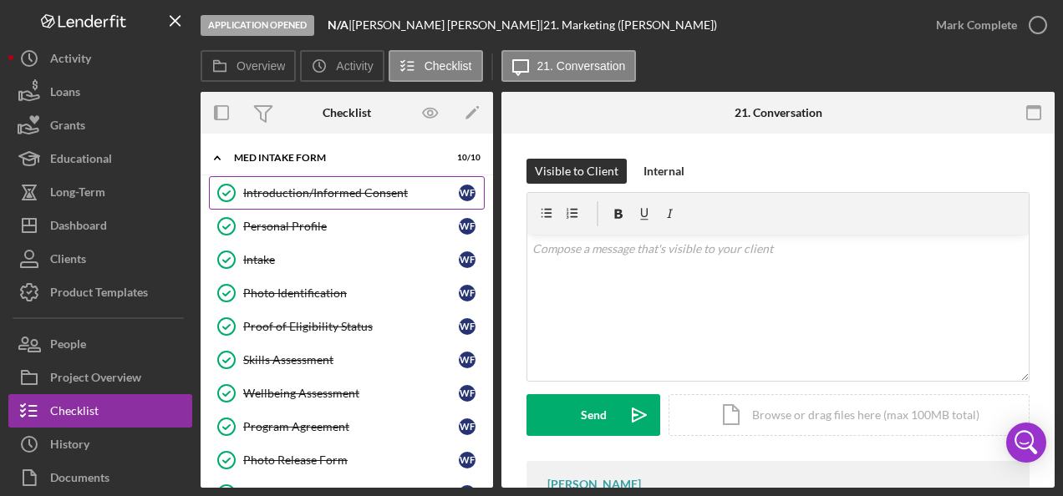
click at [302, 190] on div "Introduction/Informed Consent" at bounding box center [351, 192] width 216 height 13
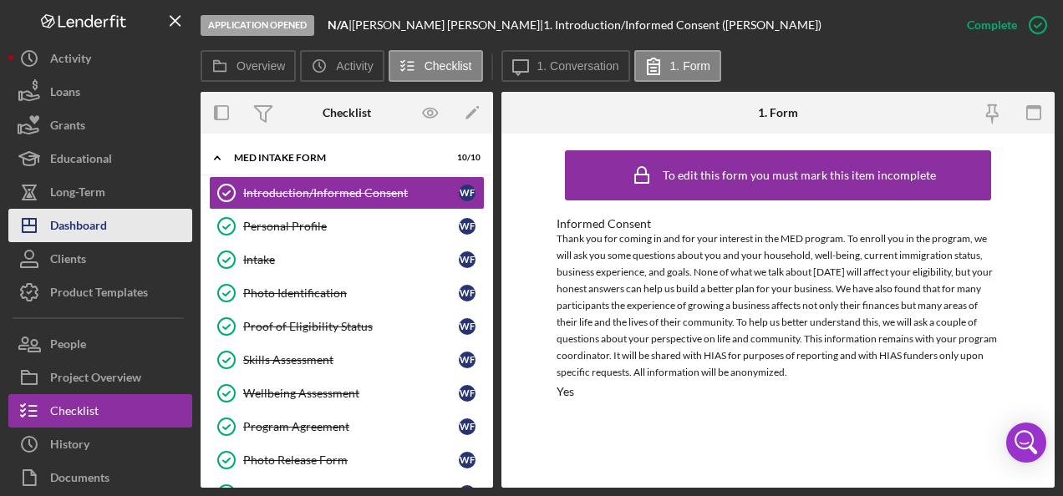
click at [106, 228] on div "Dashboard" at bounding box center [78, 228] width 57 height 38
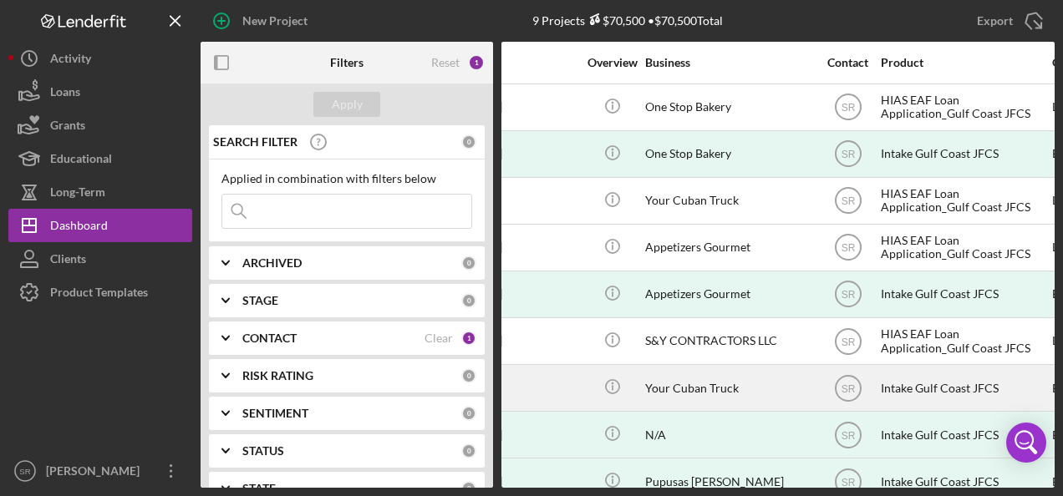
scroll to position [0, 255]
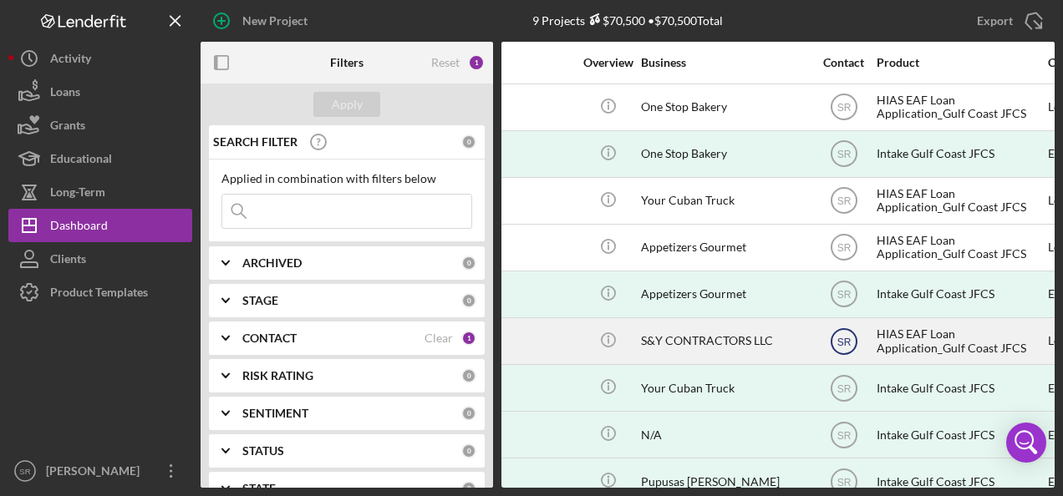
click at [846, 336] on text "SR" at bounding box center [843, 342] width 14 height 12
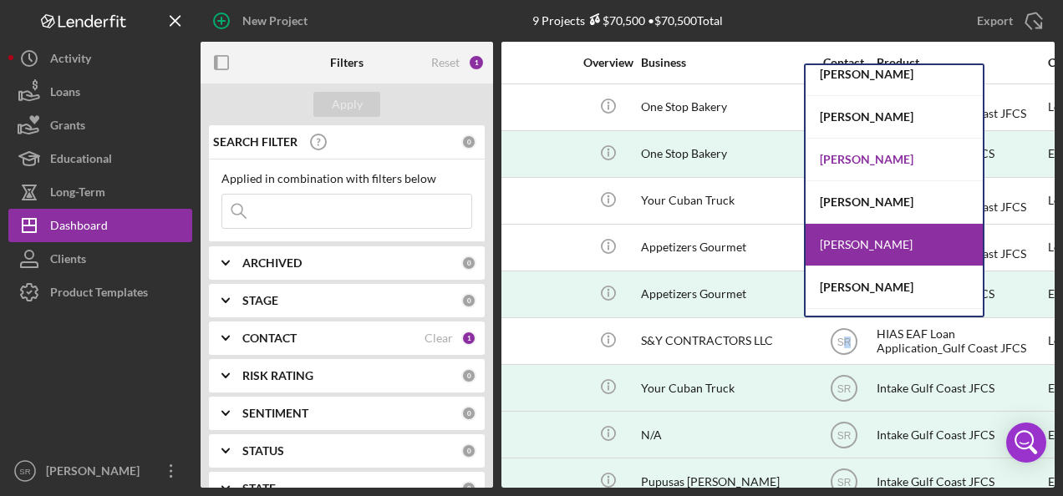
scroll to position [87, 0]
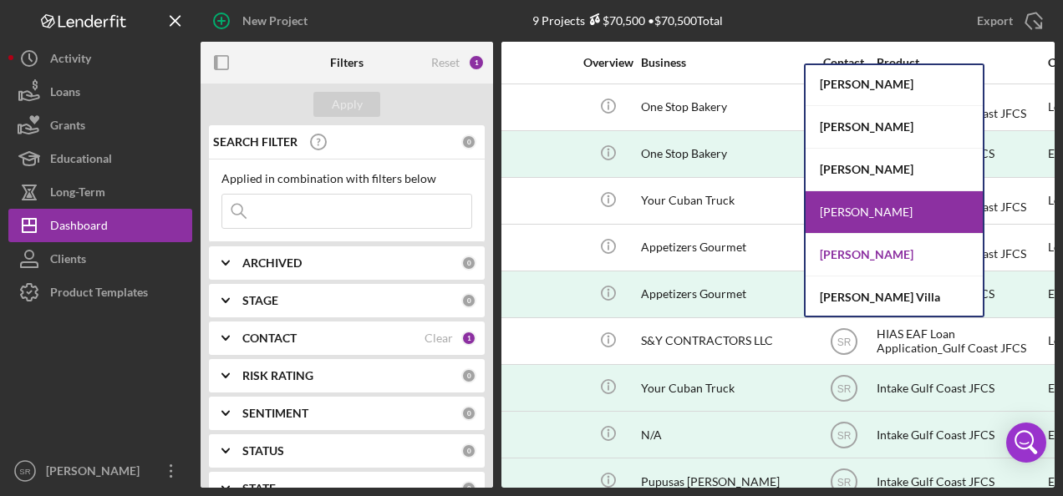
click at [857, 251] on div "[PERSON_NAME]" at bounding box center [893, 255] width 177 height 43
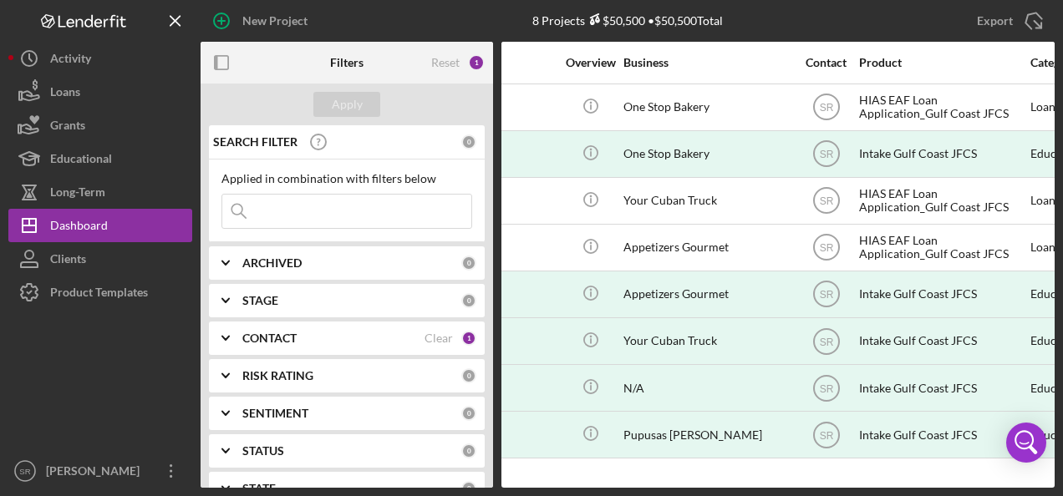
scroll to position [0, 307]
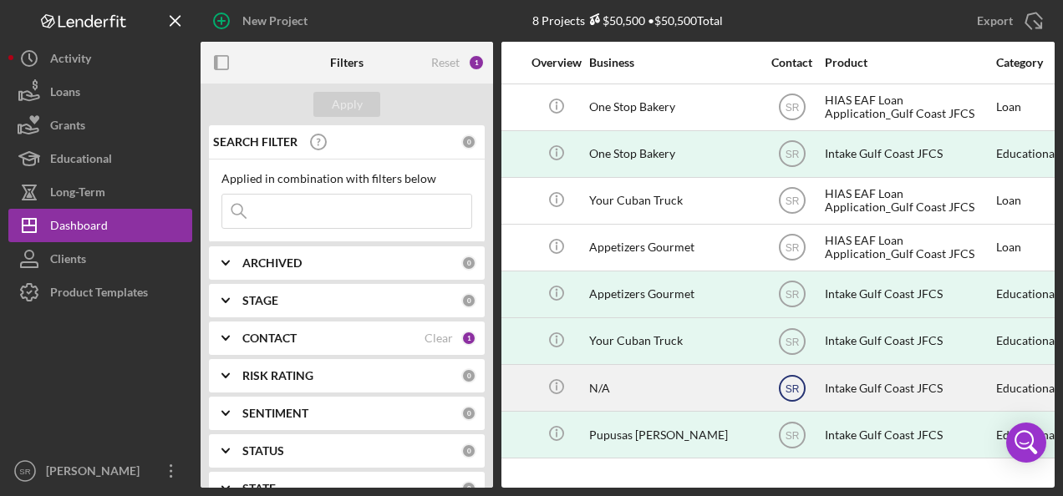
click at [787, 383] on text "SR" at bounding box center [792, 389] width 14 height 12
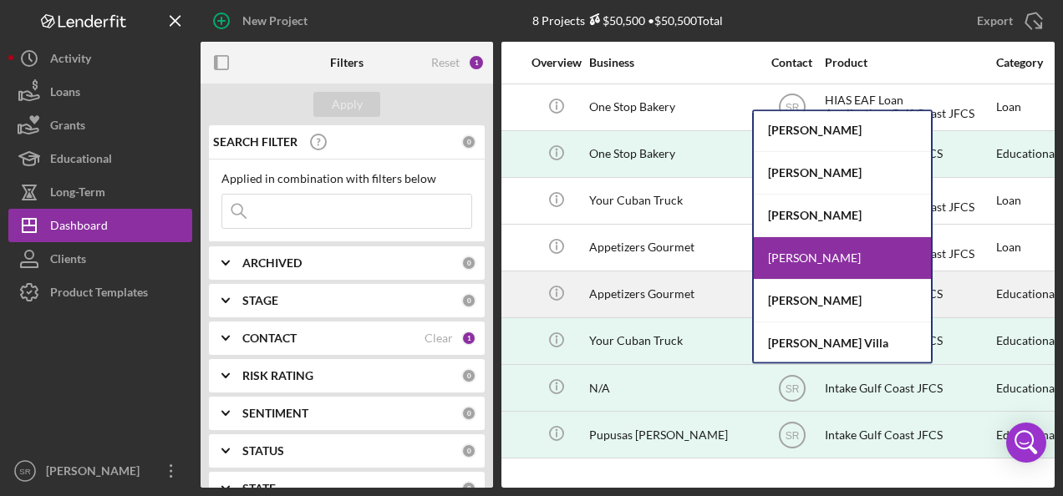
click at [791, 299] on div "[PERSON_NAME]" at bounding box center [842, 301] width 177 height 43
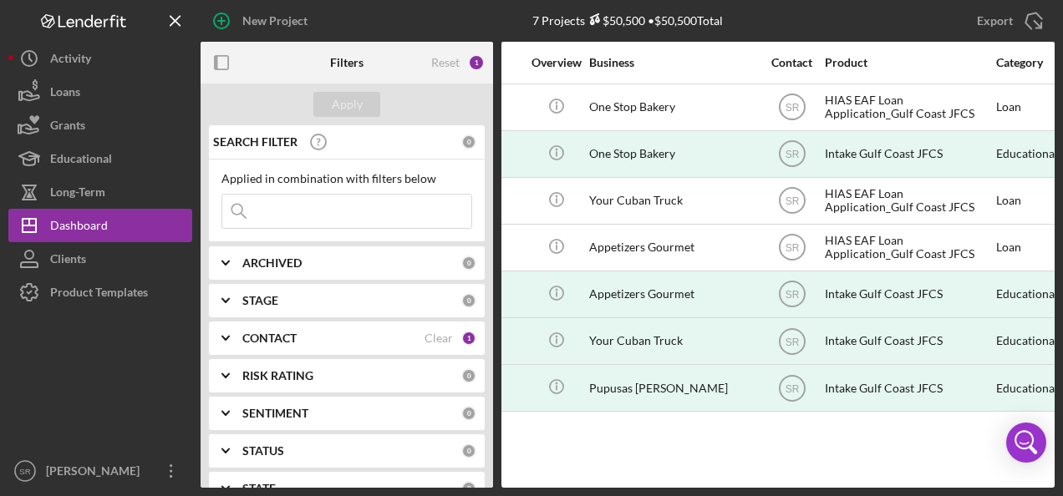
click at [317, 339] on div "CONTACT" at bounding box center [333, 338] width 182 height 13
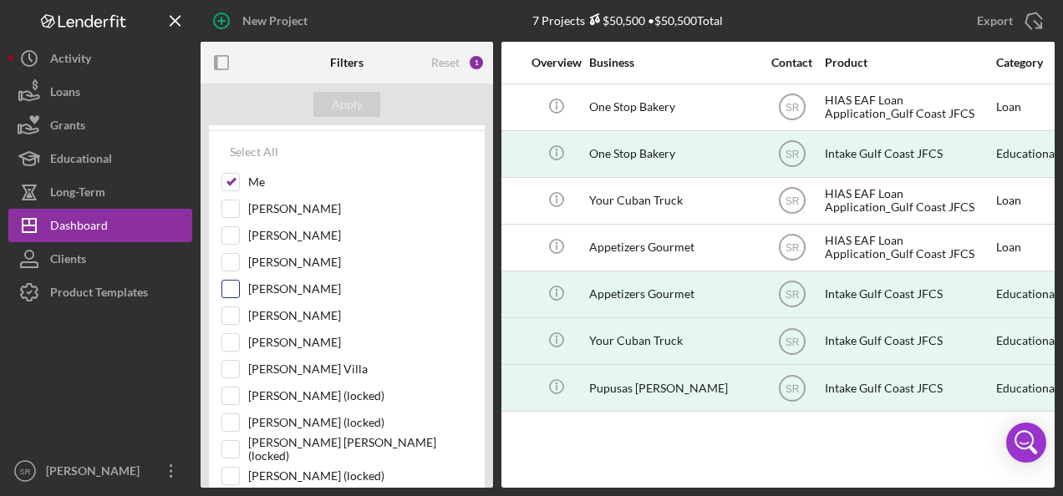
scroll to position [251, 0]
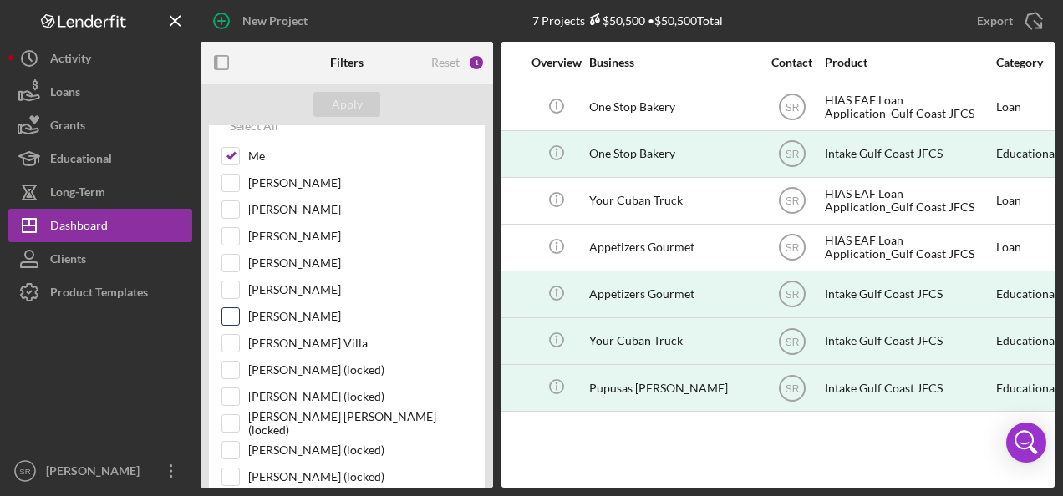
click at [237, 316] on input "[PERSON_NAME]" at bounding box center [230, 316] width 17 height 17
click at [340, 101] on div "Apply" at bounding box center [347, 104] width 31 height 25
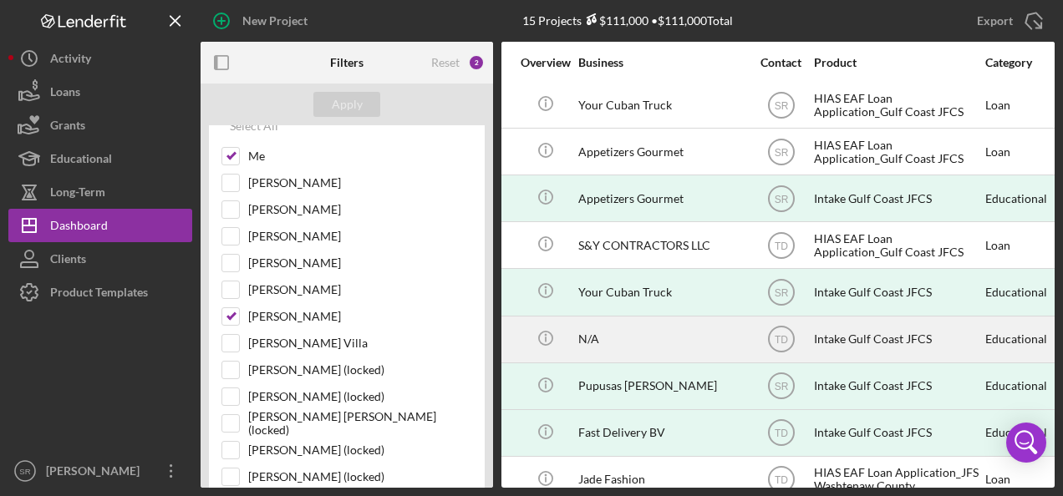
scroll to position [312, 317]
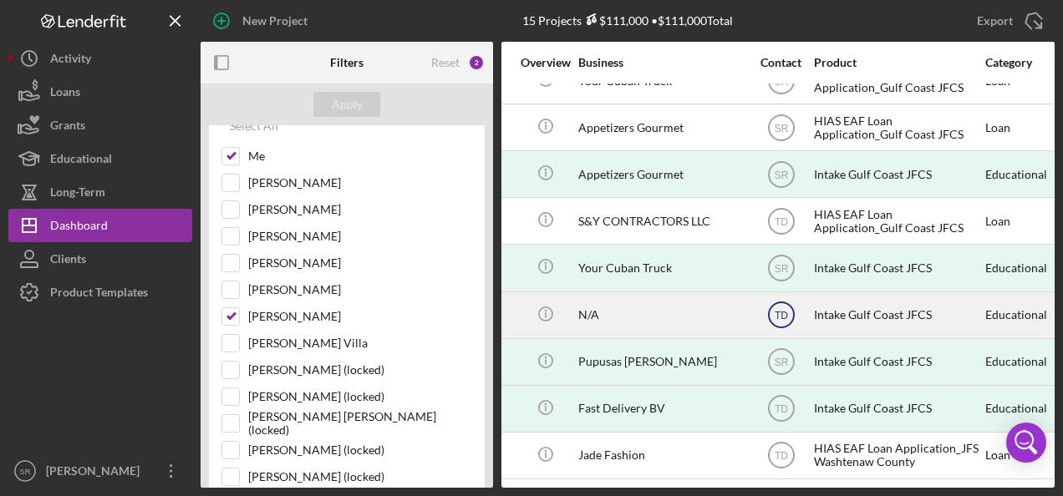
click at [781, 310] on text "TD" at bounding box center [780, 316] width 13 height 12
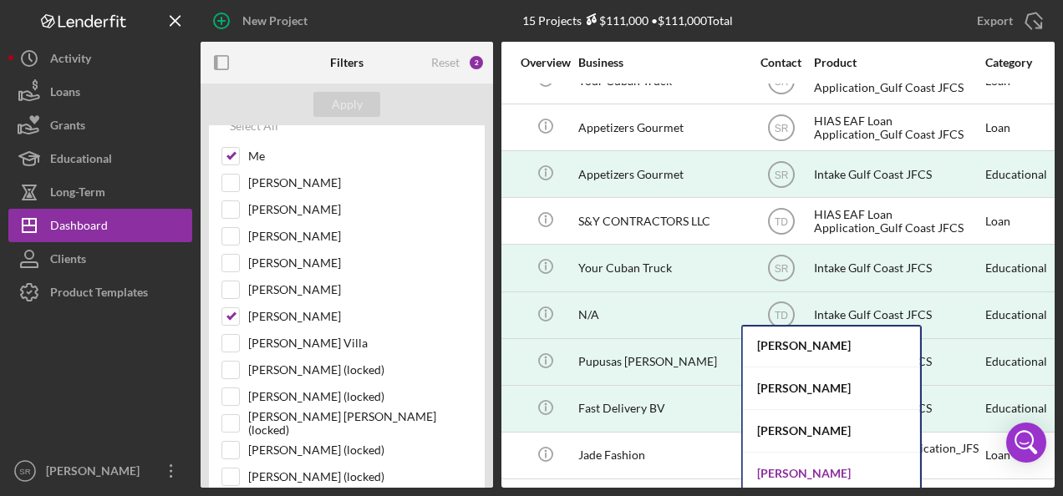
click at [779, 470] on div "[PERSON_NAME]" at bounding box center [831, 474] width 177 height 43
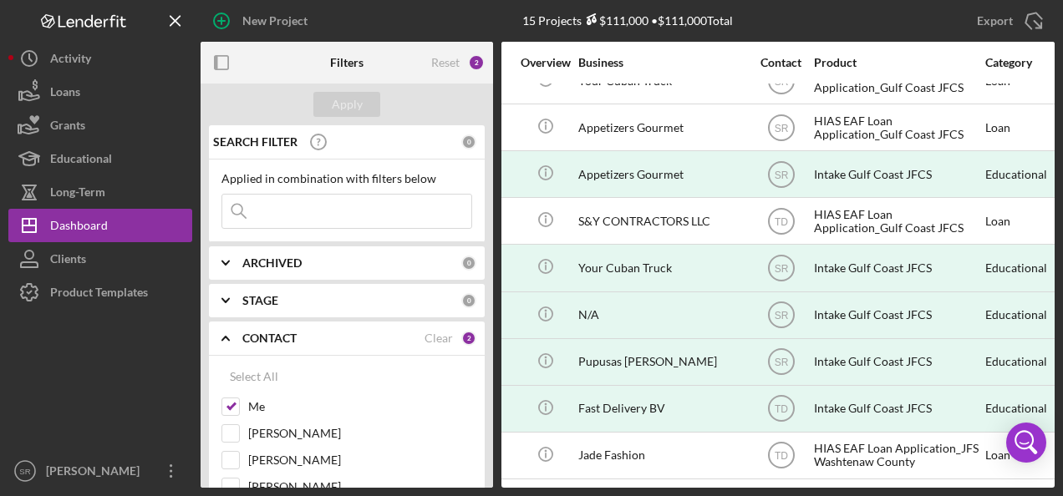
scroll to position [167, 0]
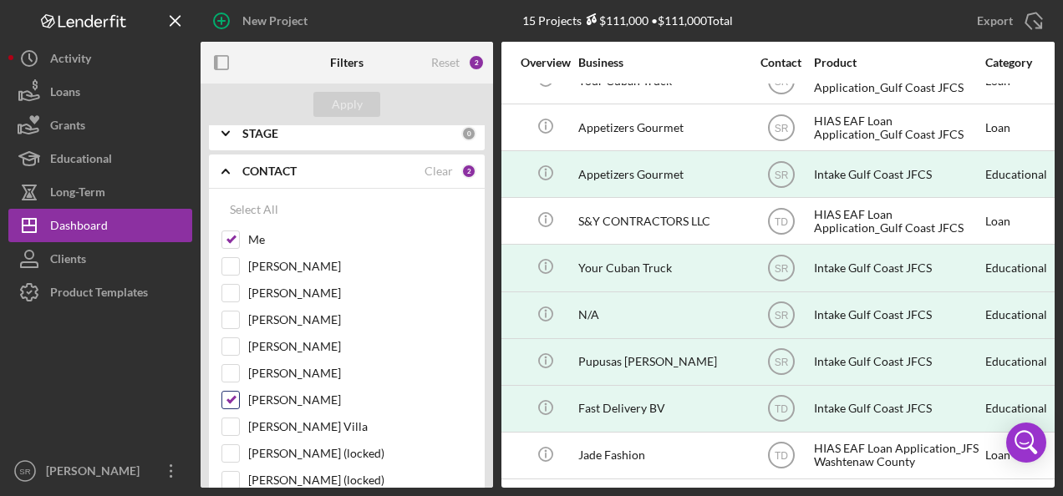
click at [230, 396] on input "[PERSON_NAME]" at bounding box center [230, 400] width 17 height 17
click at [341, 103] on div "Apply" at bounding box center [347, 104] width 31 height 25
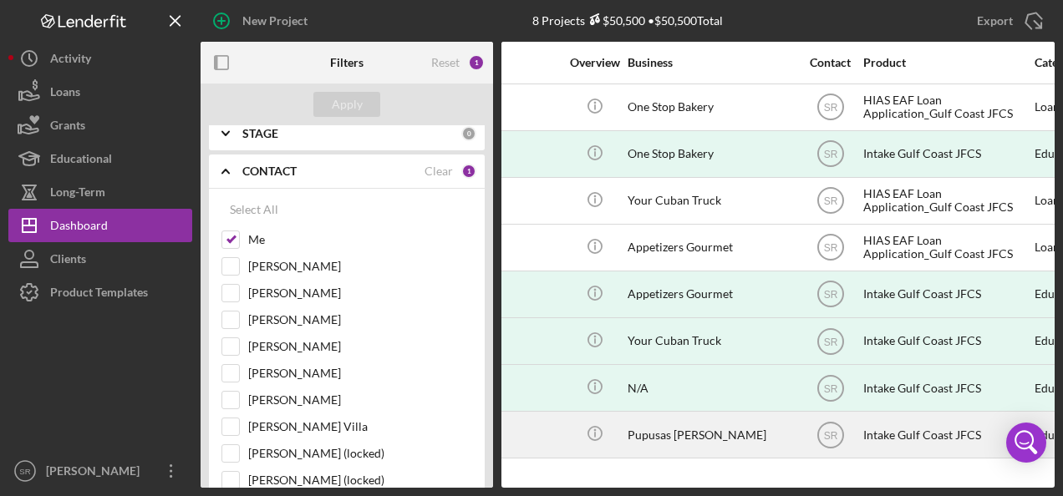
scroll to position [0, 272]
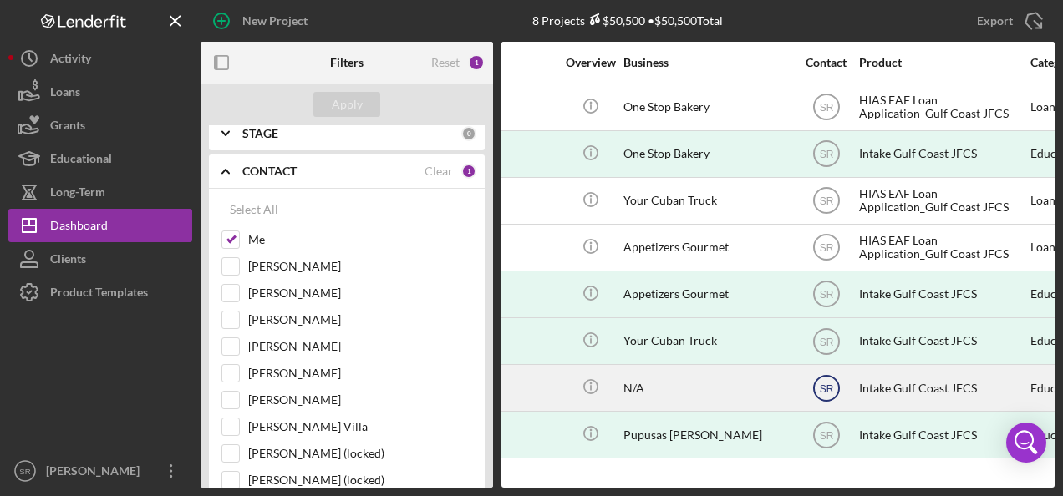
click at [825, 388] on text "SR" at bounding box center [826, 389] width 14 height 12
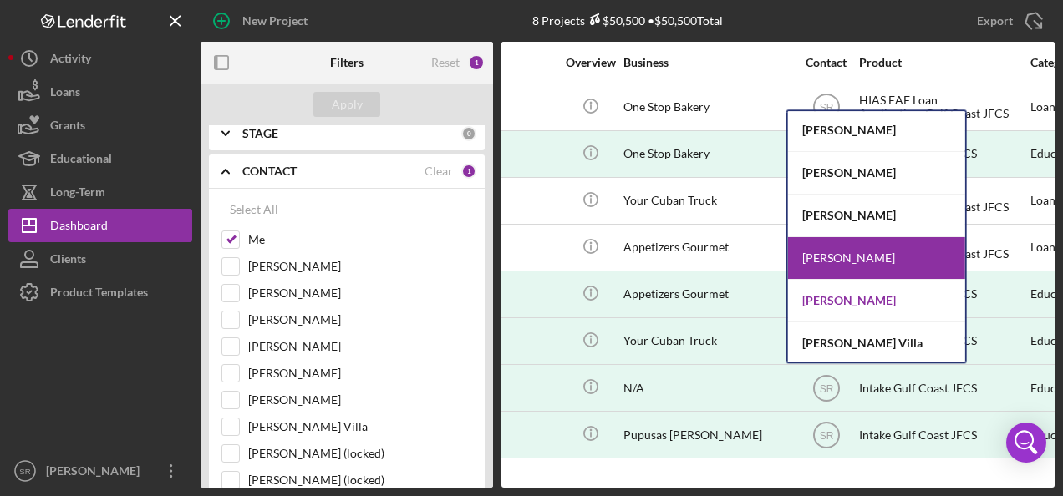
click at [835, 302] on div "[PERSON_NAME]" at bounding box center [876, 301] width 177 height 43
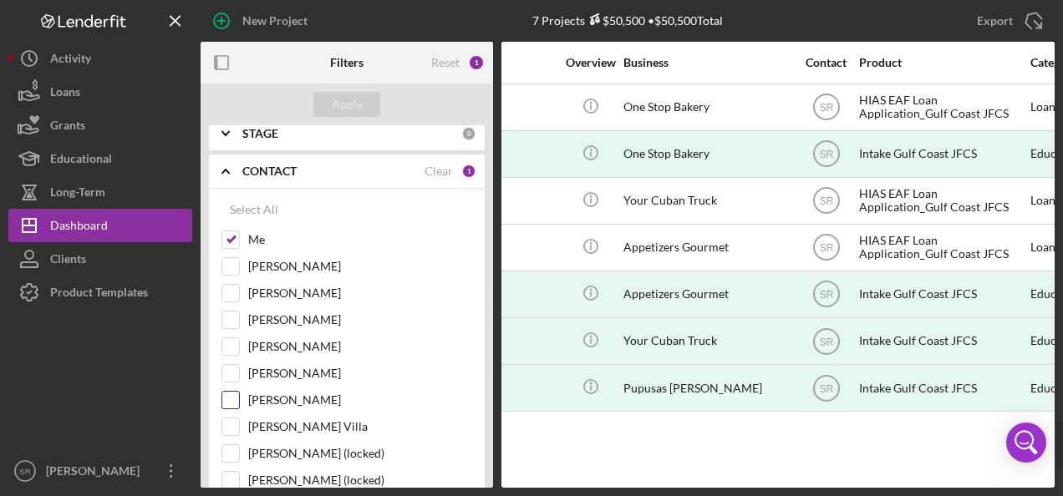
click at [236, 395] on input "[PERSON_NAME]" at bounding box center [230, 400] width 17 height 17
checkbox input "true"
click at [343, 102] on div "Apply" at bounding box center [347, 104] width 31 height 25
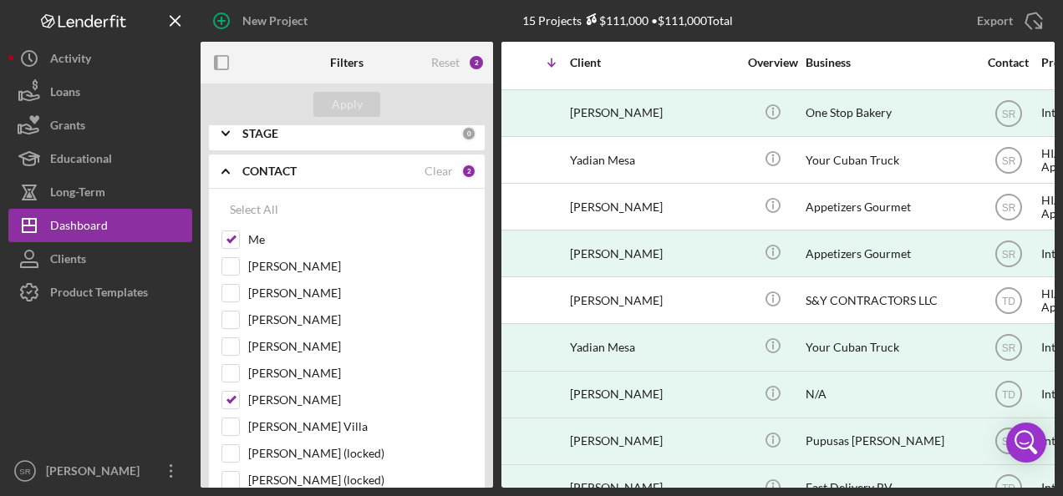
scroll to position [228, 44]
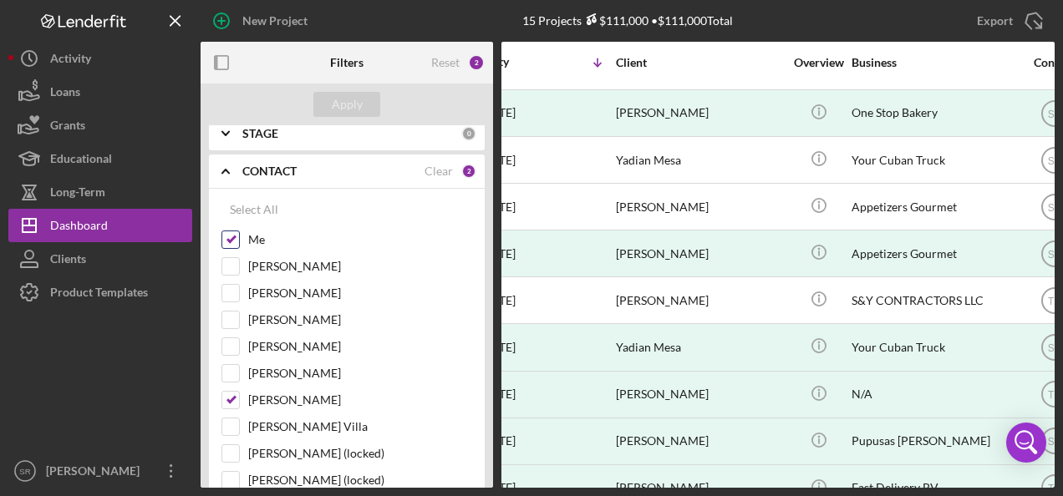
click at [241, 237] on div "Me" at bounding box center [346, 244] width 251 height 27
click at [229, 239] on input "Me" at bounding box center [230, 239] width 17 height 17
checkbox input "false"
click at [351, 103] on div "Apply" at bounding box center [347, 104] width 31 height 25
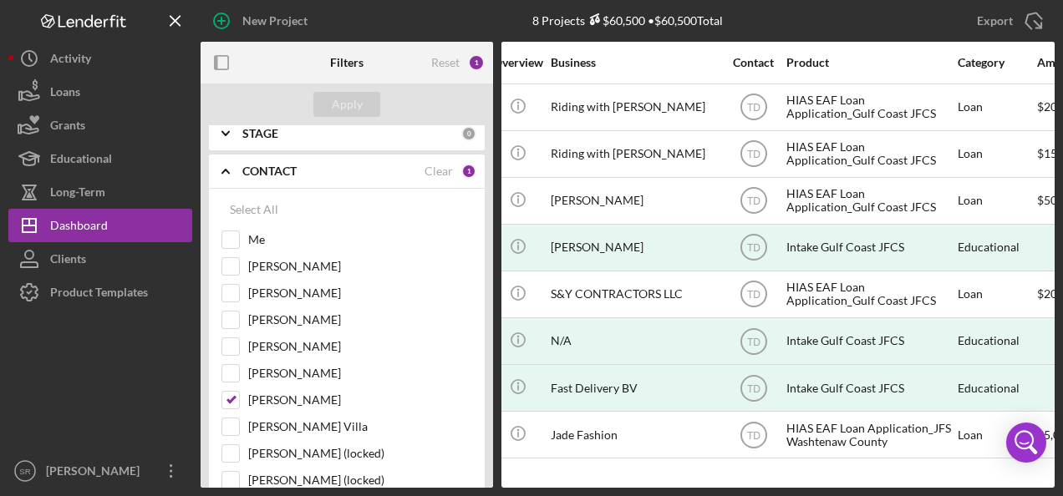
scroll to position [0, 0]
